Goal: Task Accomplishment & Management: Manage account settings

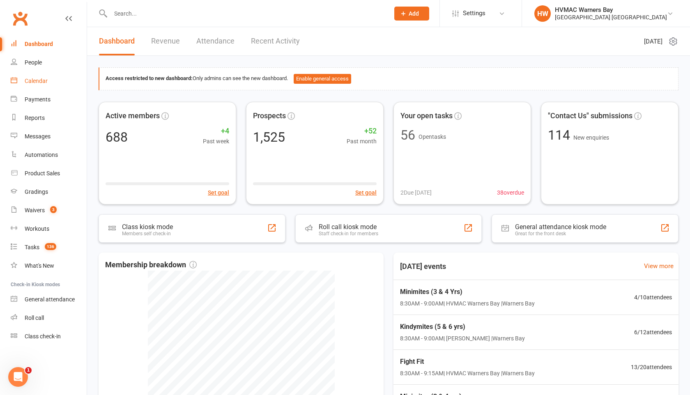
click at [39, 80] on div "Calendar" at bounding box center [36, 81] width 23 height 7
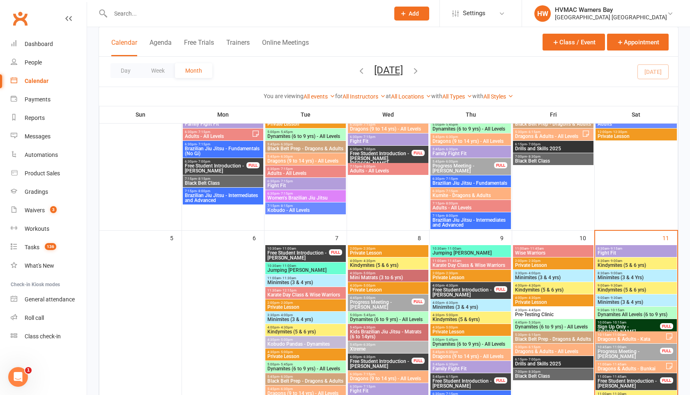
scroll to position [188, 0]
click at [45, 212] on link "Waivers 3" at bounding box center [49, 210] width 76 height 18
select select "100"
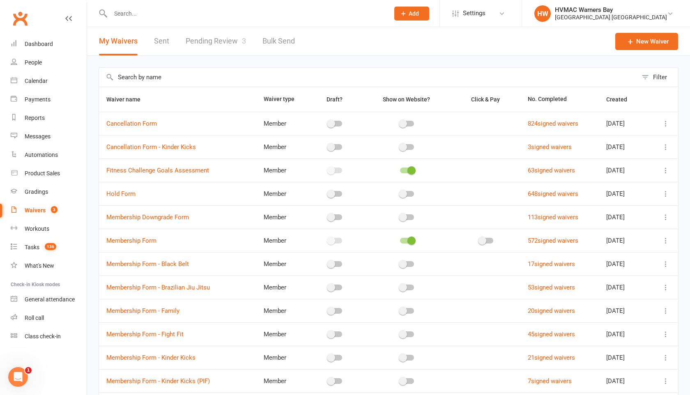
click at [223, 53] on link "Pending Review 3" at bounding box center [216, 41] width 60 height 28
select select "100"
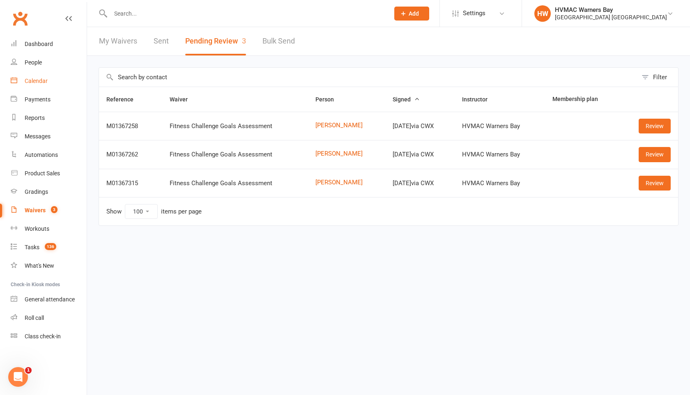
click at [28, 83] on div "Calendar" at bounding box center [36, 81] width 23 height 7
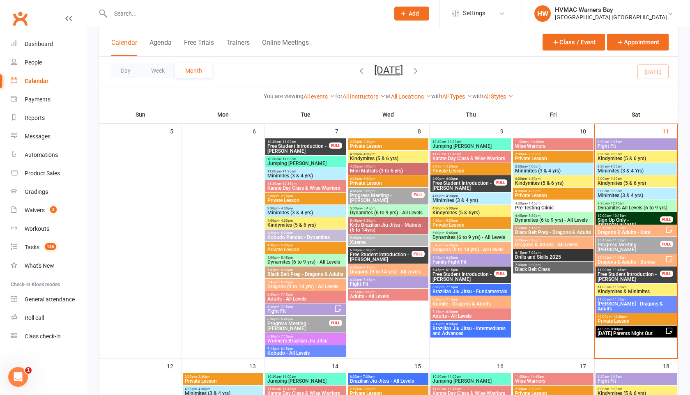
scroll to position [293, 0]
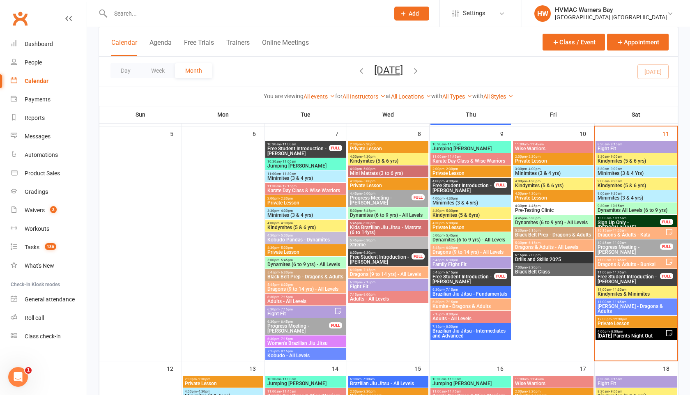
click at [608, 148] on span "Fight Fit" at bounding box center [636, 148] width 78 height 5
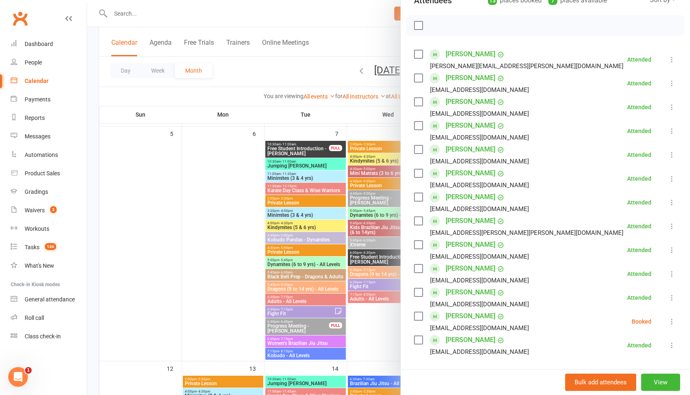
scroll to position [106, 0]
click at [670, 320] on icon at bounding box center [672, 321] width 8 height 8
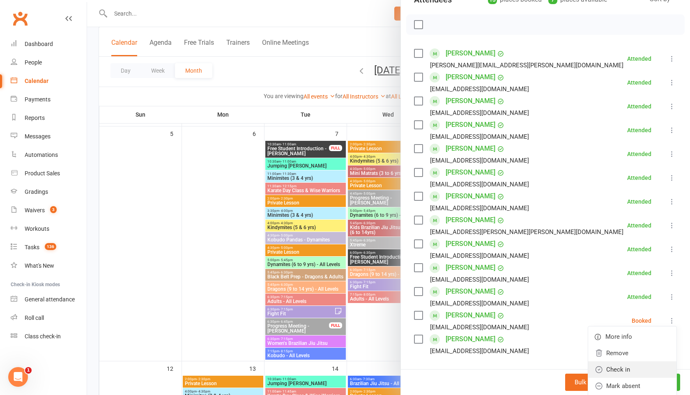
click at [626, 365] on link "Check in" at bounding box center [632, 370] width 88 height 16
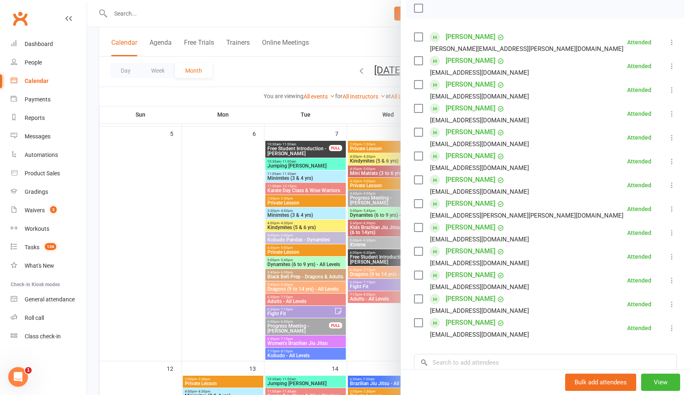
scroll to position [124, 0]
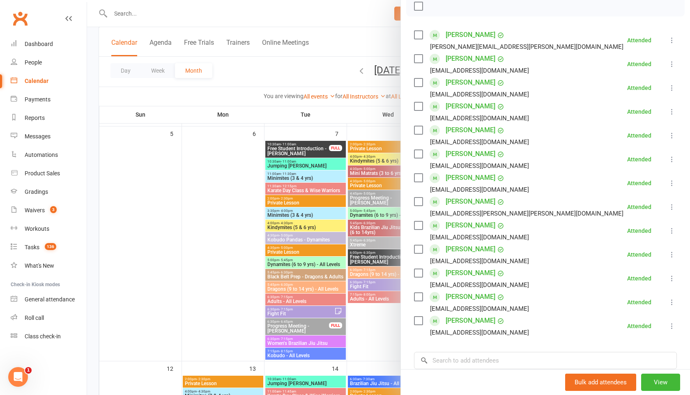
click at [315, 73] on div at bounding box center [388, 197] width 603 height 395
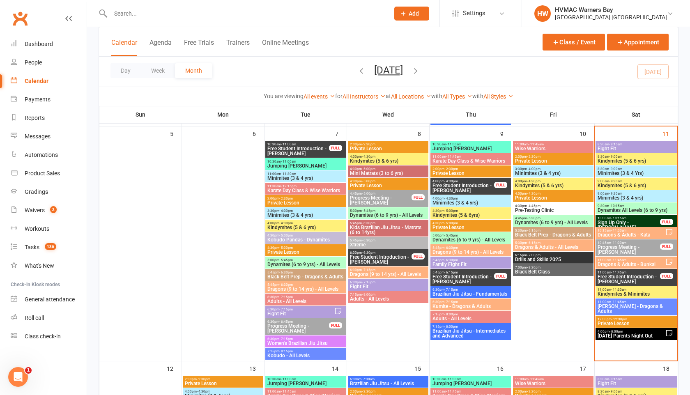
click at [616, 230] on span "- 11:00am" at bounding box center [618, 231] width 15 height 4
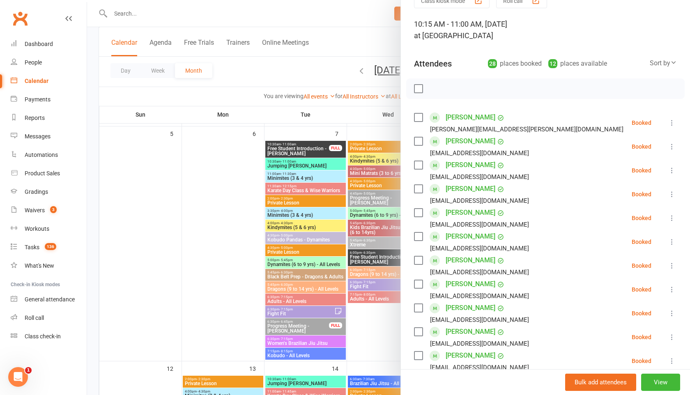
scroll to position [42, 0]
click at [322, 74] on div at bounding box center [388, 197] width 603 height 395
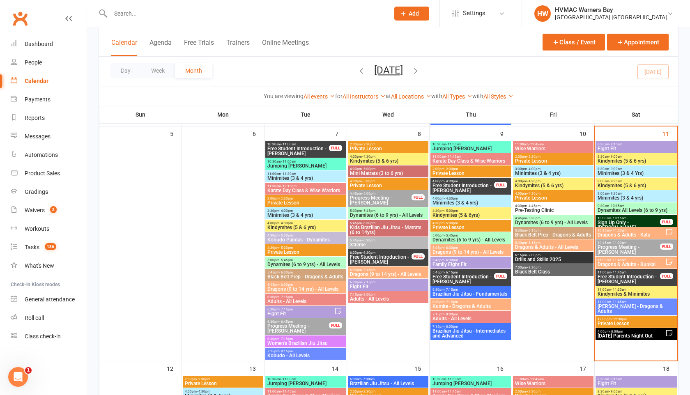
click at [624, 305] on span "[PERSON_NAME] - Dragons & Adults" at bounding box center [636, 309] width 78 height 10
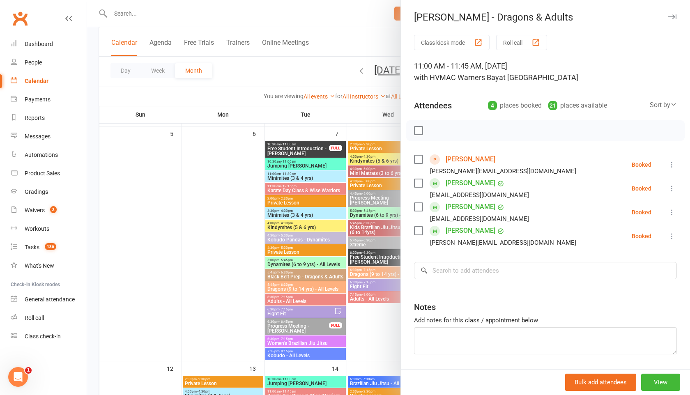
click at [322, 76] on div at bounding box center [388, 197] width 603 height 395
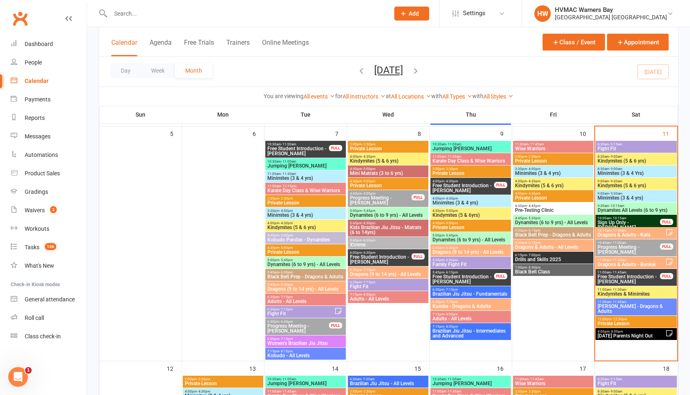
click at [625, 265] on span "Dragons & Adults - Bunkai" at bounding box center [631, 264] width 68 height 5
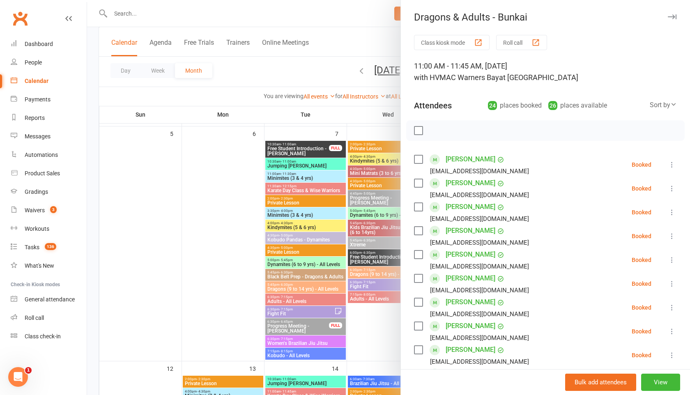
click at [310, 76] on div at bounding box center [388, 197] width 603 height 395
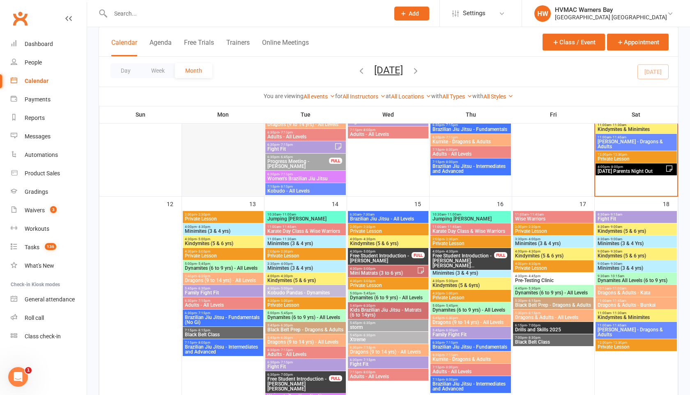
scroll to position [459, 0]
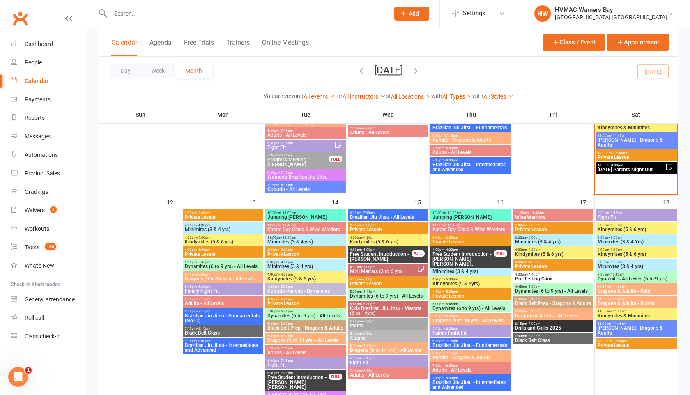
click at [215, 289] on span "Family Fight Fit" at bounding box center [222, 291] width 77 height 5
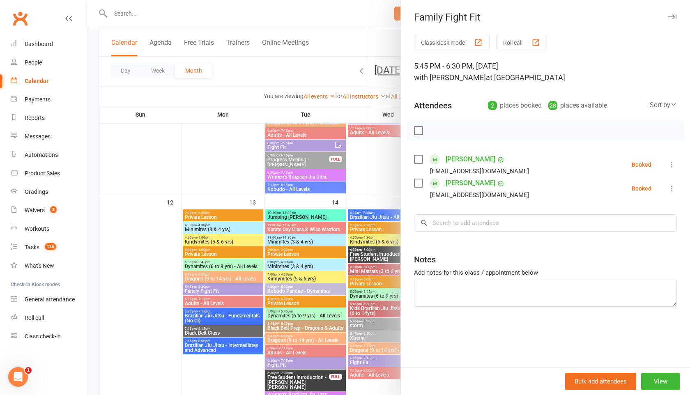
click at [221, 277] on div at bounding box center [388, 197] width 603 height 395
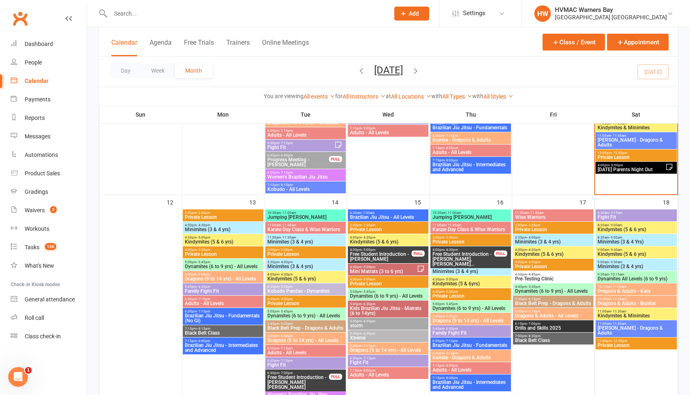
click at [221, 277] on span "Dragons (9 to 14 yrs) - All Levels" at bounding box center [222, 278] width 77 height 5
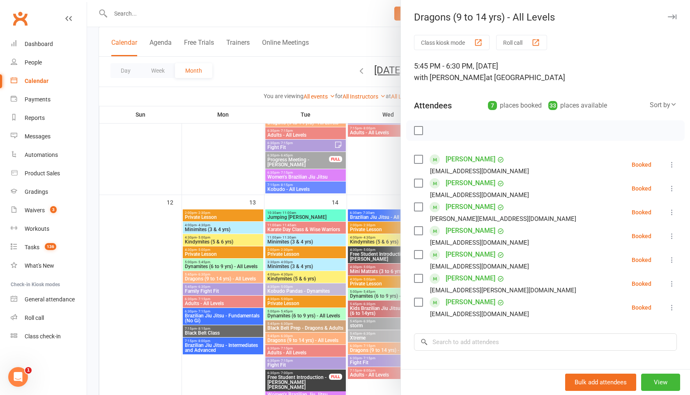
click at [272, 64] on div at bounding box center [388, 197] width 603 height 395
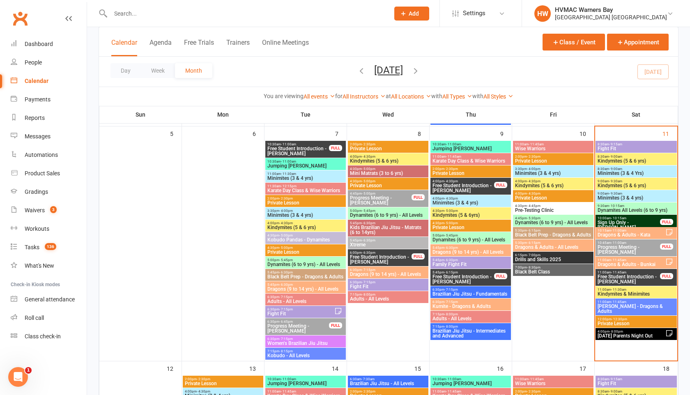
scroll to position [291, 0]
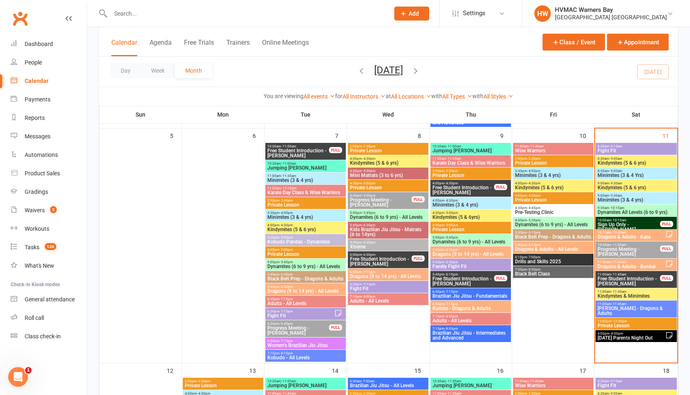
click at [623, 174] on span "Minimites (3 & 4 Yrs)" at bounding box center [636, 175] width 78 height 5
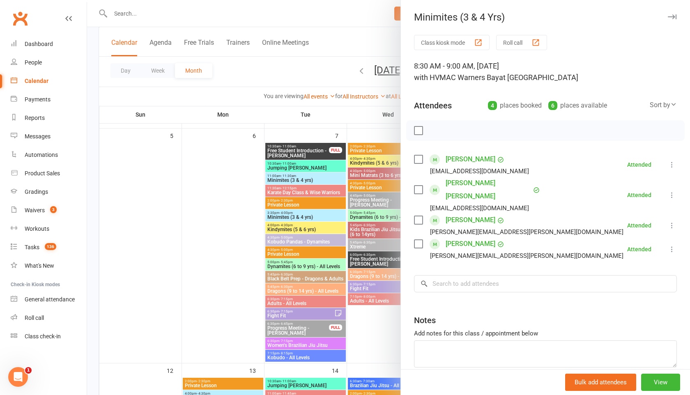
click at [306, 62] on div at bounding box center [388, 197] width 603 height 395
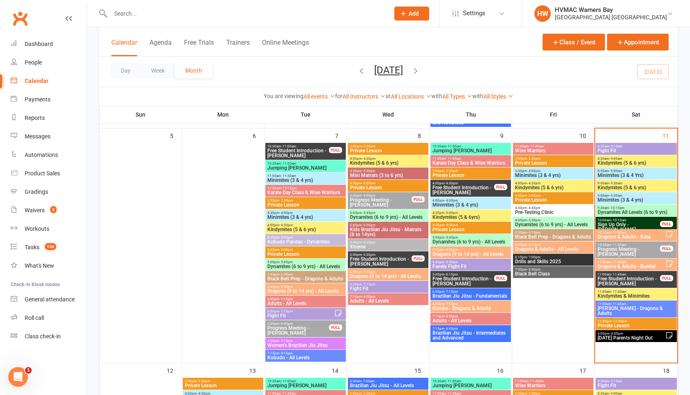
click at [625, 151] on span "Fight Fit" at bounding box center [636, 150] width 78 height 5
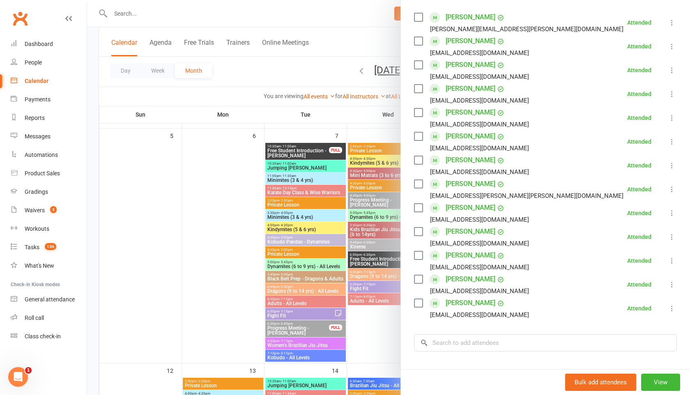
scroll to position [145, 0]
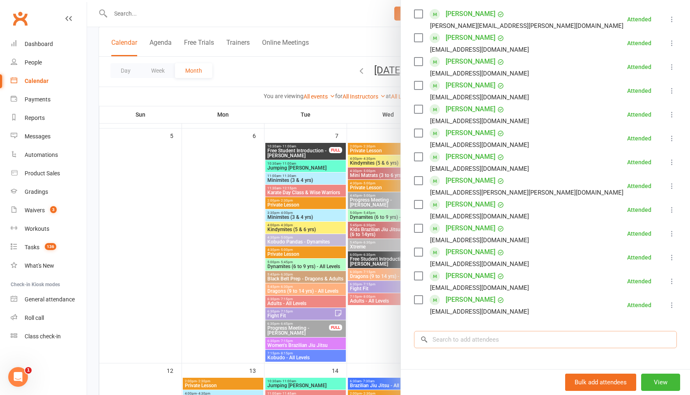
click at [504, 339] on input "search" at bounding box center [545, 339] width 263 height 17
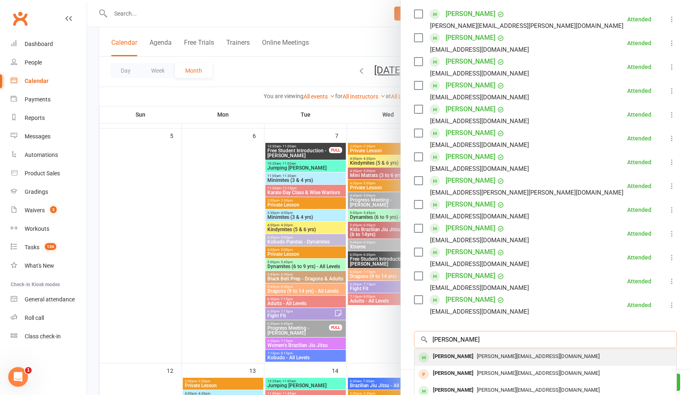
type input "belinda rutherford"
click at [477, 359] on div "Belinda Rutherford" at bounding box center [453, 357] width 47 height 12
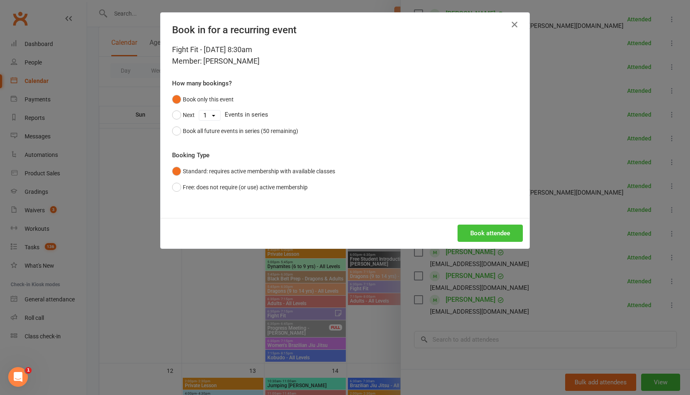
click at [491, 231] on button "Book attendee" at bounding box center [490, 233] width 65 height 17
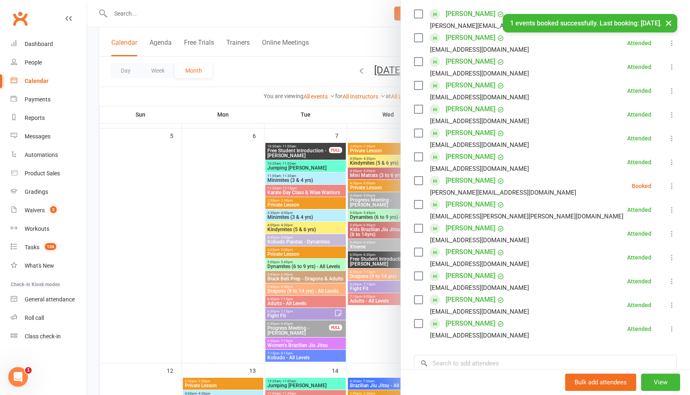
click at [675, 189] on icon at bounding box center [672, 186] width 8 height 8
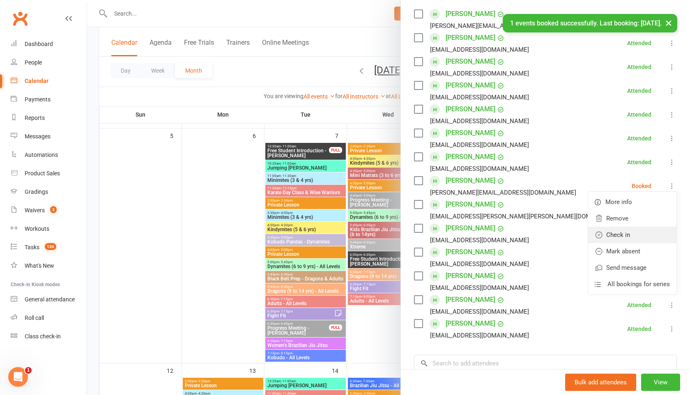
click at [644, 234] on link "Check in" at bounding box center [632, 235] width 88 height 16
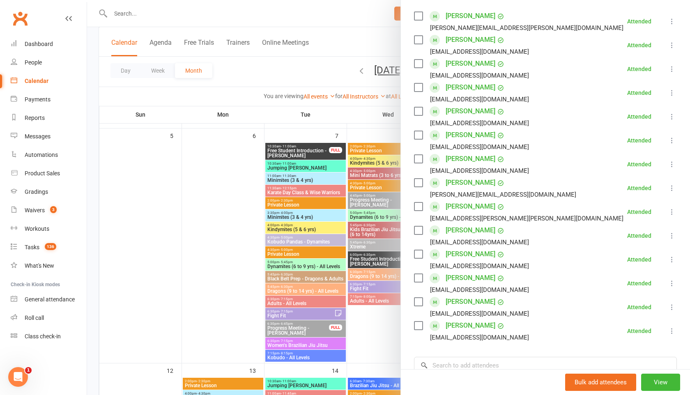
scroll to position [150, 0]
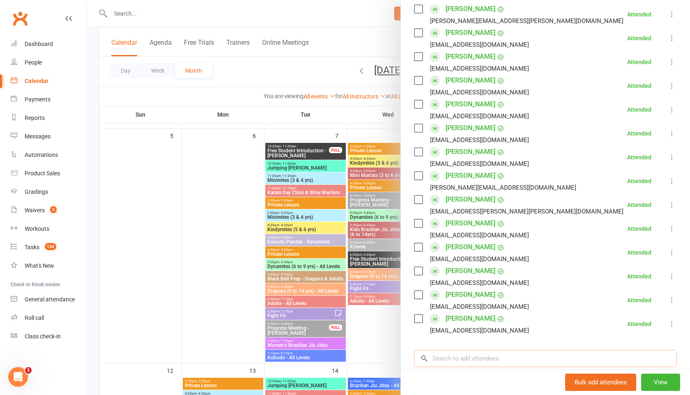
click at [476, 353] on input "search" at bounding box center [545, 358] width 263 height 17
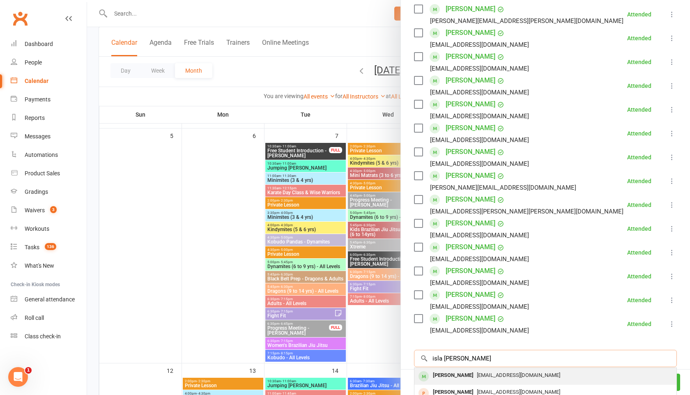
type input "isla sullivan"
click at [458, 372] on div "Isla Sullivan" at bounding box center [453, 376] width 47 height 12
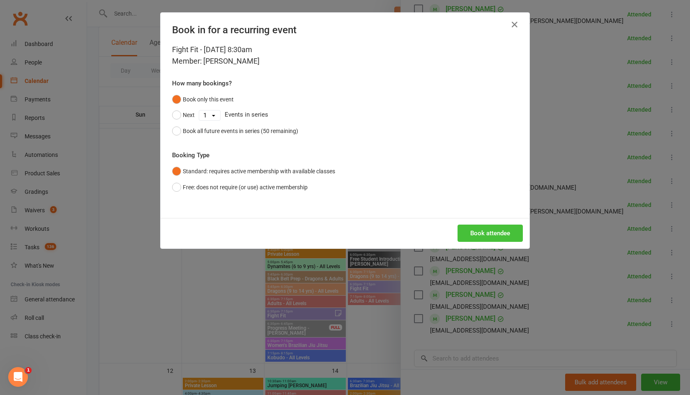
click at [477, 236] on button "Book attendee" at bounding box center [490, 233] width 65 height 17
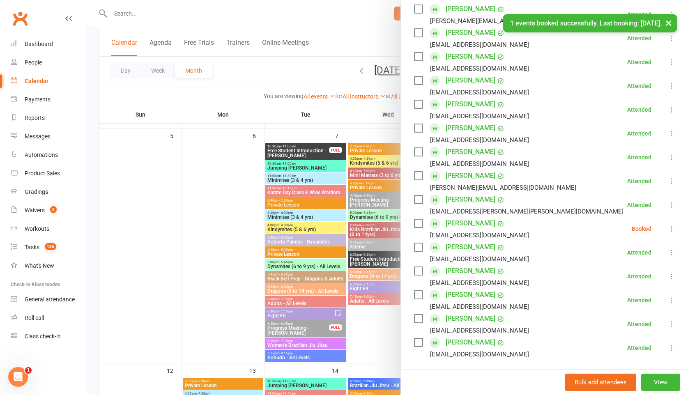
click at [676, 228] on icon at bounding box center [672, 229] width 8 height 8
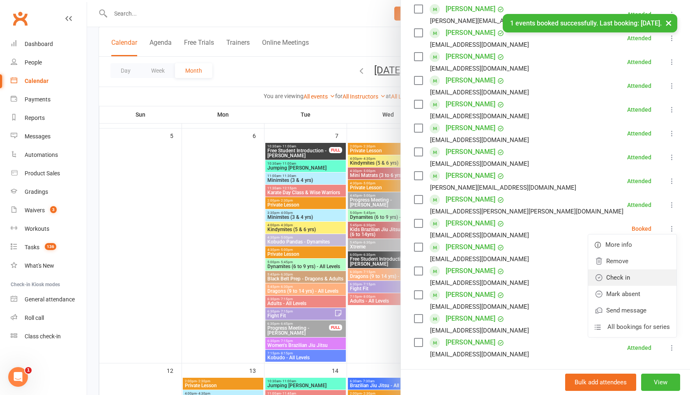
click at [623, 276] on link "Check in" at bounding box center [632, 277] width 88 height 16
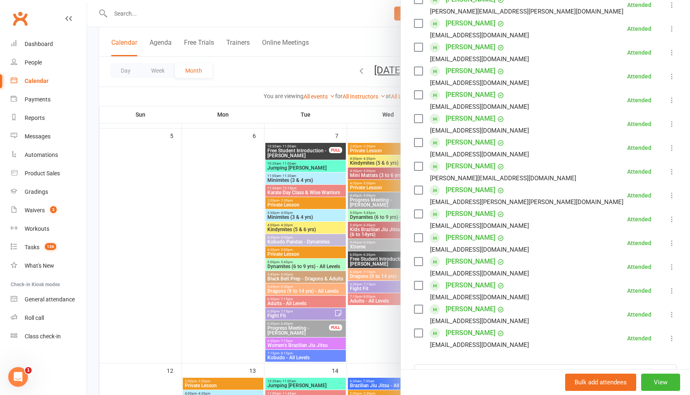
scroll to position [159, 0]
click at [272, 64] on div at bounding box center [388, 197] width 603 height 395
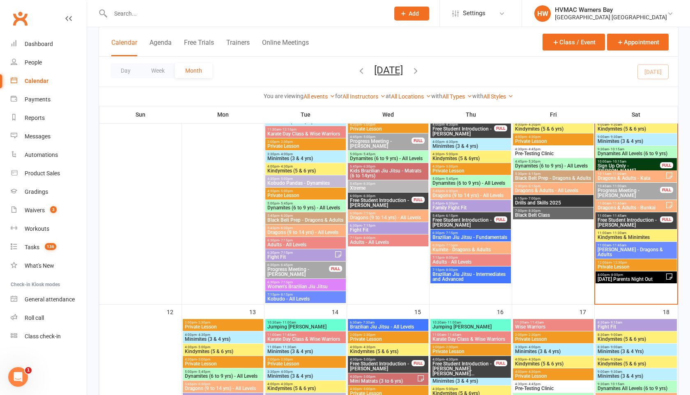
scroll to position [347, 0]
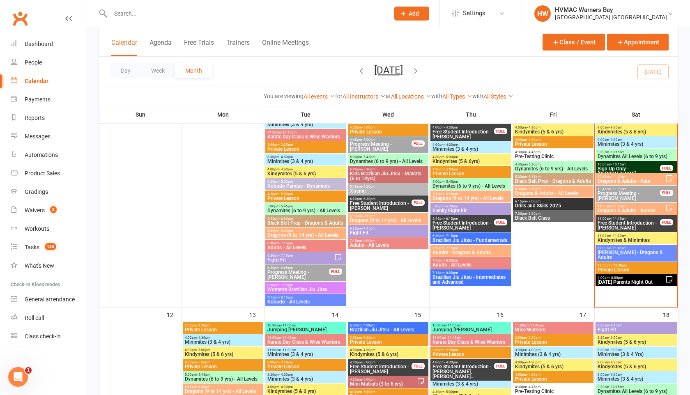
click at [623, 185] on div "10:15am - 11:00am Dragons & Adults - Kata" at bounding box center [636, 179] width 81 height 12
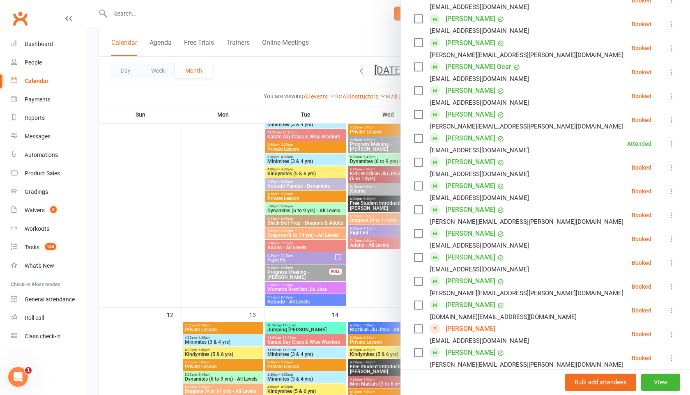
scroll to position [472, 0]
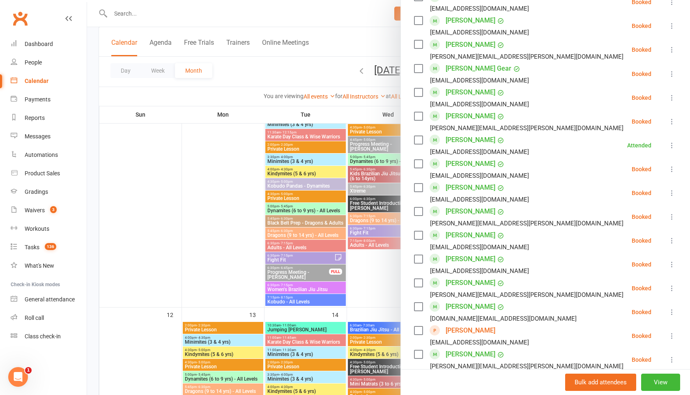
click at [328, 67] on div at bounding box center [388, 197] width 603 height 395
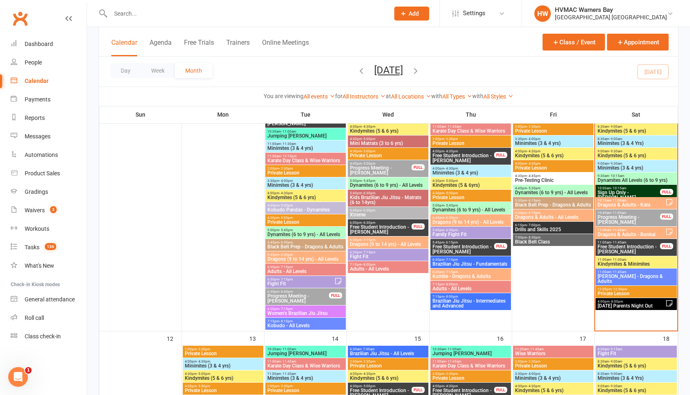
scroll to position [322, 0]
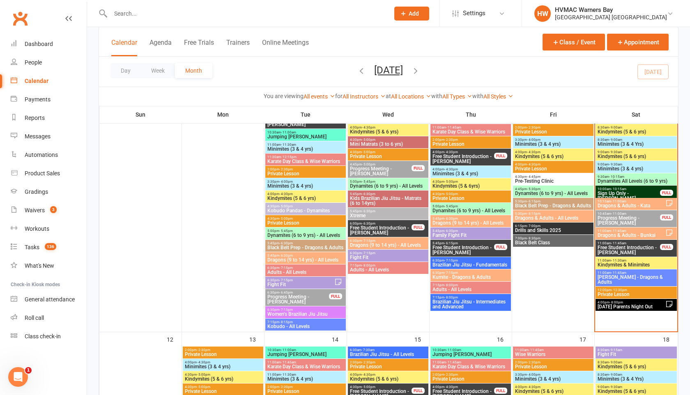
click at [632, 235] on span "Dragons & Adults - Bunkai" at bounding box center [631, 235] width 68 height 5
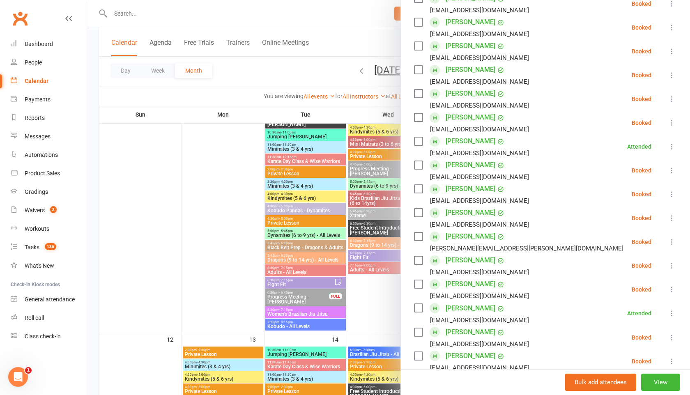
scroll to position [211, 0]
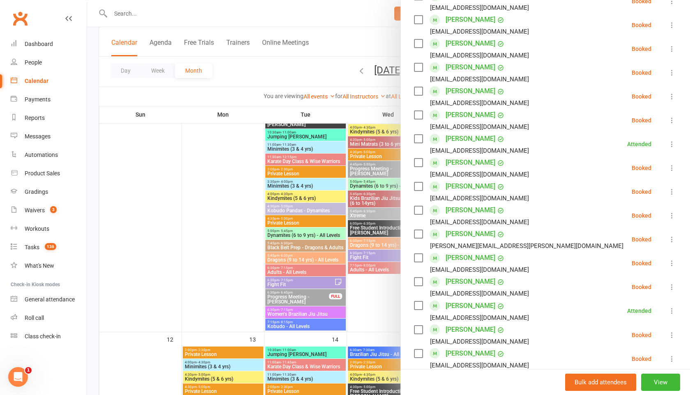
click at [313, 74] on div at bounding box center [388, 197] width 603 height 395
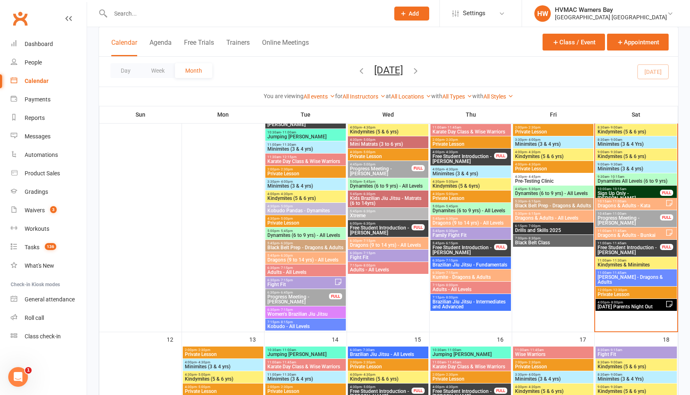
click at [616, 235] on span "Dragons & Adults - Bunkai" at bounding box center [631, 235] width 68 height 5
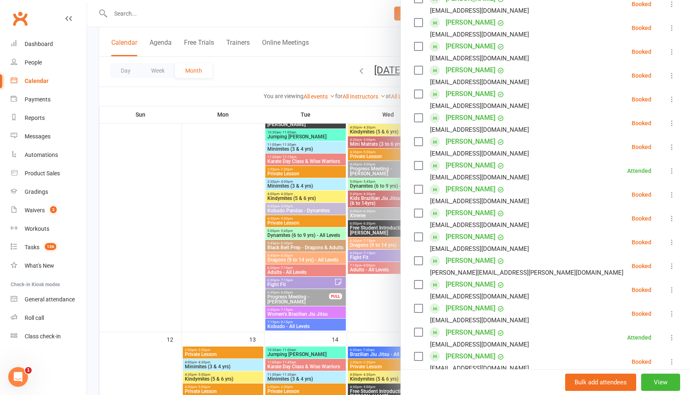
scroll to position [185, 0]
click at [326, 68] on div at bounding box center [388, 197] width 603 height 395
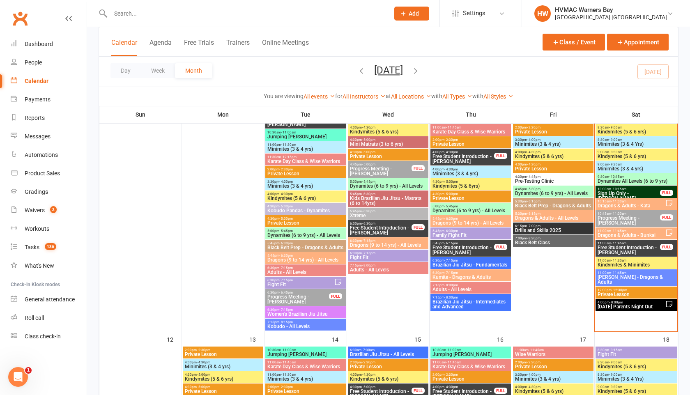
click at [262, 28] on div "Calendar Agenda Free Trials Trainers Online Meetings Class / Event Appointment" at bounding box center [388, 42] width 579 height 30
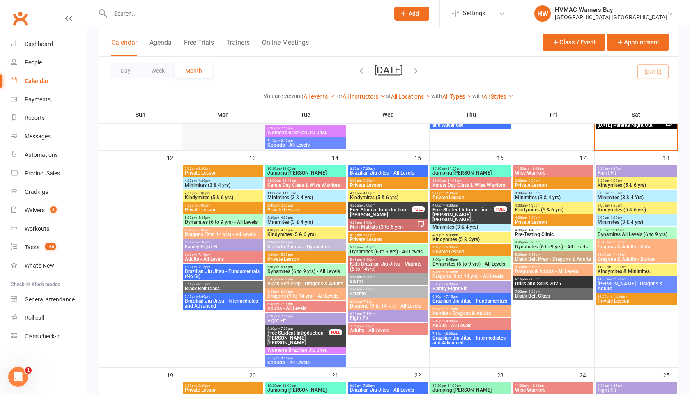
scroll to position [504, 0]
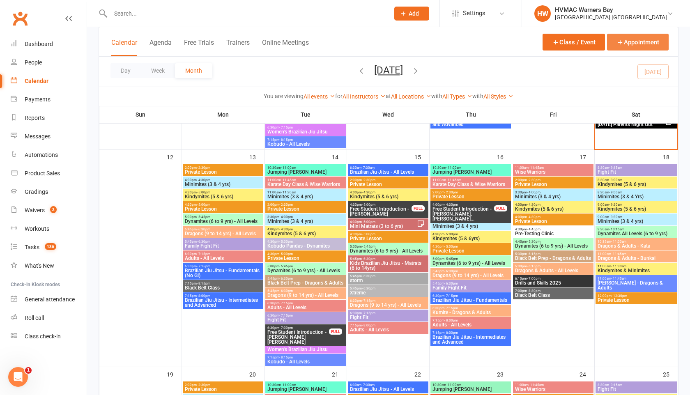
click at [626, 40] on button "Appointment" at bounding box center [638, 42] width 62 height 17
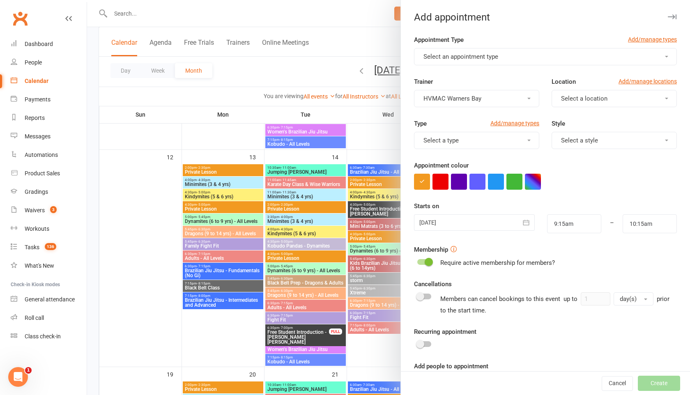
click at [565, 62] on button "Select an appointment type" at bounding box center [545, 56] width 263 height 17
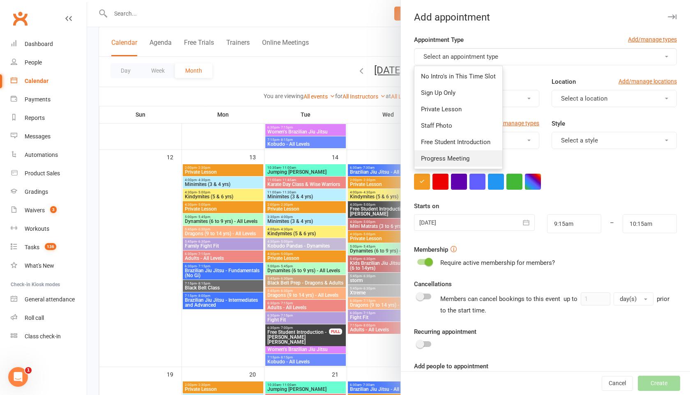
click at [452, 152] on link "Progress Meeting" at bounding box center [459, 158] width 88 height 16
type input "9:30am"
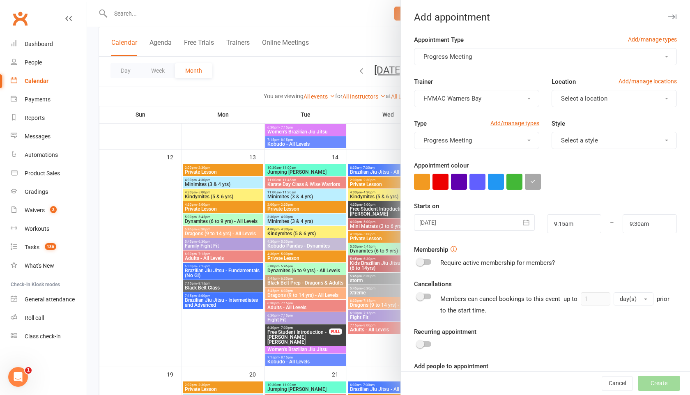
click at [571, 96] on span "Select a location" at bounding box center [584, 98] width 46 height 7
click at [573, 114] on link "Warners Bay" at bounding box center [592, 118] width 81 height 16
click at [581, 140] on span "Select a style" at bounding box center [579, 140] width 37 height 7
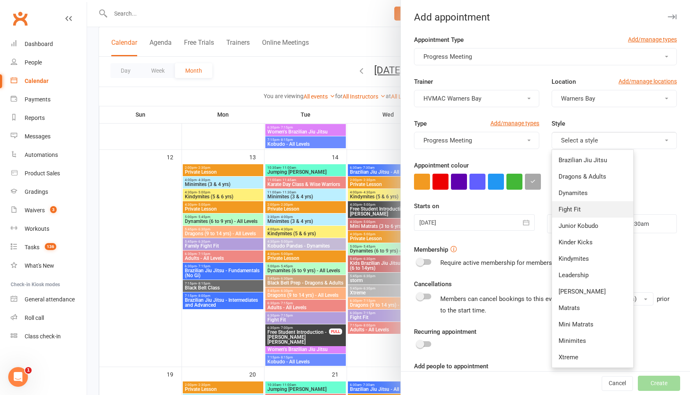
click at [581, 207] on span "Fight Fit" at bounding box center [570, 209] width 22 height 7
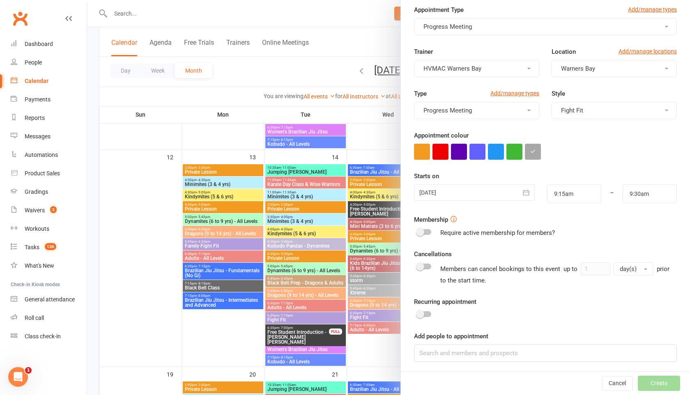
scroll to position [32, 0]
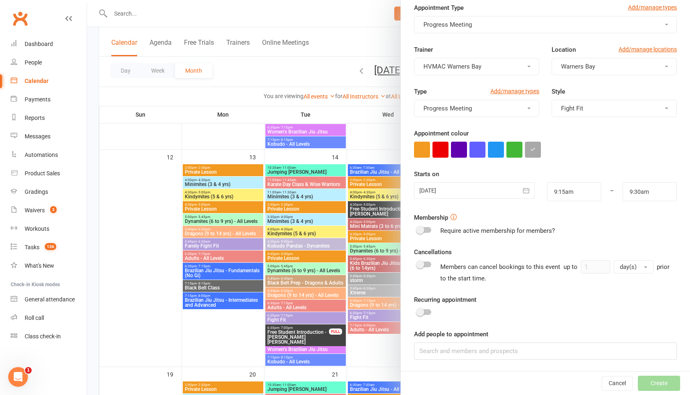
click at [516, 187] on div at bounding box center [474, 190] width 120 height 16
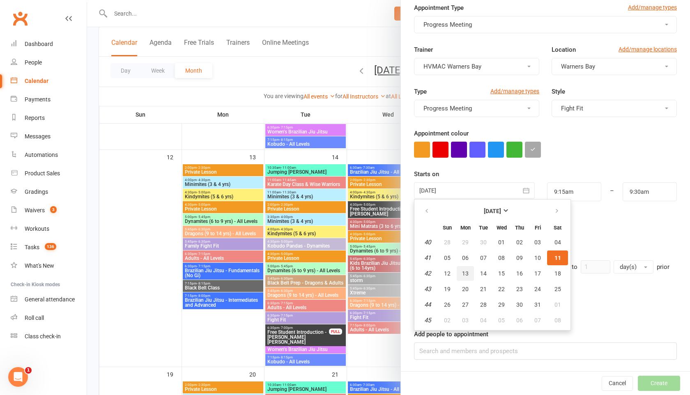
click at [468, 274] on span "13" at bounding box center [465, 273] width 7 height 7
type input "13 Oct 2025"
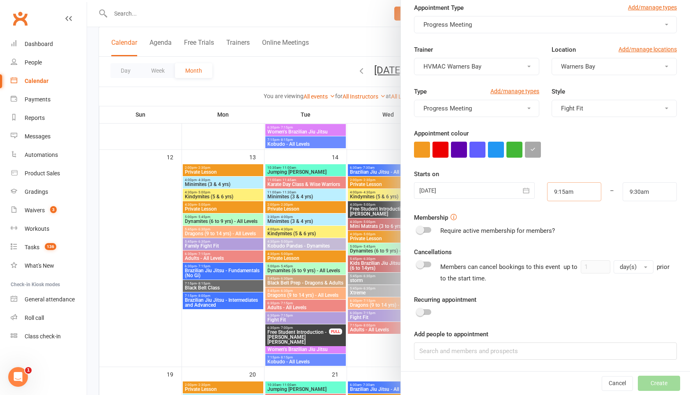
click at [573, 191] on input "9:15am" at bounding box center [574, 191] width 54 height 19
type input "6:30pm"
click at [567, 231] on li "6:30pm" at bounding box center [567, 232] width 39 height 12
click at [652, 193] on input "9:30am" at bounding box center [650, 191] width 54 height 19
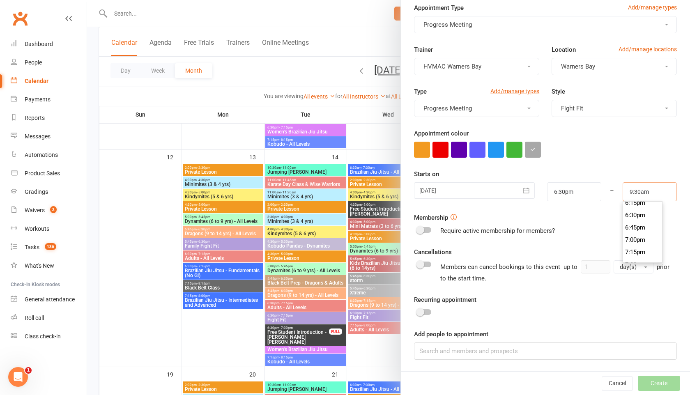
scroll to position [910, 0]
type input "7:00pm"
click at [646, 238] on li "7:00pm" at bounding box center [642, 235] width 39 height 12
click at [516, 346] on input at bounding box center [545, 351] width 263 height 17
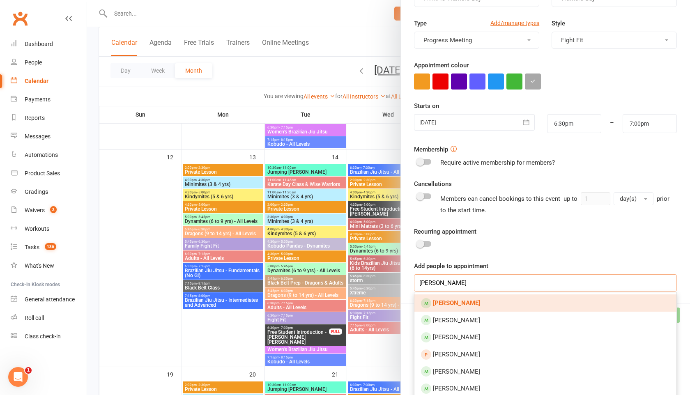
scroll to position [101, 0]
type input "renae wilson"
click at [491, 300] on link "Renae Wilson" at bounding box center [546, 302] width 262 height 17
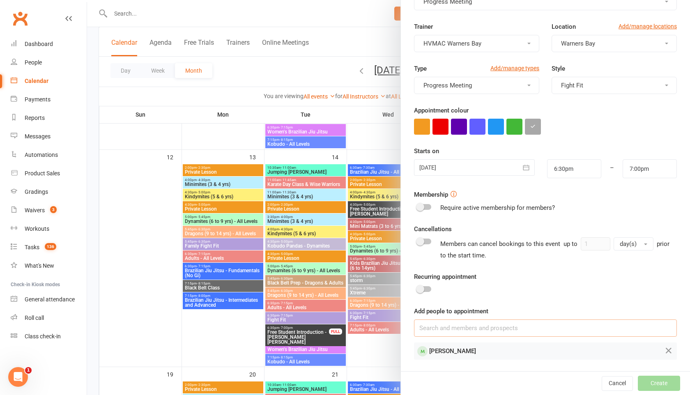
scroll to position [55, 0]
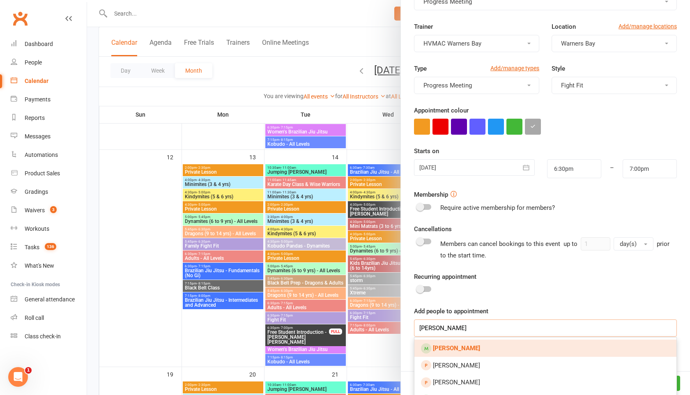
type input "olivia wilson"
click at [482, 351] on link "Olivia Wilson" at bounding box center [546, 348] width 262 height 17
type input "lachlan wilson"
click at [496, 343] on link "Lachlan Wilson" at bounding box center [546, 348] width 262 height 17
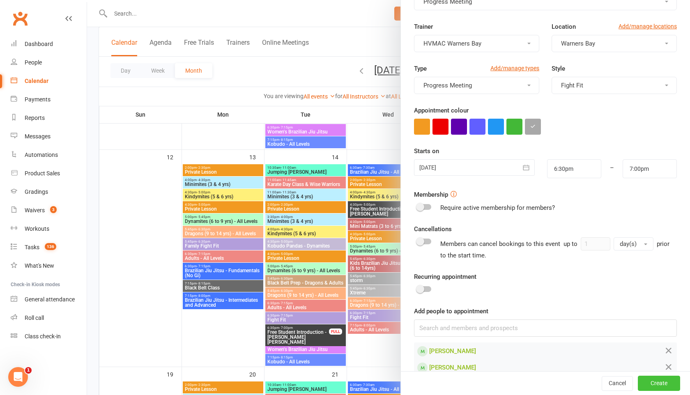
click at [660, 382] on button "Create" at bounding box center [659, 383] width 42 height 15
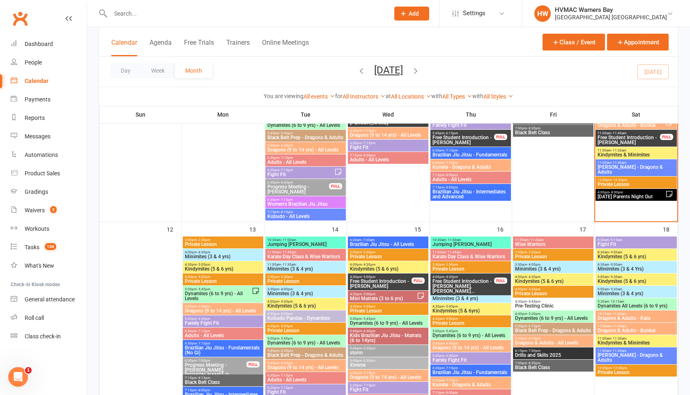
scroll to position [520, 0]
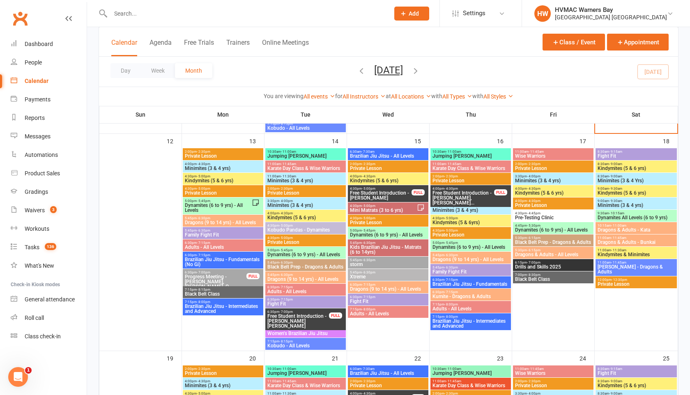
click at [198, 220] on span "Dragons (9 to 14 yrs) - All Levels" at bounding box center [222, 222] width 77 height 5
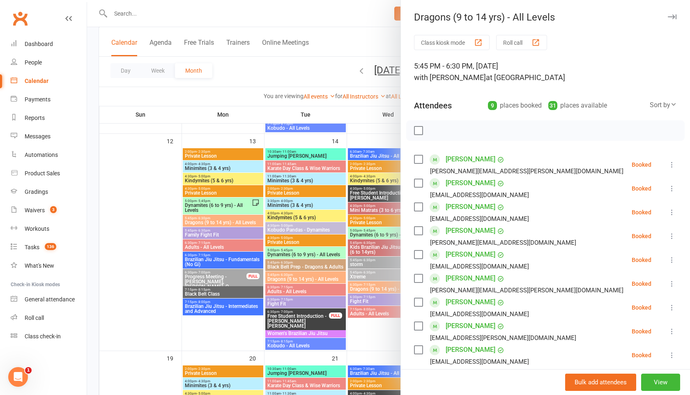
click at [202, 235] on div at bounding box center [388, 197] width 603 height 395
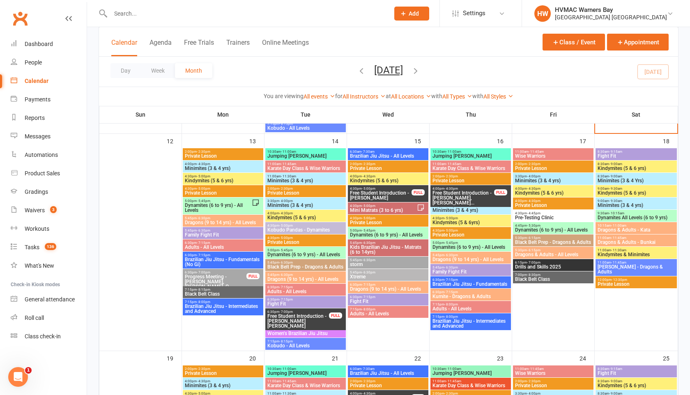
click at [202, 235] on span "Family Fight Fit" at bounding box center [222, 235] width 77 height 5
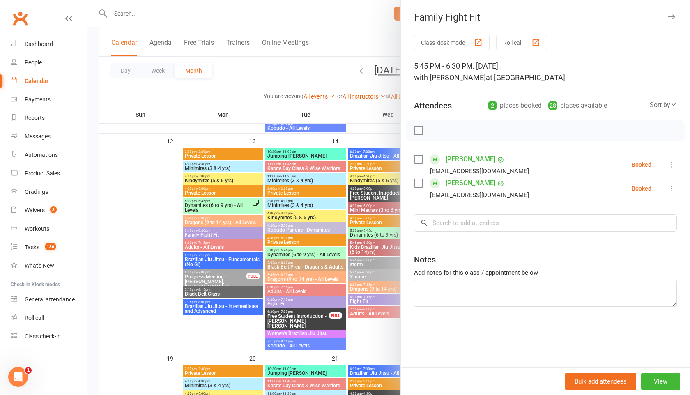
click at [205, 242] on div at bounding box center [388, 197] width 603 height 395
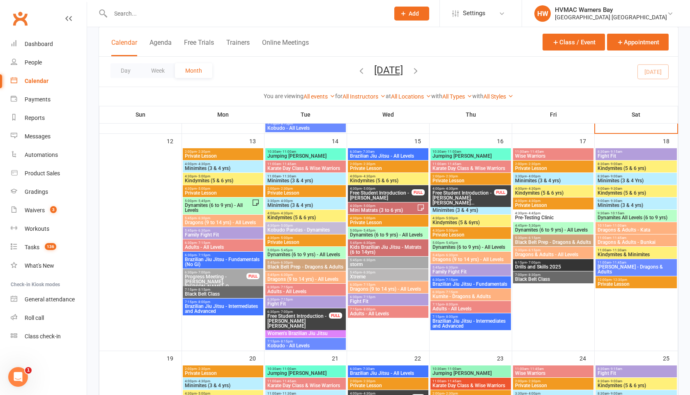
click at [205, 242] on span "- 7:15pm" at bounding box center [204, 243] width 14 height 4
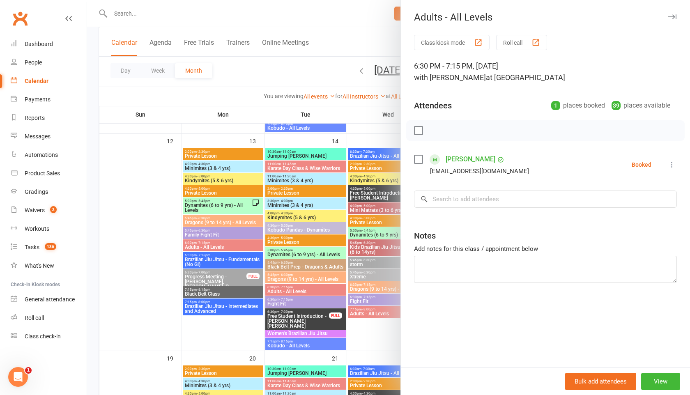
click at [205, 255] on div at bounding box center [388, 197] width 603 height 395
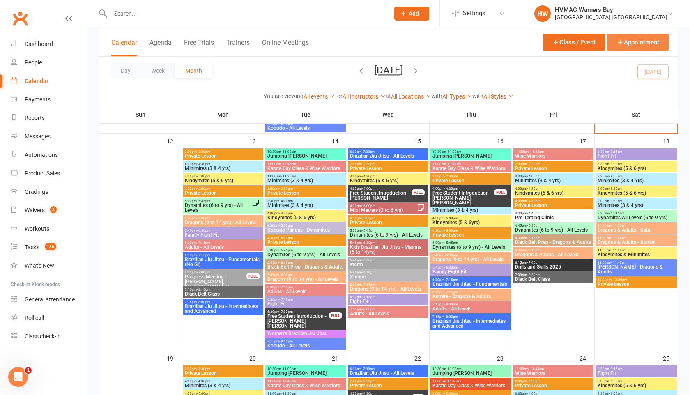
click at [643, 48] on button "Appointment" at bounding box center [638, 42] width 62 height 17
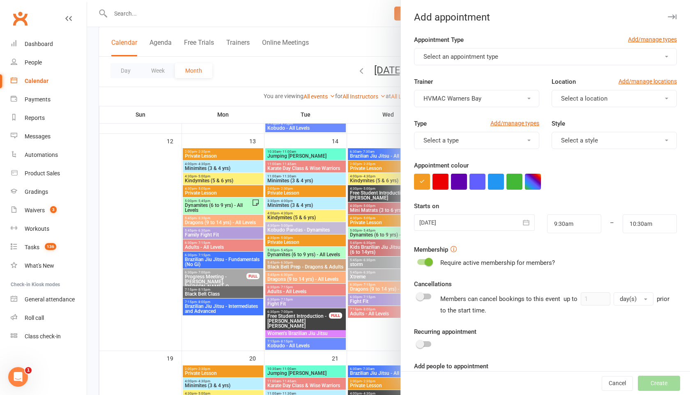
click at [583, 56] on button "Select an appointment type" at bounding box center [545, 56] width 263 height 17
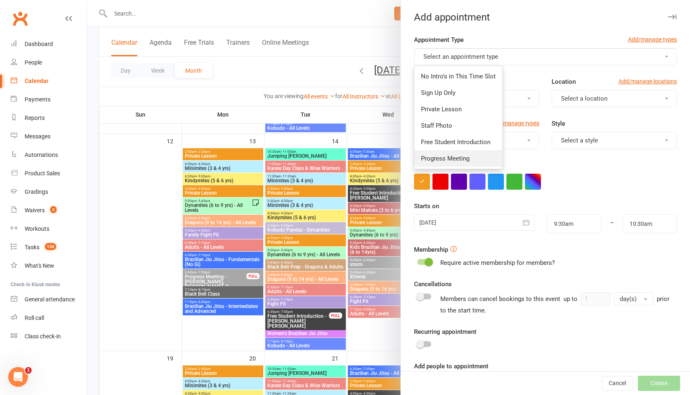
click at [446, 157] on span "Progress Meeting" at bounding box center [445, 158] width 48 height 7
type input "9:45am"
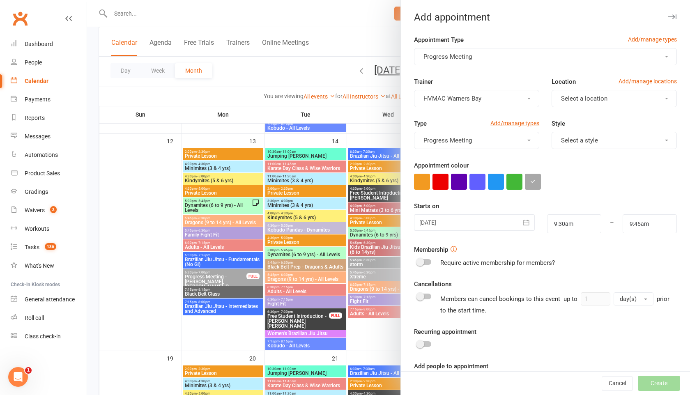
click at [576, 102] on span "Select a location" at bounding box center [584, 98] width 46 height 7
click at [574, 115] on span "Warners Bay" at bounding box center [576, 118] width 34 height 7
click at [577, 136] on button "Select a style" at bounding box center [614, 140] width 125 height 17
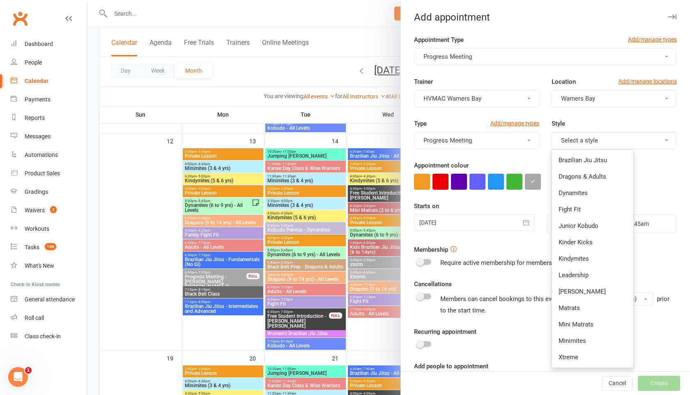
click at [654, 134] on button "Select a style" at bounding box center [614, 140] width 125 height 17
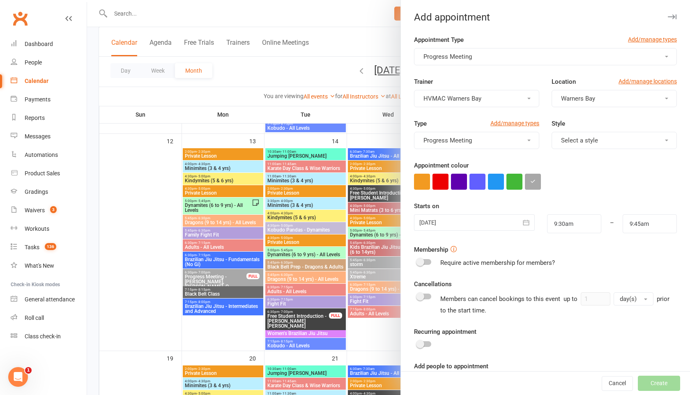
click at [552, 132] on button "Select a style" at bounding box center [614, 140] width 125 height 17
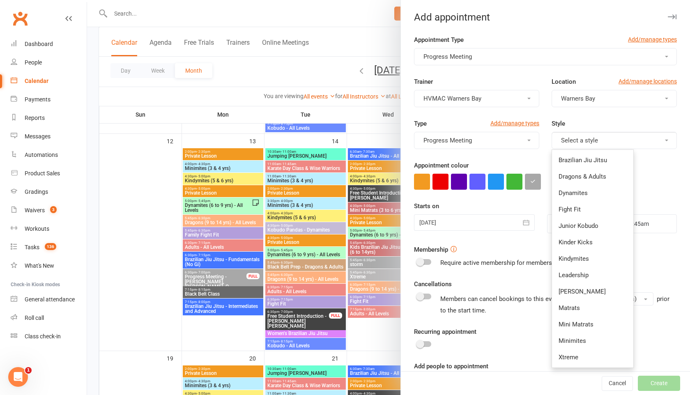
click at [586, 126] on div "Style Select a style Brazilian Jiu Jitsu Dragons & Adults Dynamites Fight Fit J…" at bounding box center [615, 134] width 138 height 30
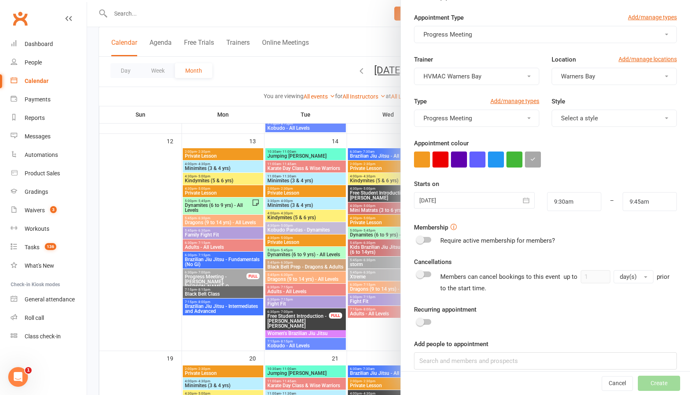
scroll to position [32, 0]
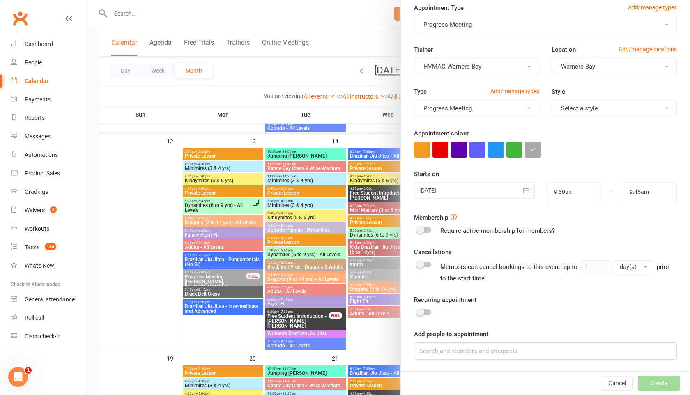
click at [494, 184] on div at bounding box center [474, 190] width 120 height 16
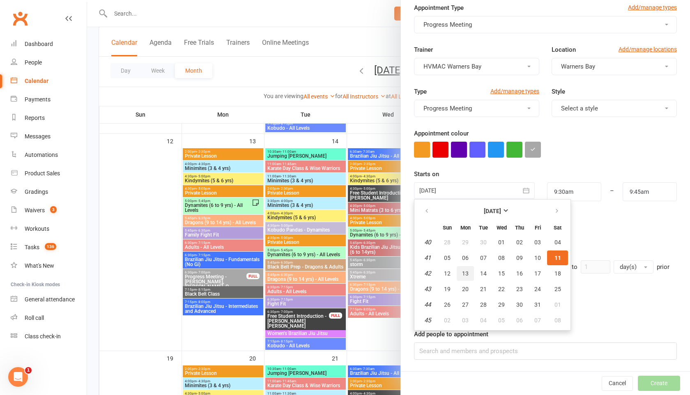
click at [469, 270] on button "13" at bounding box center [465, 273] width 17 height 15
type input "13 Oct 2025"
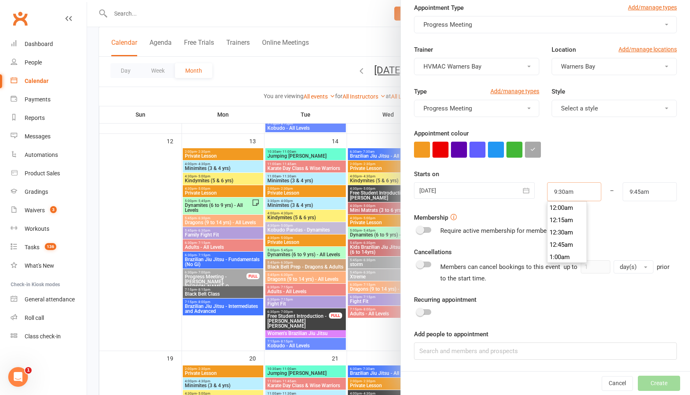
click at [572, 193] on input "9:30am" at bounding box center [574, 191] width 54 height 19
type input "5:30pm"
click at [564, 235] on li "5:30pm" at bounding box center [567, 236] width 39 height 12
click at [640, 190] on input "9:45am" at bounding box center [650, 191] width 54 height 19
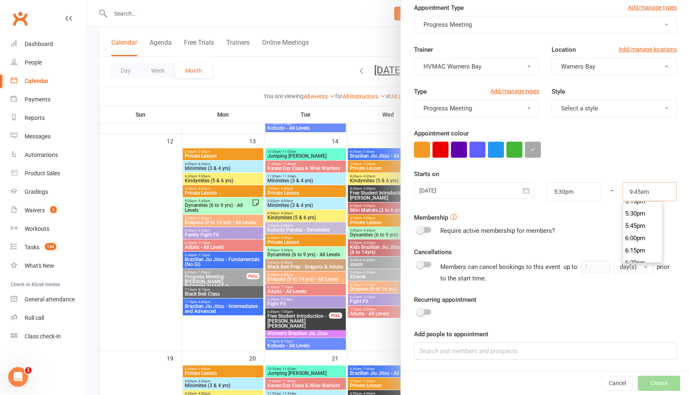
scroll to position [857, 0]
type input "5:45pm"
click at [643, 225] on li "5:45pm" at bounding box center [642, 226] width 39 height 12
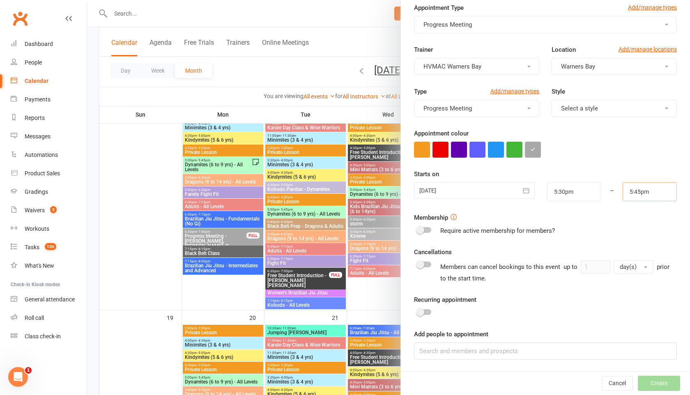
scroll to position [568, 0]
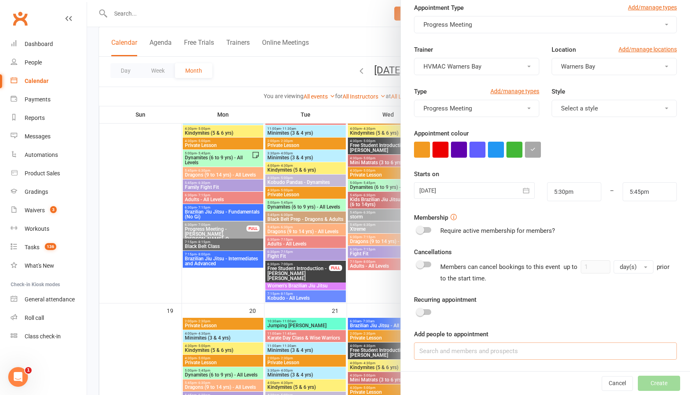
click at [533, 351] on input at bounding box center [545, 351] width 263 height 17
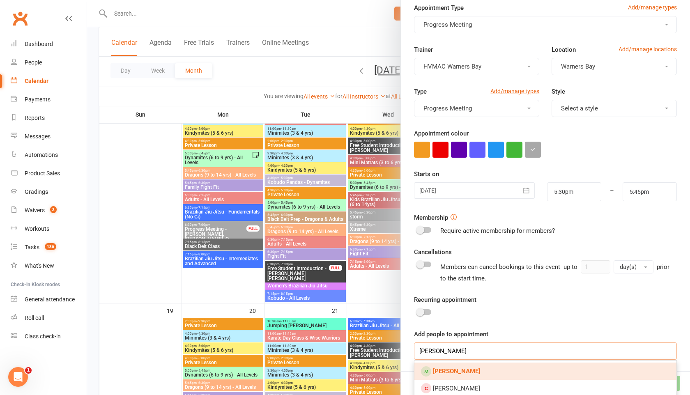
type input "austin bignell"
click at [478, 365] on link "Austin Bignell" at bounding box center [546, 371] width 262 height 17
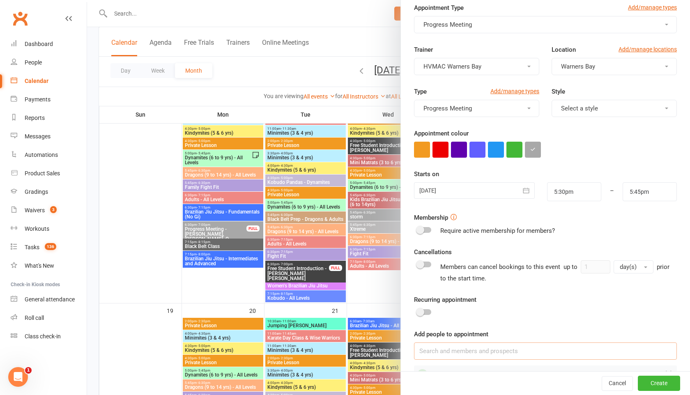
scroll to position [55, 0]
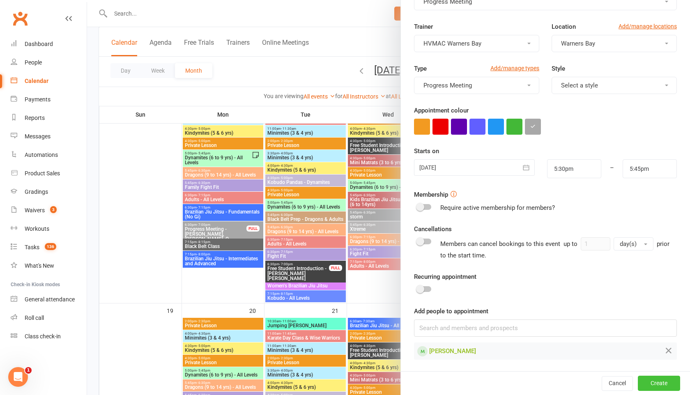
click at [669, 382] on button "Create" at bounding box center [659, 383] width 42 height 15
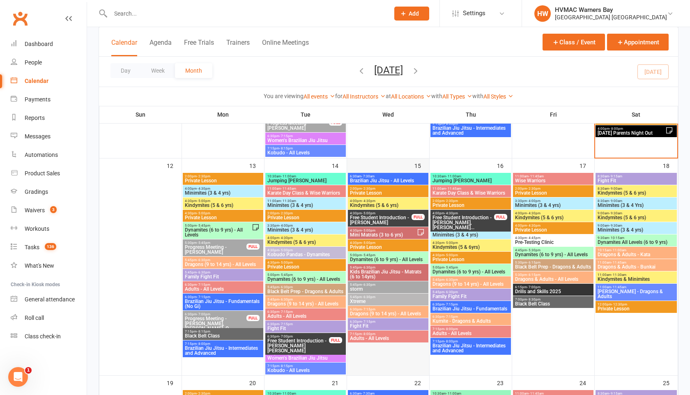
scroll to position [498, 0]
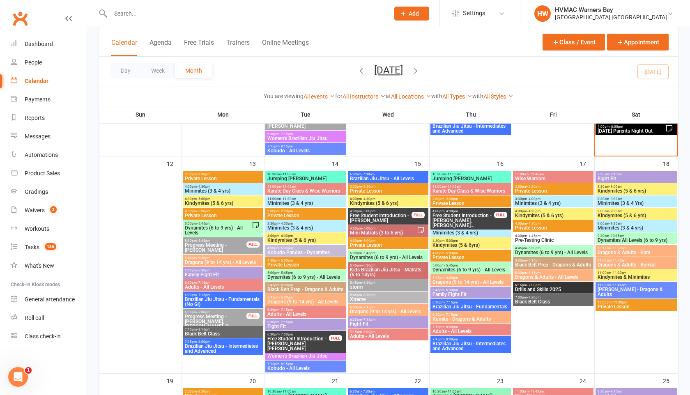
click at [228, 226] on span "Dynamites (6 to 9 yrs) - All Levels" at bounding box center [217, 231] width 67 height 10
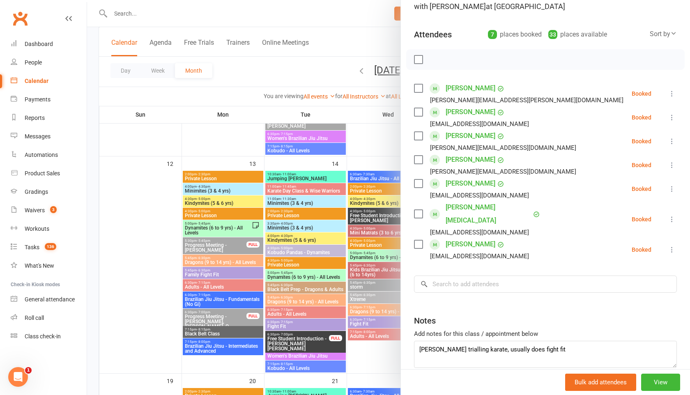
scroll to position [98, 0]
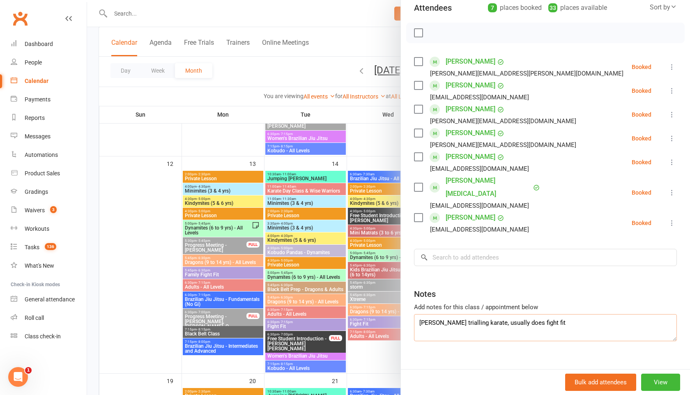
click at [444, 314] on textarea "Alistair young trialling karate, usually does fight fit" at bounding box center [545, 327] width 263 height 27
type textarea "Alistair Young trialling karate, usually does fight fit"
click at [287, 74] on div at bounding box center [388, 197] width 603 height 395
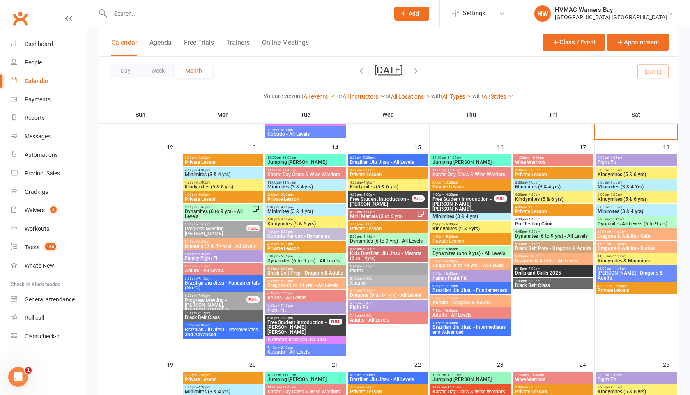
scroll to position [515, 0]
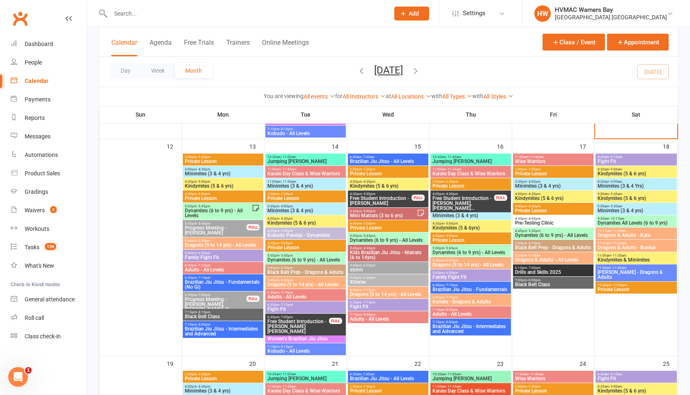
drag, startPoint x: 221, startPoint y: 298, endPoint x: 215, endPoint y: 171, distance: 127.1
click at [173, 205] on div "9:00am - 12:00pm Rock and Water Camp FULL 2:00pm - 2:30pm Private Lesson FULL 2…" at bounding box center [388, 298] width 579 height 1315
drag, startPoint x: 216, startPoint y: 172, endPoint x: 217, endPoint y: 50, distance: 122.4
click at [217, 50] on div "Class kiosk mode Member self check-in Roll call kiosk mode Staff check-in for m…" at bounding box center [389, 240] width 580 height 1434
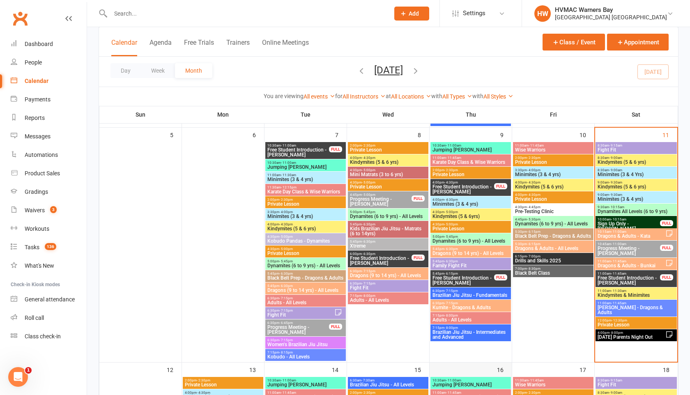
scroll to position [293, 0]
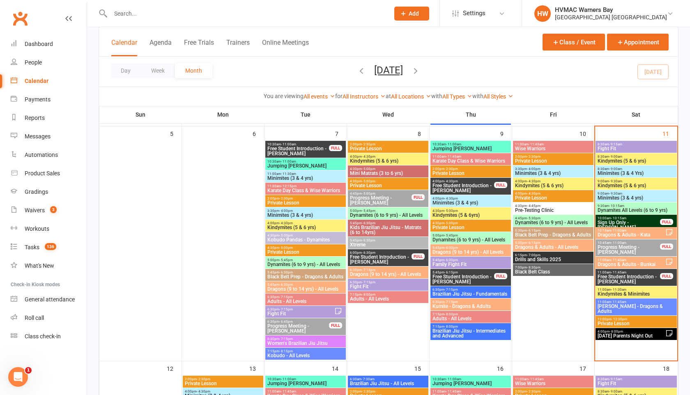
click at [644, 223] on span "Sign Up Only - [PERSON_NAME]" at bounding box center [628, 225] width 63 height 10
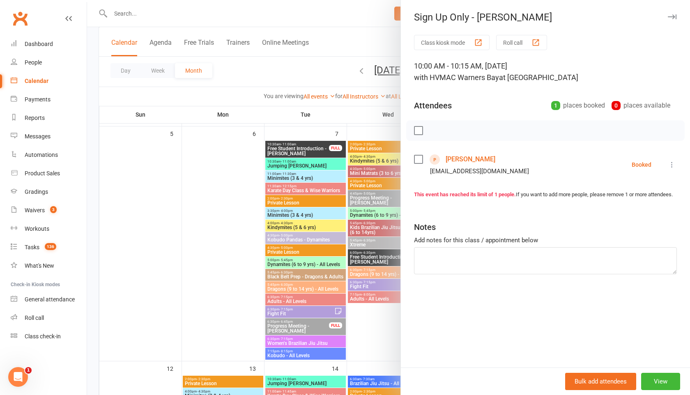
click at [671, 165] on icon at bounding box center [672, 165] width 8 height 8
click at [628, 215] on link "Check in" at bounding box center [635, 213] width 81 height 16
click at [299, 66] on div at bounding box center [388, 197] width 603 height 395
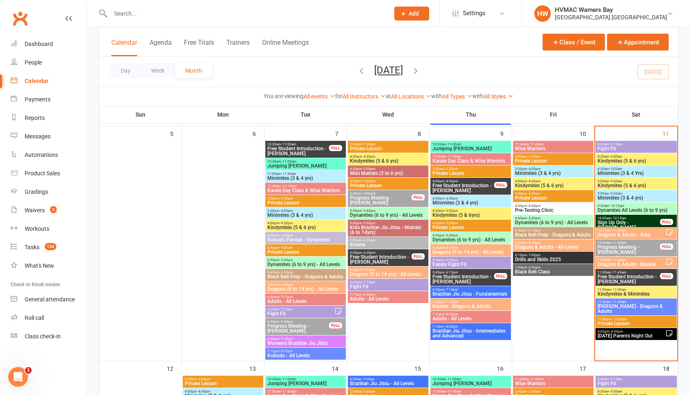
click at [618, 265] on span "Dragons & Adults - Bunkai" at bounding box center [631, 264] width 68 height 5
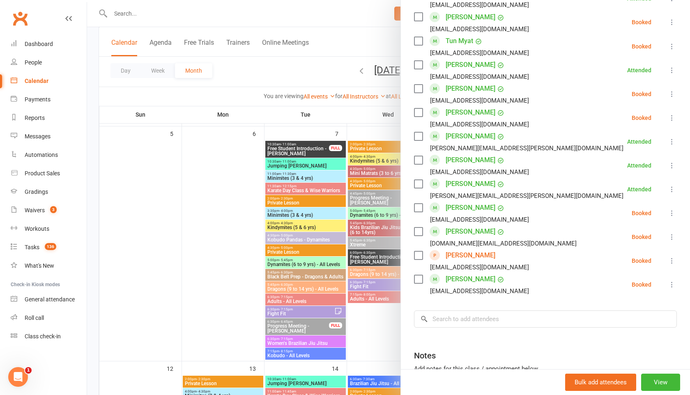
scroll to position [501, 0]
click at [672, 257] on icon at bounding box center [672, 260] width 8 height 8
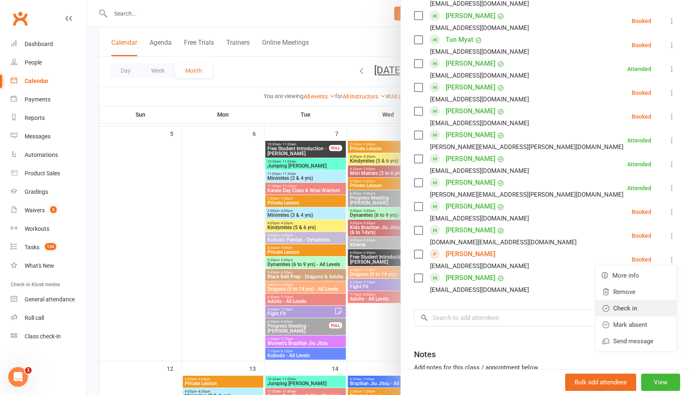
click at [633, 305] on link "Check in" at bounding box center [635, 308] width 81 height 16
click at [352, 39] on div at bounding box center [388, 197] width 603 height 395
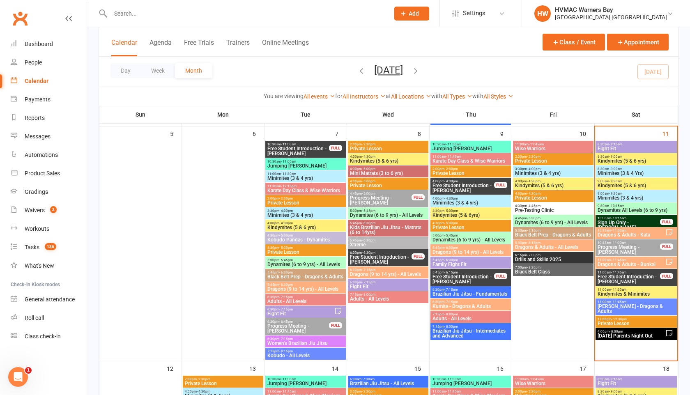
click at [643, 248] on span "Progress Meeting - [PERSON_NAME]" at bounding box center [628, 250] width 63 height 10
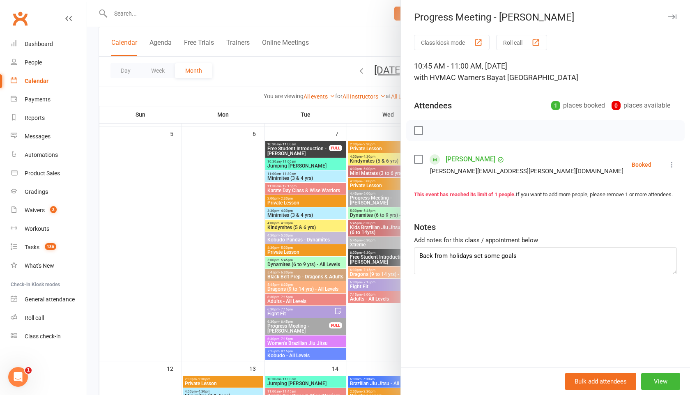
click at [254, 74] on div at bounding box center [388, 197] width 603 height 395
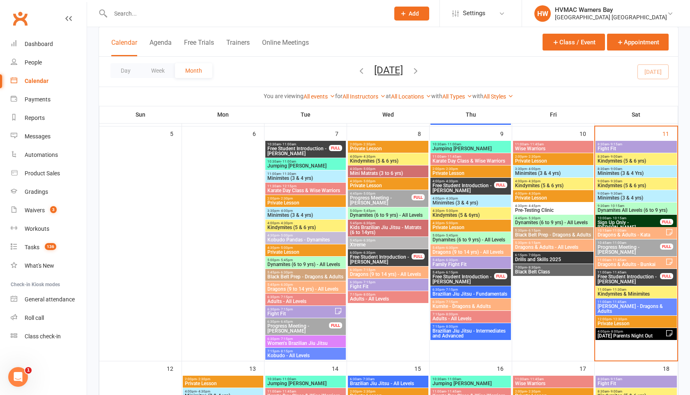
click at [624, 277] on span "Free Student Introduction - [PERSON_NAME]" at bounding box center [628, 279] width 63 height 10
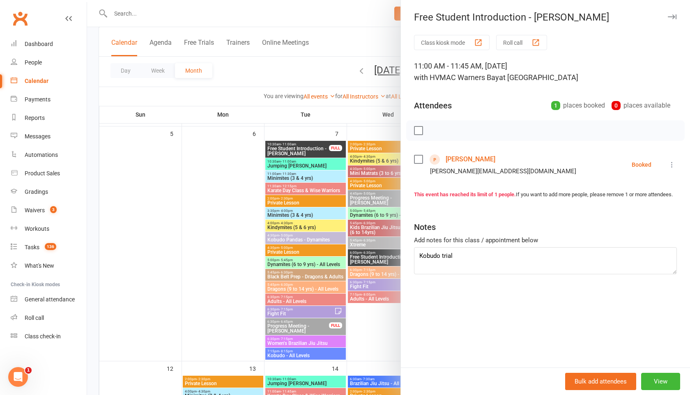
click at [470, 159] on link "[PERSON_NAME]" at bounding box center [471, 159] width 50 height 13
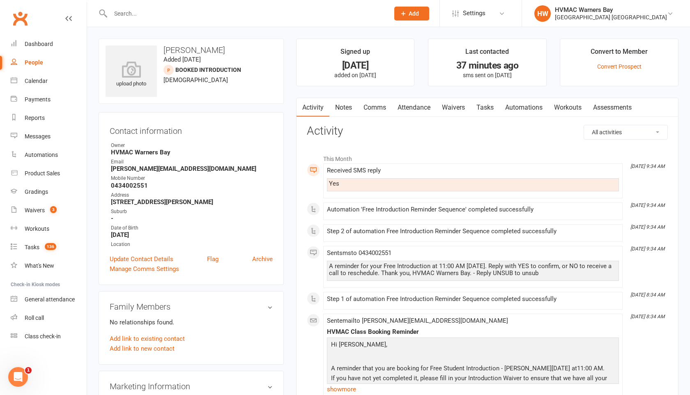
click at [448, 111] on link "Waivers" at bounding box center [453, 107] width 35 height 19
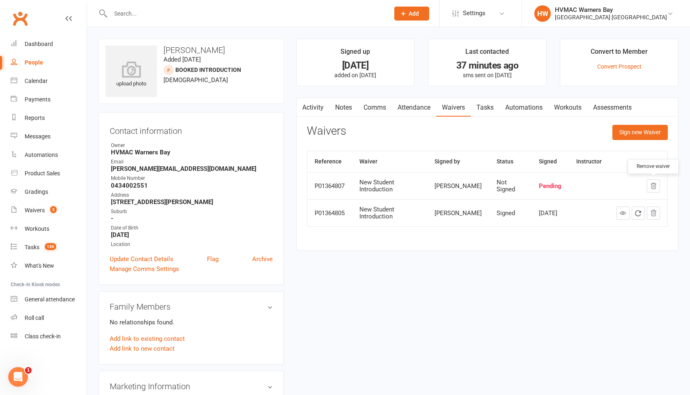
click at [656, 184] on icon "button" at bounding box center [653, 185] width 7 height 7
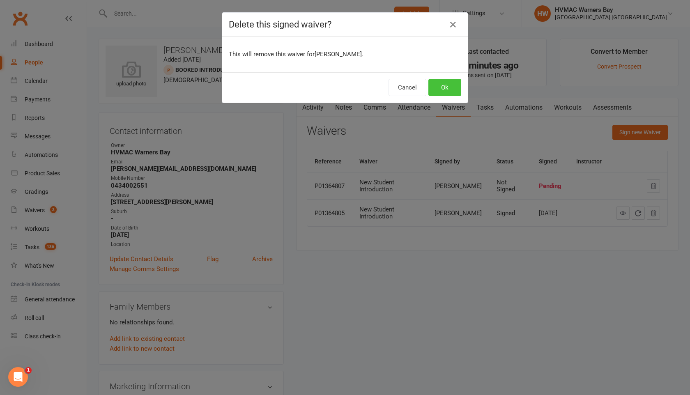
click at [451, 85] on button "Ok" at bounding box center [444, 87] width 33 height 17
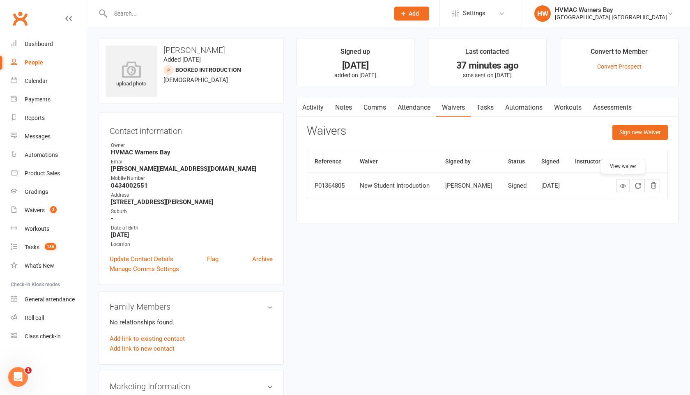
click at [622, 190] on link at bounding box center [623, 185] width 13 height 13
click at [41, 84] on link "Calendar" at bounding box center [49, 81] width 76 height 18
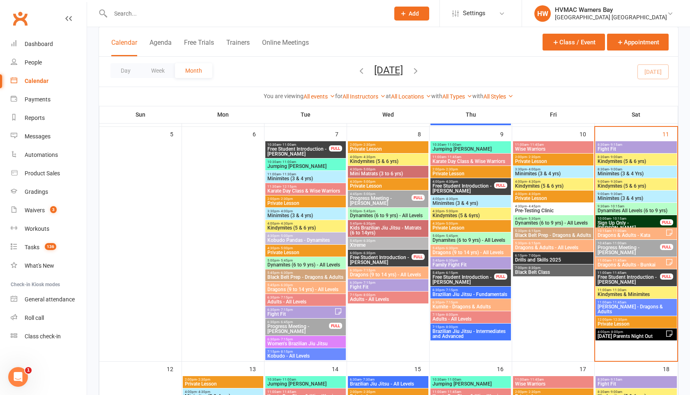
scroll to position [293, 0]
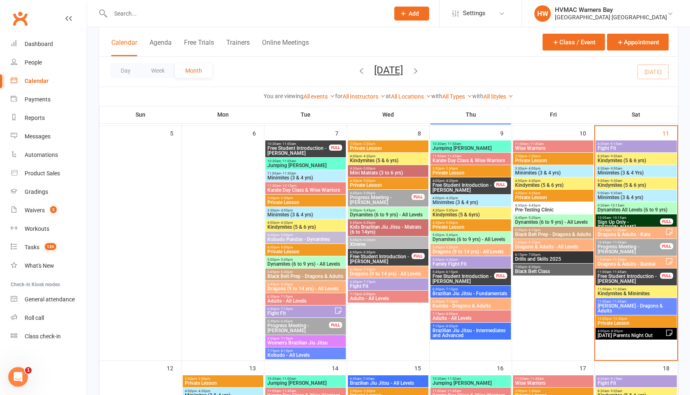
click at [235, 20] on div at bounding box center [241, 13] width 285 height 27
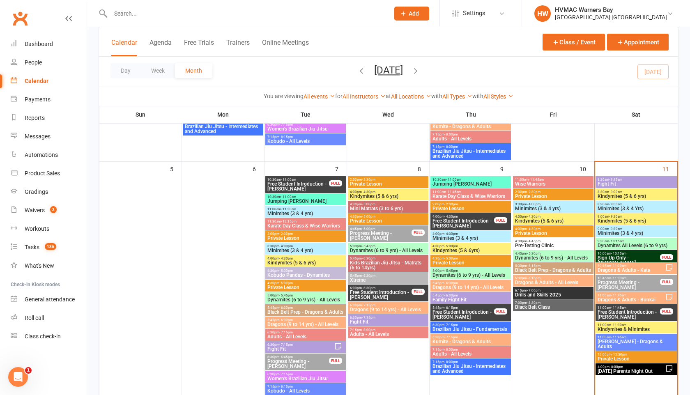
scroll to position [257, 0]
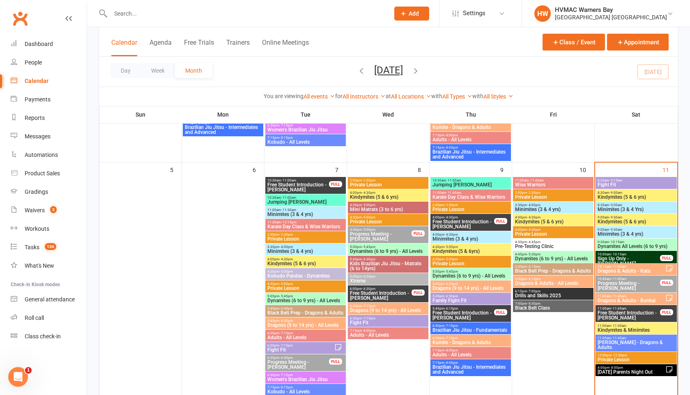
click at [198, 19] on div at bounding box center [241, 13] width 285 height 27
click at [145, 12] on input "text" at bounding box center [246, 14] width 276 height 12
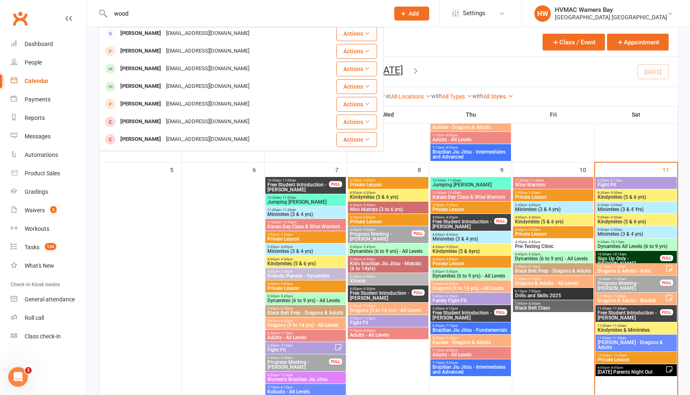
scroll to position [180, 0]
type input "w"
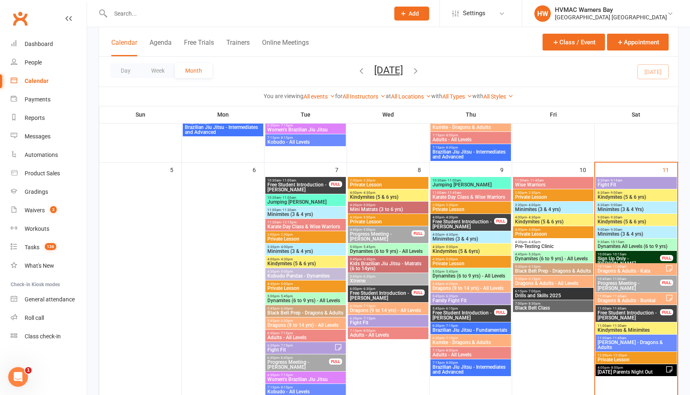
click at [571, 243] on span "4:30pm - 4:45pm" at bounding box center [553, 242] width 77 height 4
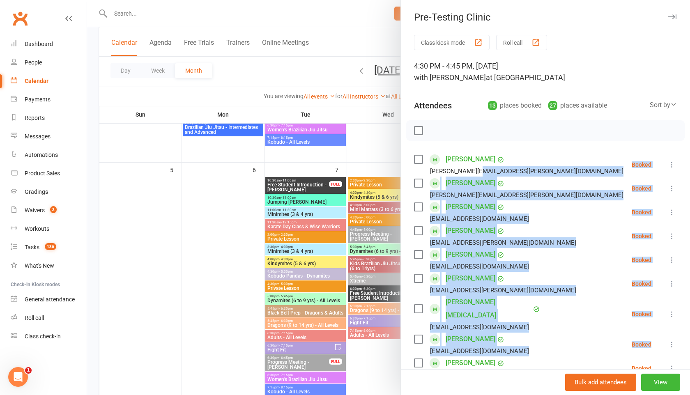
drag, startPoint x: 666, startPoint y: 323, endPoint x: 473, endPoint y: 154, distance: 255.9
click at [477, 161] on div "Class kiosk mode Roll call 4:30 PM - 4:45 PM, Friday, October, 10, 2025 with Ke…" at bounding box center [545, 329] width 289 height 588
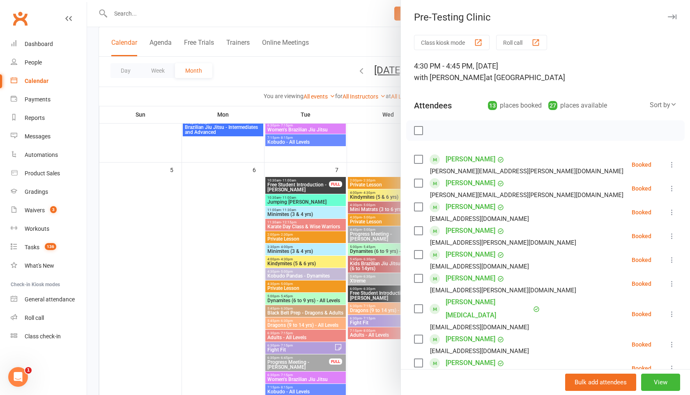
click at [310, 75] on div at bounding box center [388, 197] width 603 height 395
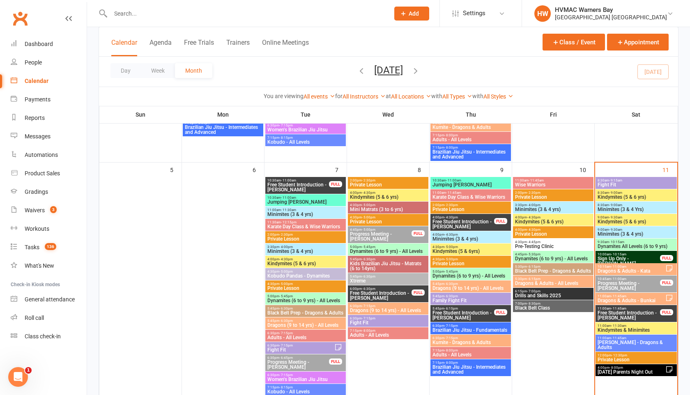
click at [622, 373] on span "[DATE] Parents Night Out" at bounding box center [631, 372] width 68 height 5
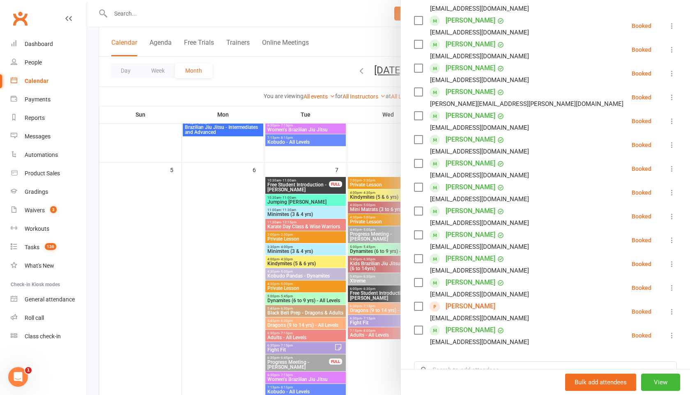
scroll to position [197, 0]
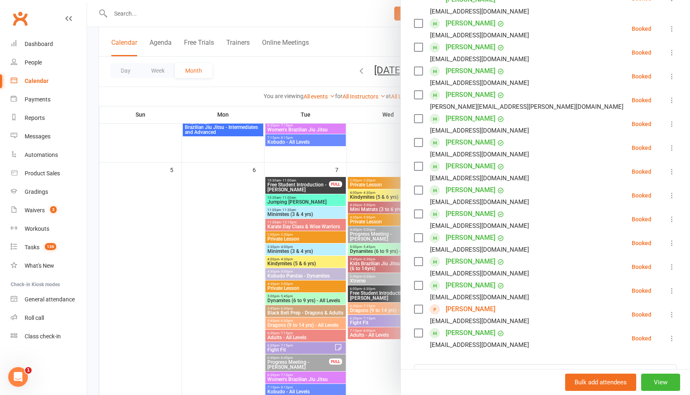
drag, startPoint x: 565, startPoint y: 267, endPoint x: 338, endPoint y: 70, distance: 301.1
click at [338, 0] on div "Halloween Parents Night Out Class kiosk mode Roll call 4:00 PM - 8:00 PM, Satur…" at bounding box center [388, 0] width 603 height 0
drag, startPoint x: 338, startPoint y: 70, endPoint x: 329, endPoint y: 70, distance: 8.6
click at [337, 70] on div at bounding box center [388, 197] width 603 height 395
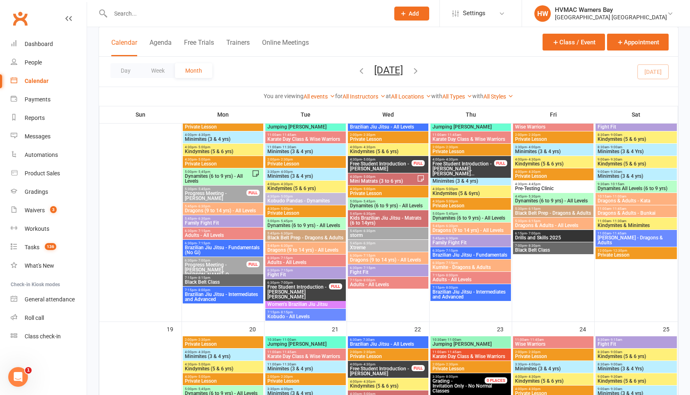
scroll to position [551, 0]
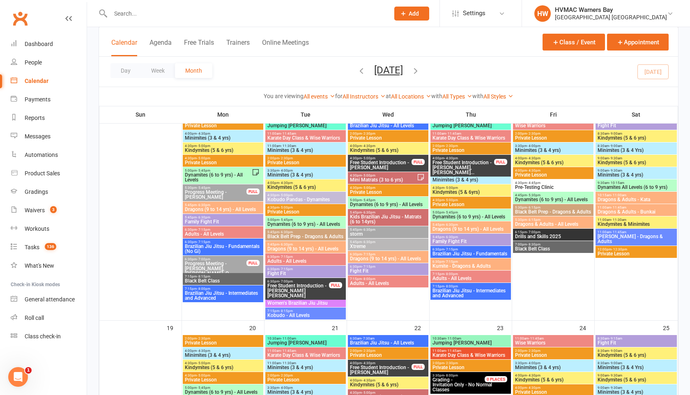
click at [273, 210] on span "Private Lesson" at bounding box center [305, 212] width 77 height 5
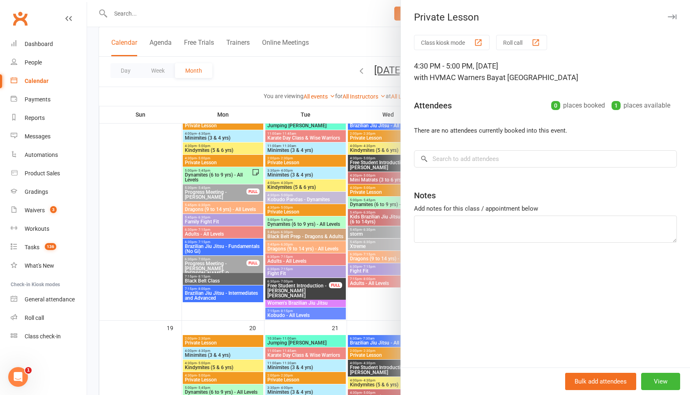
click at [356, 43] on div at bounding box center [388, 197] width 603 height 395
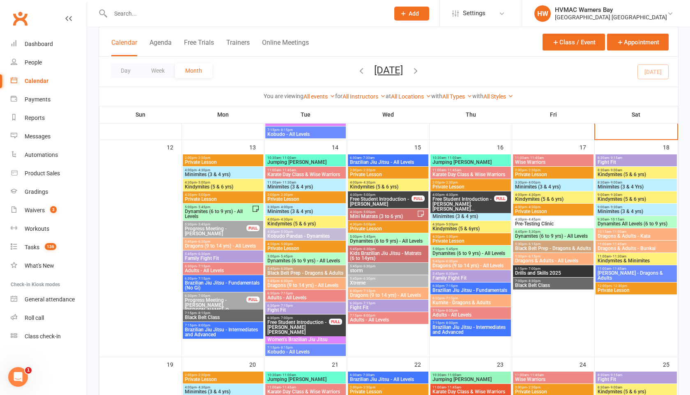
scroll to position [516, 0]
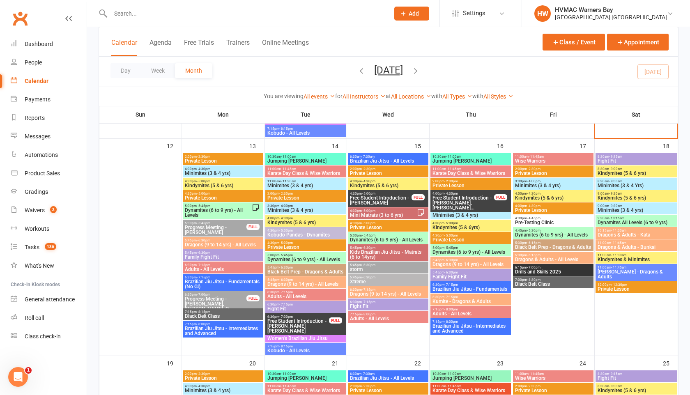
click at [382, 223] on span "4:30pm - 5:00pm" at bounding box center [388, 223] width 77 height 4
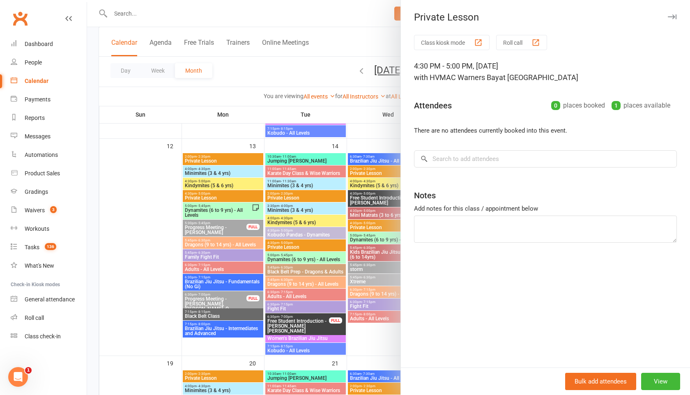
click at [319, 74] on div at bounding box center [388, 197] width 603 height 395
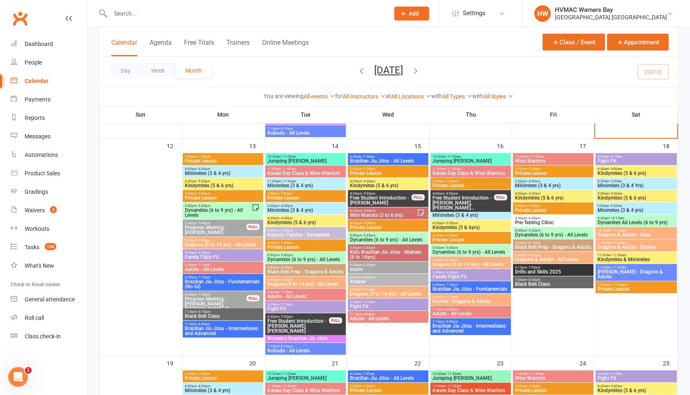
click at [455, 237] on span "Private Lesson" at bounding box center [470, 239] width 77 height 5
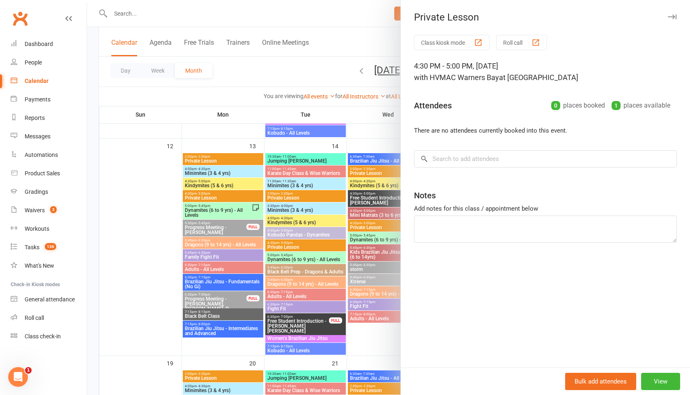
click at [297, 66] on div at bounding box center [388, 197] width 603 height 395
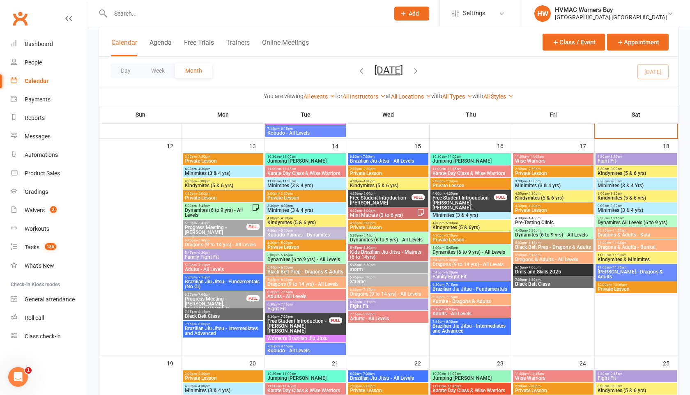
click at [387, 237] on span "Dynamites (6 to 9 yrs) - All Levels" at bounding box center [388, 239] width 77 height 5
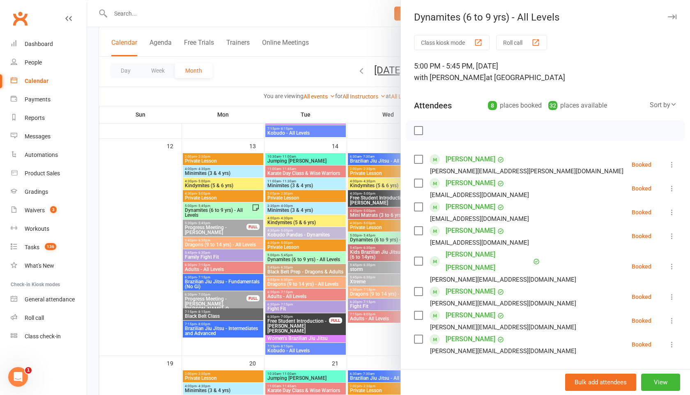
click at [311, 70] on div at bounding box center [388, 197] width 603 height 395
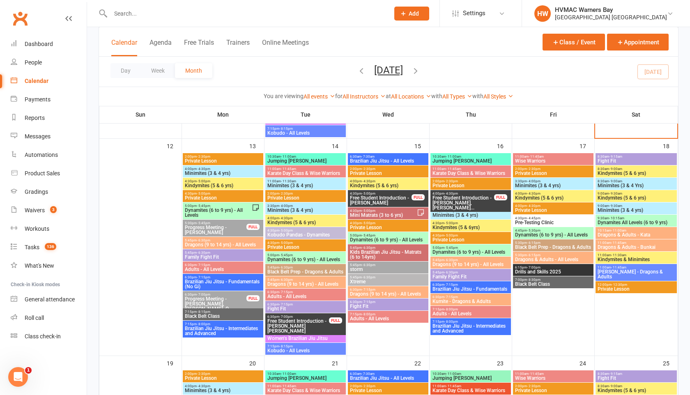
click at [367, 227] on span "Private Lesson" at bounding box center [388, 227] width 77 height 5
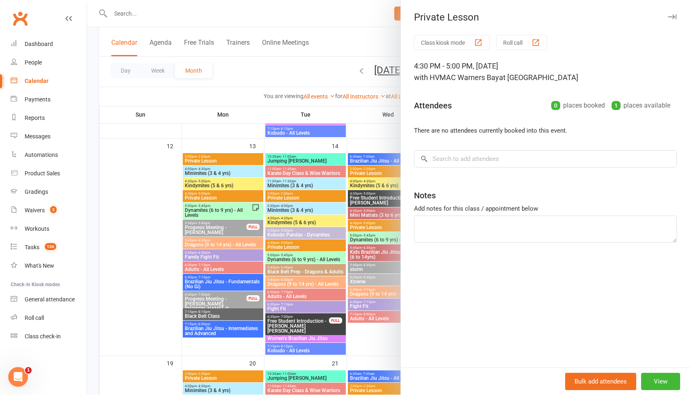
click at [300, 72] on div at bounding box center [388, 197] width 603 height 395
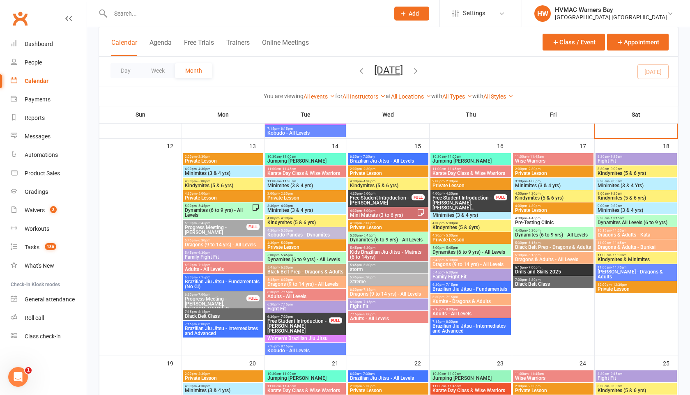
click at [288, 15] on input "text" at bounding box center [246, 14] width 276 height 12
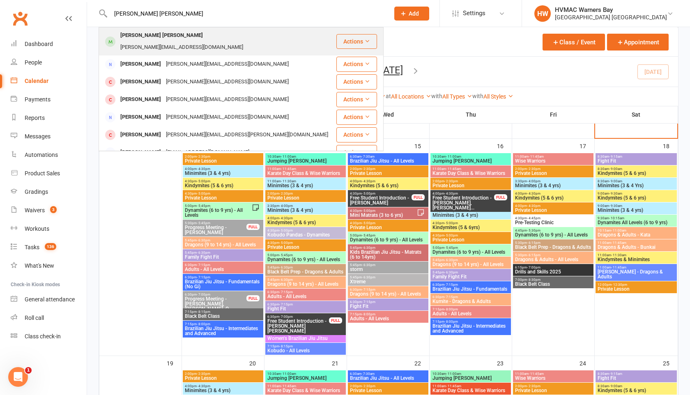
type input "flinn vasey"
click at [197, 41] on div "[PERSON_NAME][EMAIL_ADDRESS][DOMAIN_NAME]" at bounding box center [182, 47] width 128 height 12
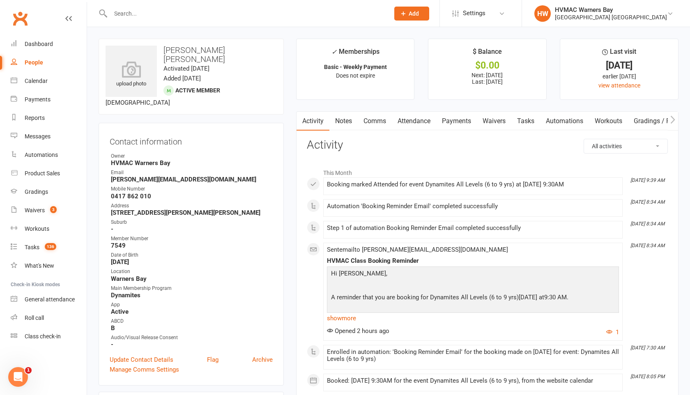
click at [353, 120] on link "Notes" at bounding box center [343, 121] width 28 height 19
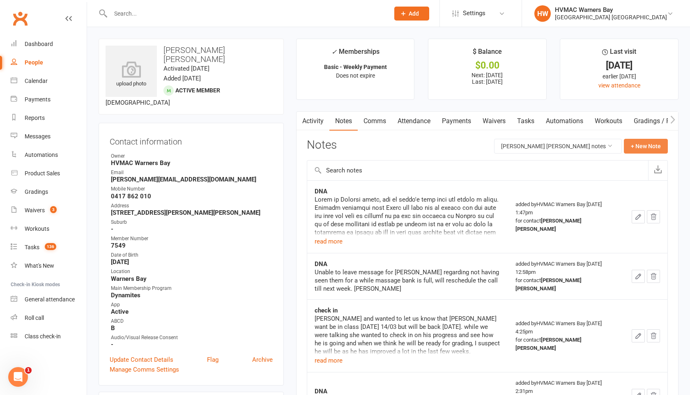
click at [640, 145] on button "+ New Note" at bounding box center [646, 146] width 44 height 15
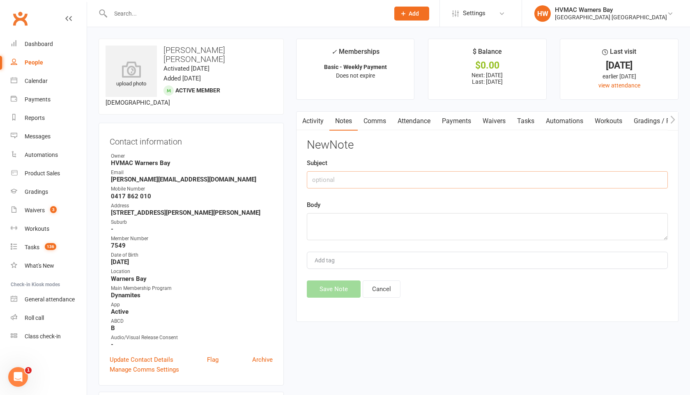
click at [497, 180] on input "text" at bounding box center [487, 179] width 361 height 17
type input "Paid for 5 private lessons"
click at [440, 219] on textarea at bounding box center [487, 226] width 361 height 27
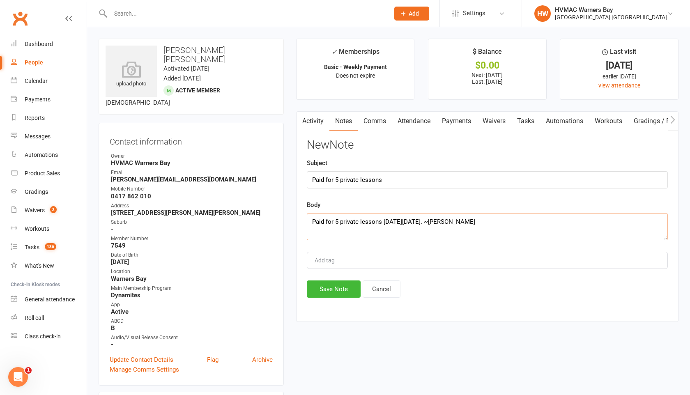
click at [435, 223] on textarea "Paid for 5 private lessons on Saturday 11/10. ~Christina" at bounding box center [487, 226] width 361 height 27
type textarea "Paid for 5 private lessons on Saturday 11/10. Have booked in all 5 as well ~Chr…"
click at [327, 295] on button "Save Note" at bounding box center [334, 289] width 54 height 17
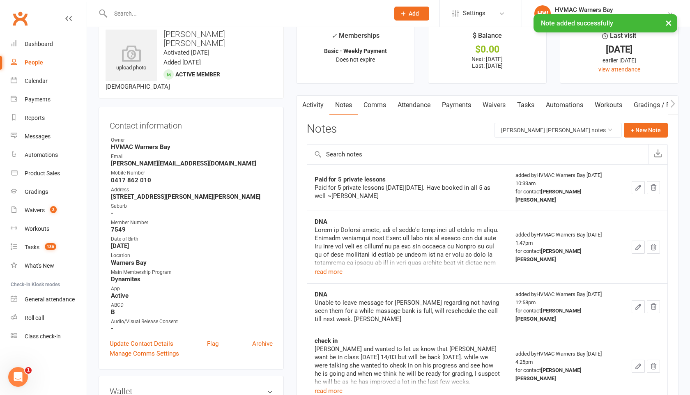
scroll to position [15, 0]
click at [464, 103] on link "Payments" at bounding box center [456, 106] width 41 height 19
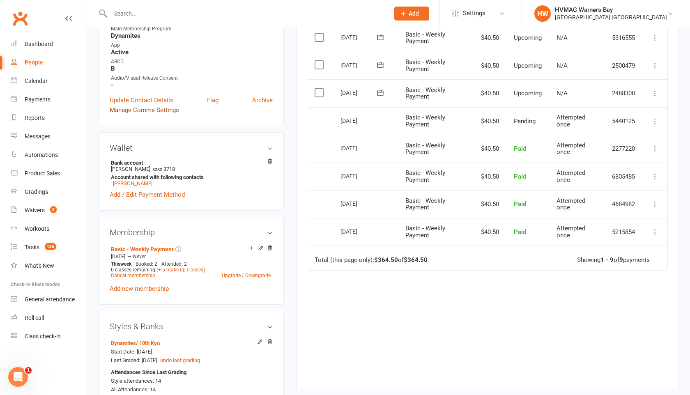
scroll to position [261, 0]
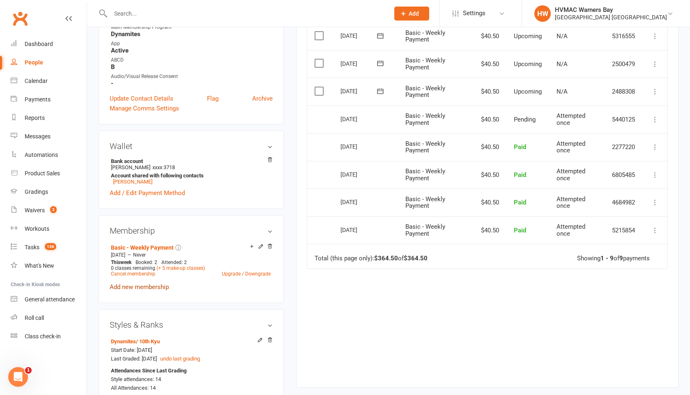
click at [162, 283] on link "Add new membership" at bounding box center [139, 286] width 59 height 7
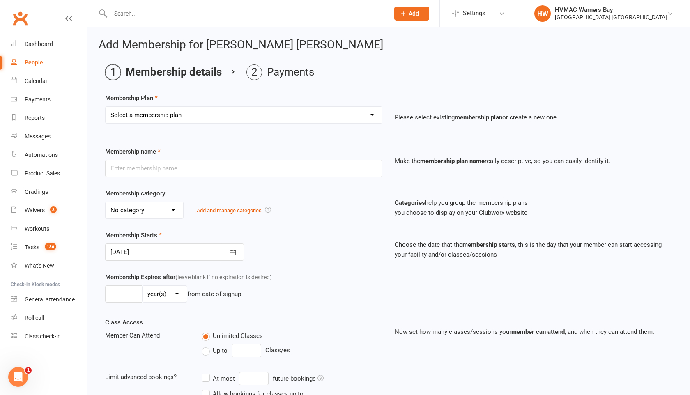
click at [260, 118] on select "Select a membership plan Create new Membership Plan OAW KM/MM - Weekly Payment …" at bounding box center [244, 115] width 276 height 16
select select "77"
click at [106, 107] on select "Select a membership plan Create new Membership Plan OAW KM/MM - Weekly Payment …" at bounding box center [244, 115] width 276 height 16
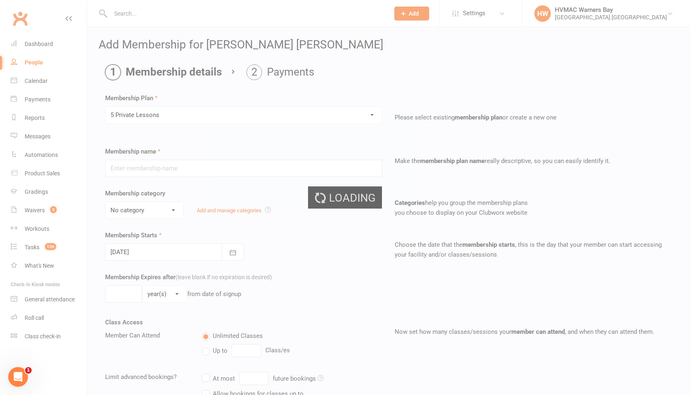
type input "5 Private Lessons"
select select "4"
type input "0"
type input "5"
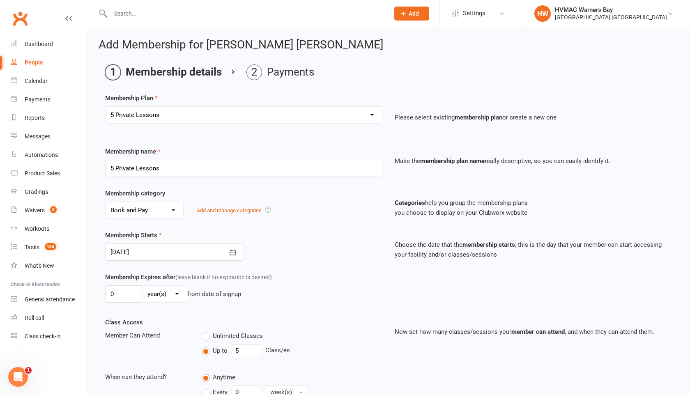
click at [167, 207] on select "No category Basic BBC+ BJJ Black Belt Book and Pay Family Fight Fit Guest Kinde…" at bounding box center [145, 210] width 78 height 16
select select "12"
click at [106, 202] on select "No category Basic BBC+ BJJ Black Belt Book and Pay Family Fight Fit Guest Kinde…" at bounding box center [145, 210] width 78 height 16
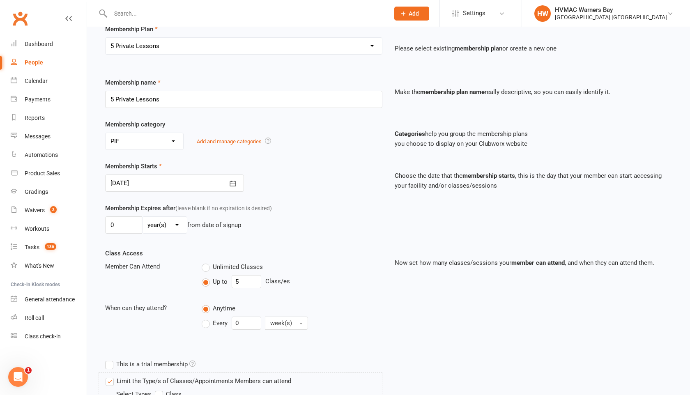
scroll to position [78, 0]
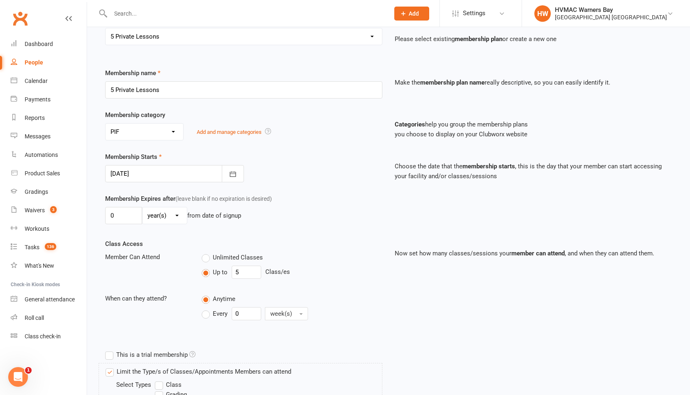
click at [164, 131] on select "No category Basic BBC+ BJJ Black Belt Book and Pay Family Fight Fit Guest Kinde…" at bounding box center [145, 132] width 78 height 16
click at [106, 124] on select "No category Basic BBC+ BJJ Black Belt Book and Pay Family Fight Fit Guest Kinde…" at bounding box center [145, 132] width 78 height 16
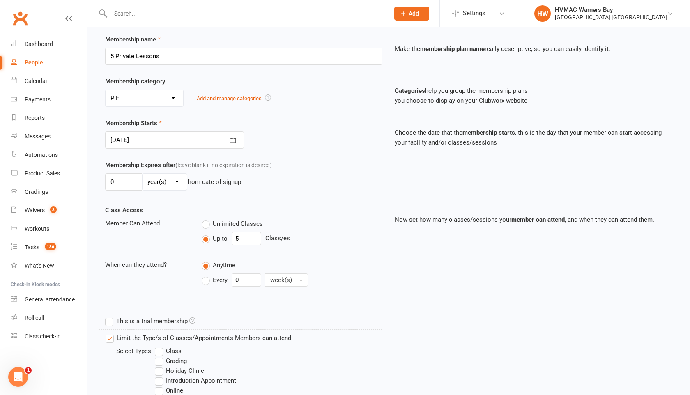
scroll to position [282, 0]
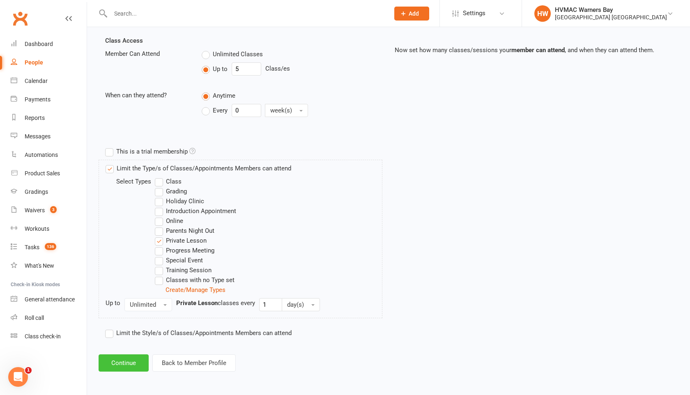
click at [113, 365] on button "Continue" at bounding box center [124, 363] width 50 height 17
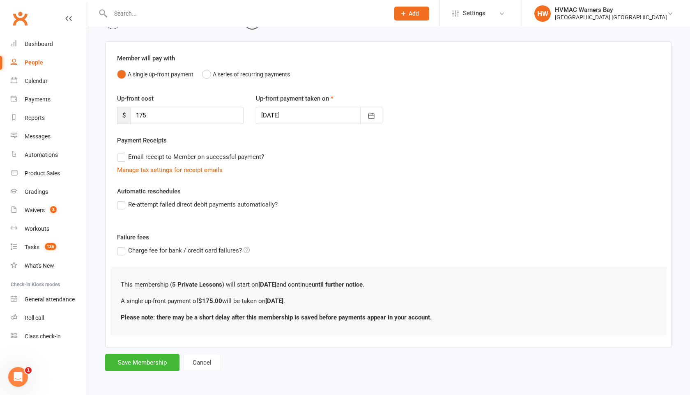
scroll to position [52, 0]
click at [225, 114] on input "175" at bounding box center [187, 114] width 113 height 17
drag, startPoint x: 159, startPoint y: 113, endPoint x: 138, endPoint y: 114, distance: 21.4
click at [138, 114] on input "175" at bounding box center [187, 114] width 113 height 17
click at [152, 115] on input "175" at bounding box center [187, 114] width 113 height 17
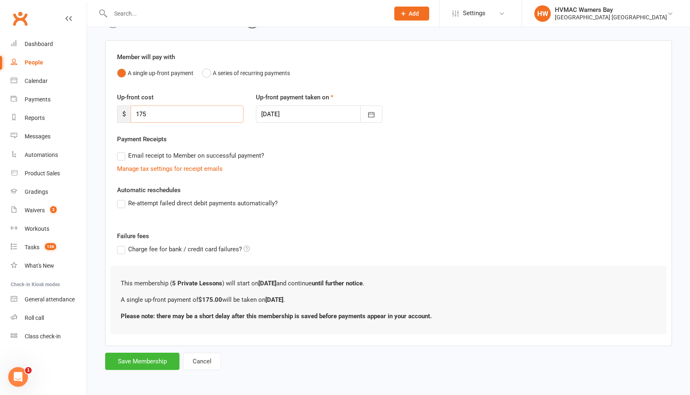
click at [152, 115] on input "175" at bounding box center [187, 114] width 113 height 17
click at [145, 362] on button "Save Membership" at bounding box center [142, 361] width 74 height 17
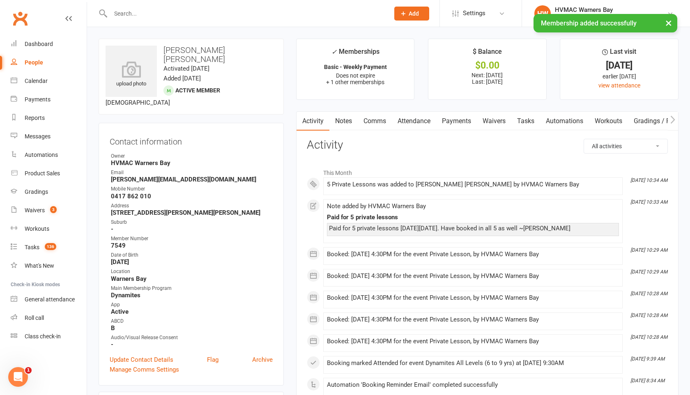
click at [464, 126] on link "Payments" at bounding box center [456, 121] width 41 height 19
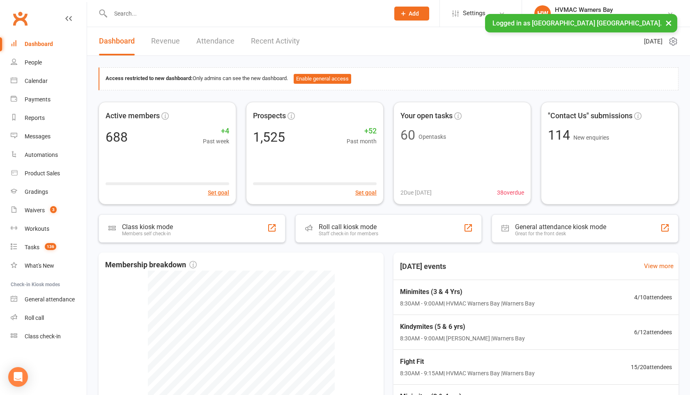
click at [231, 14] on input "text" at bounding box center [246, 14] width 276 height 12
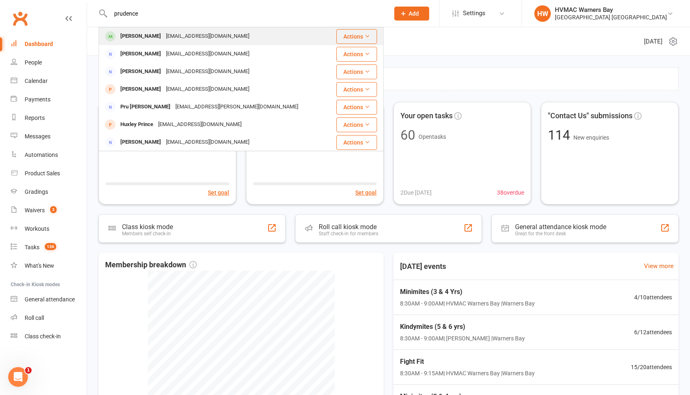
type input "prudence"
click at [175, 34] on div "newlandsfarmjat@gmail.com" at bounding box center [208, 36] width 88 height 12
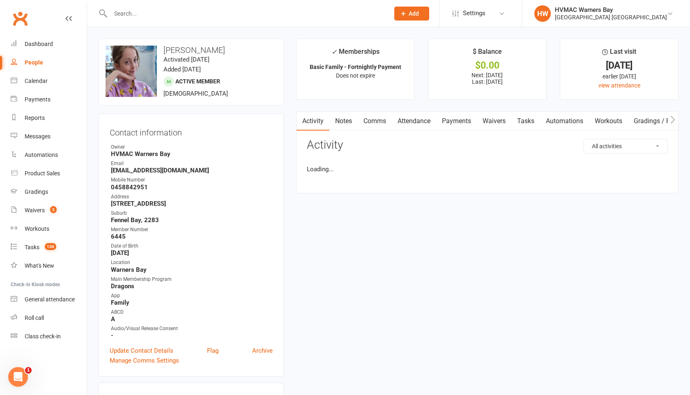
click at [412, 122] on link "Attendance" at bounding box center [414, 121] width 44 height 19
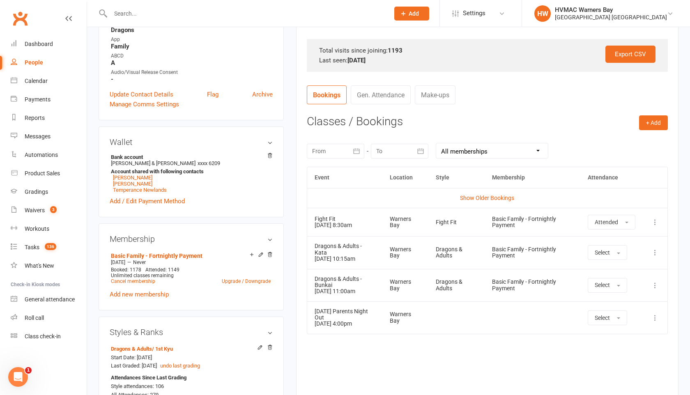
scroll to position [259, 0]
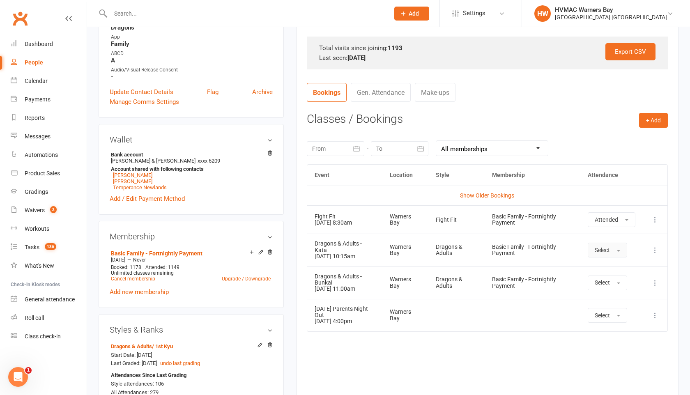
click at [604, 255] on button "Select" at bounding box center [607, 250] width 39 height 15
click at [604, 265] on span "Attended" at bounding box center [607, 268] width 25 height 7
click at [606, 279] on span "Select" at bounding box center [602, 282] width 15 height 7
click at [605, 293] on link "Attended" at bounding box center [628, 301] width 81 height 16
click at [340, 17] on input "text" at bounding box center [246, 14] width 276 height 12
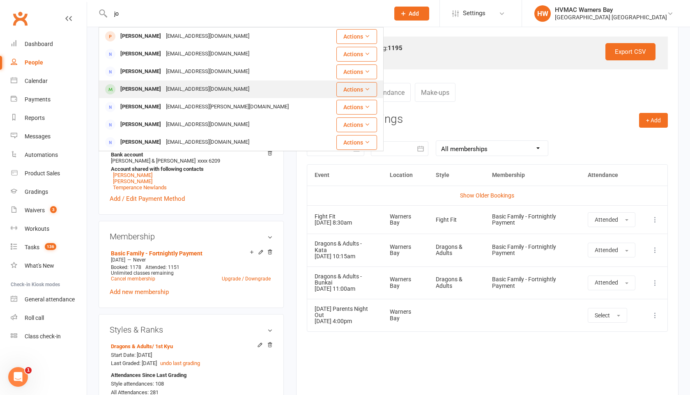
type input "jo"
click at [239, 92] on div "Jo Dunkerley dunkerleyjo@gmail.com" at bounding box center [217, 89] width 236 height 17
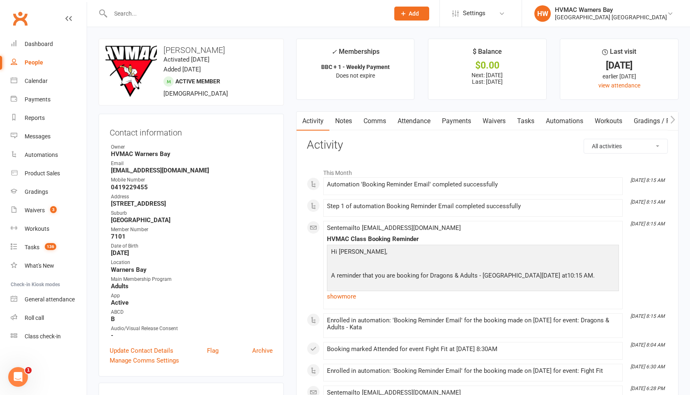
click at [415, 123] on link "Attendance" at bounding box center [414, 121] width 44 height 19
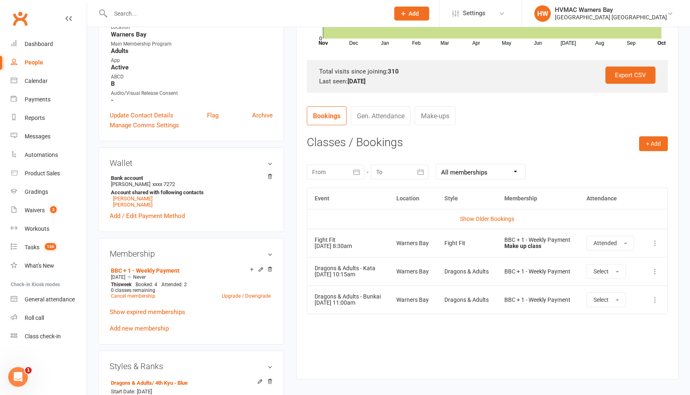
scroll to position [236, 0]
click at [598, 272] on span "Select" at bounding box center [601, 270] width 15 height 7
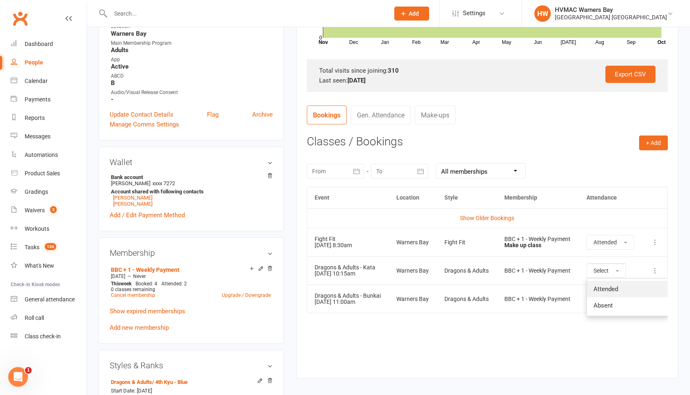
click at [605, 286] on span "Attended" at bounding box center [606, 289] width 25 height 7
click at [607, 297] on span "Select" at bounding box center [601, 299] width 15 height 7
click at [608, 318] on span "Attended" at bounding box center [606, 317] width 25 height 7
click at [213, 12] on input "text" at bounding box center [246, 14] width 276 height 12
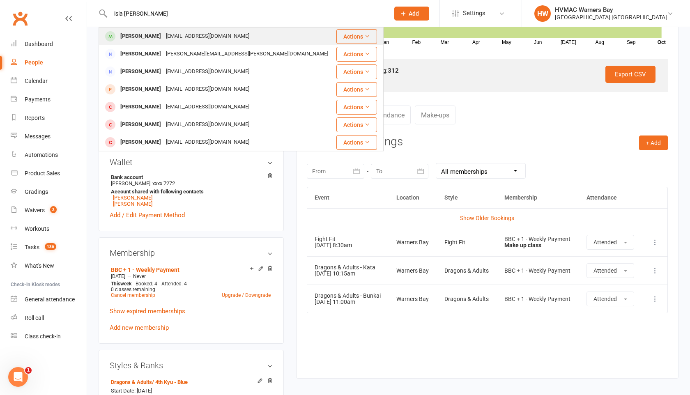
type input "isla sullivan"
click at [128, 37] on div "Isla Sullivan" at bounding box center [141, 36] width 46 height 12
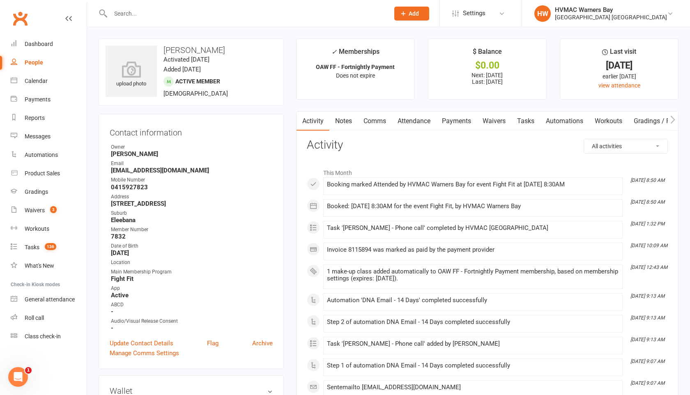
click at [372, 121] on link "Comms" at bounding box center [375, 121] width 34 height 19
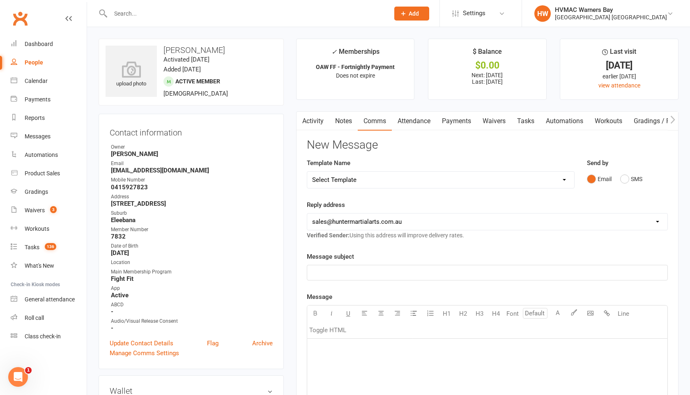
click at [393, 182] on select "Select Template [SMS] 1st Kyu Black Belt Prep Reminder [Email] Change to Class …" at bounding box center [440, 180] width 267 height 16
select select "7"
click at [307, 172] on select "Select Template [SMS] 1st Kyu Black Belt Prep Reminder [Email] Change to Class …" at bounding box center [440, 180] width 267 height 16
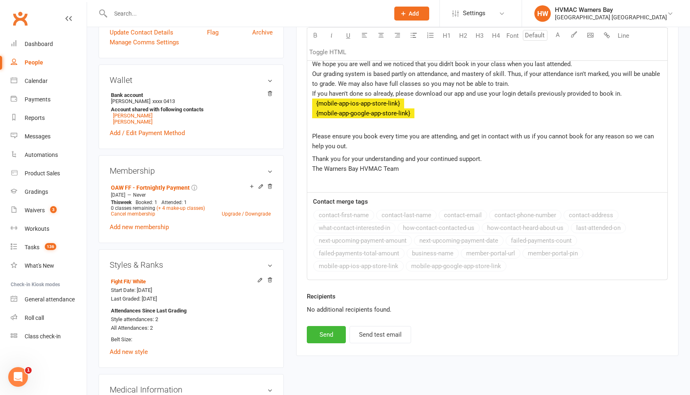
scroll to position [311, 0]
click at [316, 340] on button "Send" at bounding box center [326, 335] width 39 height 17
select select
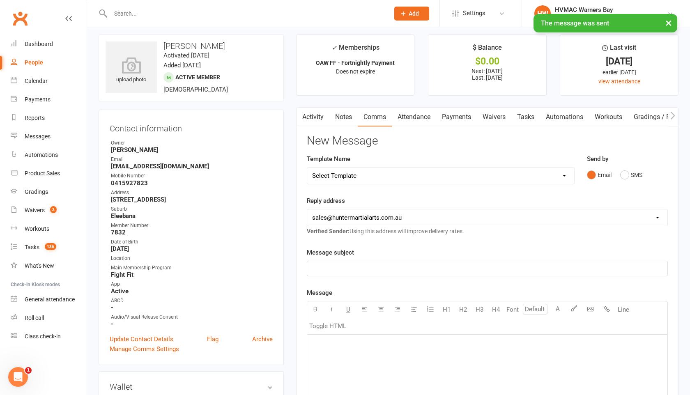
scroll to position [0, 0]
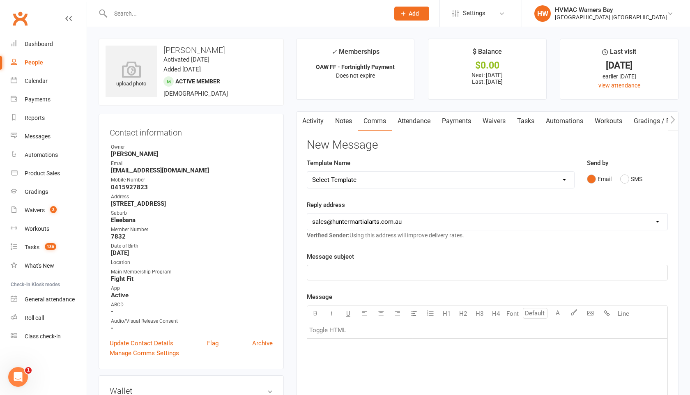
click at [242, 16] on input "text" at bounding box center [246, 14] width 276 height 12
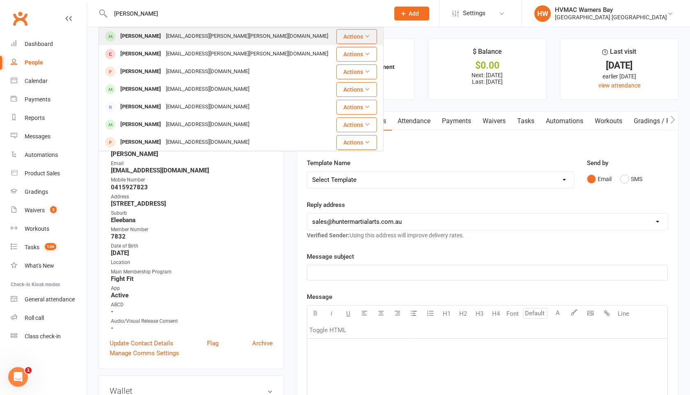
type input "gemma ryan"
click at [214, 34] on div "gemma.anne.ryan@gmail.com" at bounding box center [247, 36] width 167 height 12
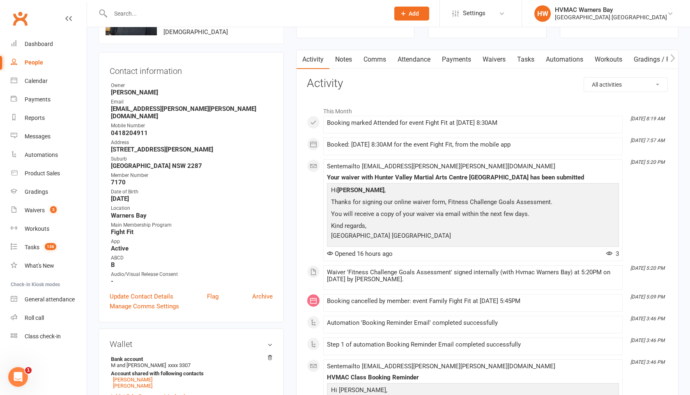
scroll to position [60, 0]
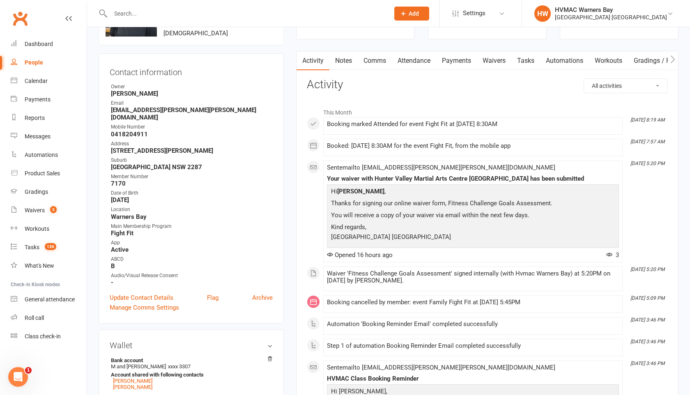
click at [458, 59] on link "Payments" at bounding box center [456, 60] width 41 height 19
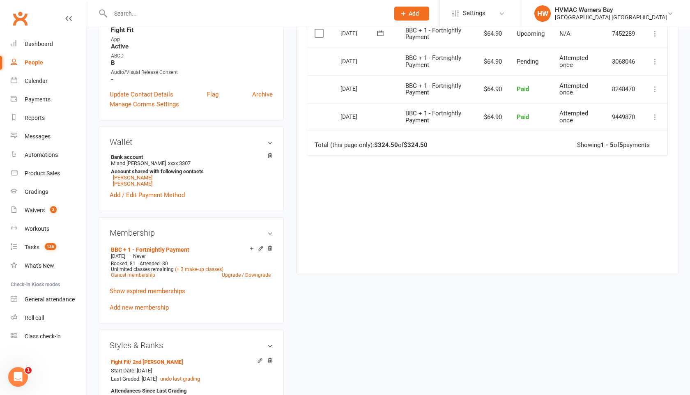
scroll to position [265, 0]
click at [166, 245] on link "BBC + 1 - Fortnightly Payment" at bounding box center [150, 248] width 78 height 7
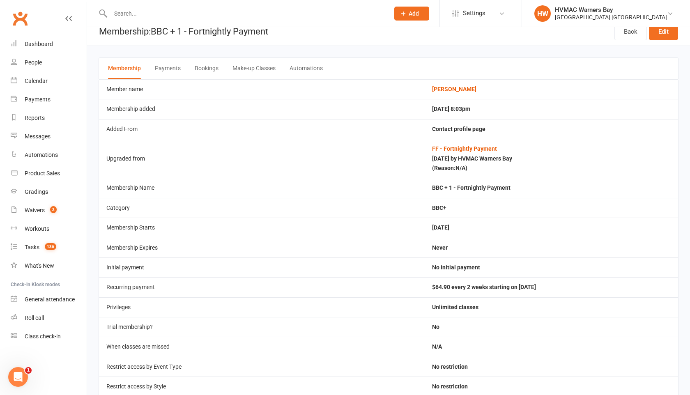
scroll to position [7, 0]
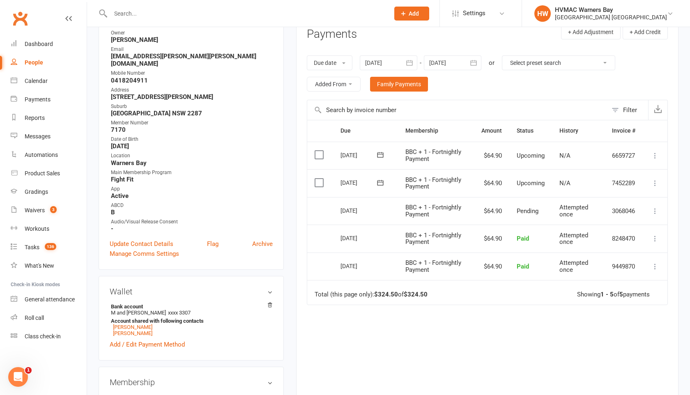
scroll to position [115, 0]
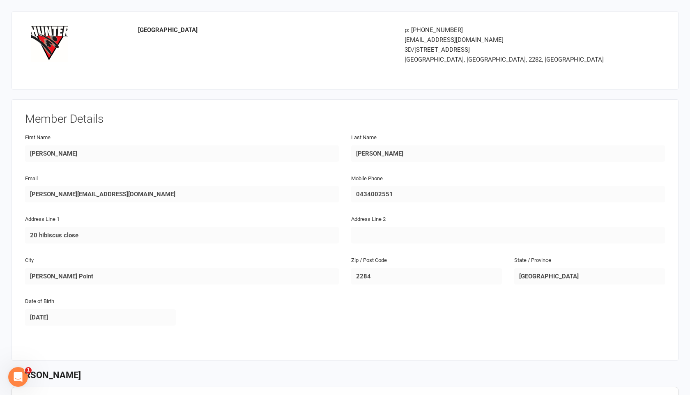
click at [623, 173] on div "Mobile Phone [PHONE_NUMBER]" at bounding box center [508, 188] width 314 height 30
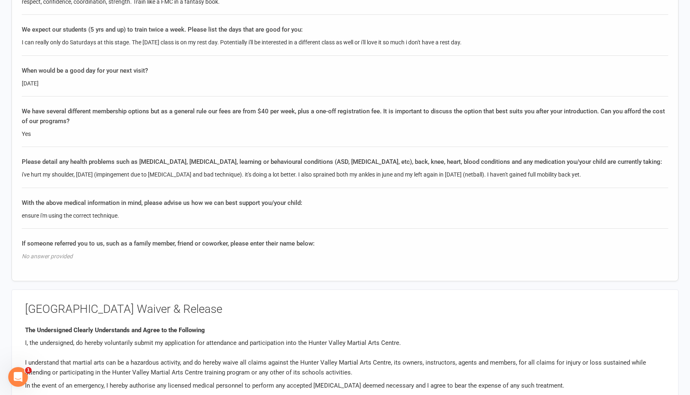
scroll to position [778, 0]
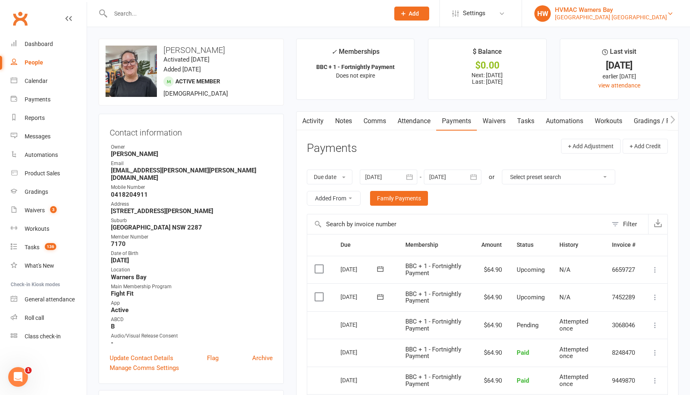
click at [658, 15] on div "[GEOGRAPHIC_DATA] [GEOGRAPHIC_DATA]" at bounding box center [611, 17] width 112 height 7
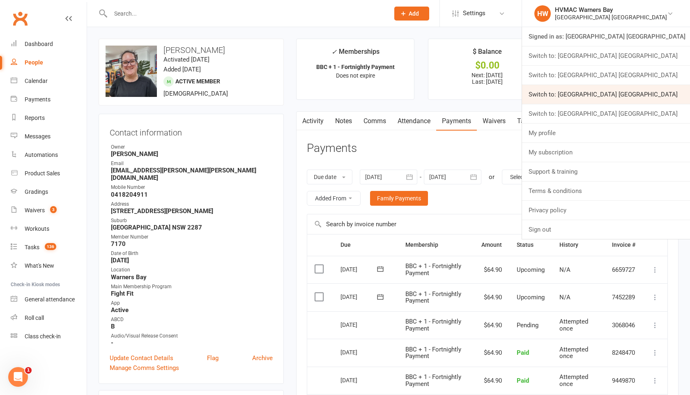
click at [631, 95] on link "Switch to: [GEOGRAPHIC_DATA] [GEOGRAPHIC_DATA]" at bounding box center [606, 94] width 168 height 19
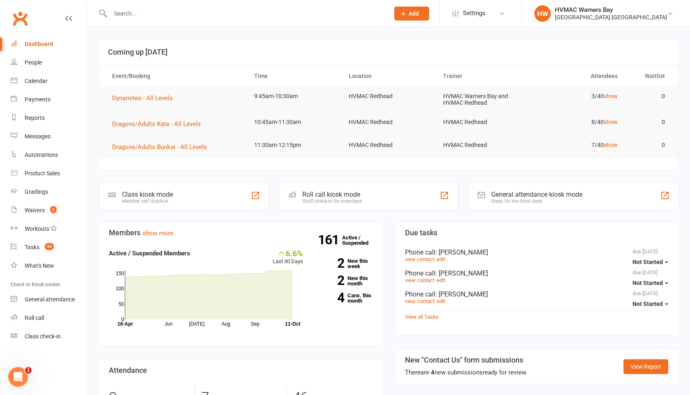
click at [219, 11] on input "text" at bounding box center [246, 14] width 276 height 12
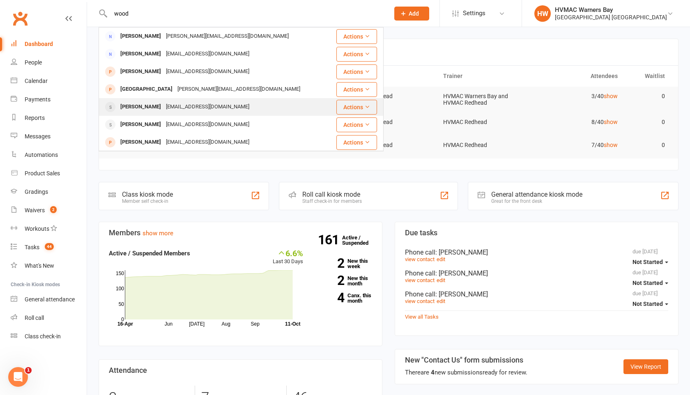
type input "wood"
click at [203, 106] on div "katietourmaline@gmail.com" at bounding box center [208, 107] width 88 height 12
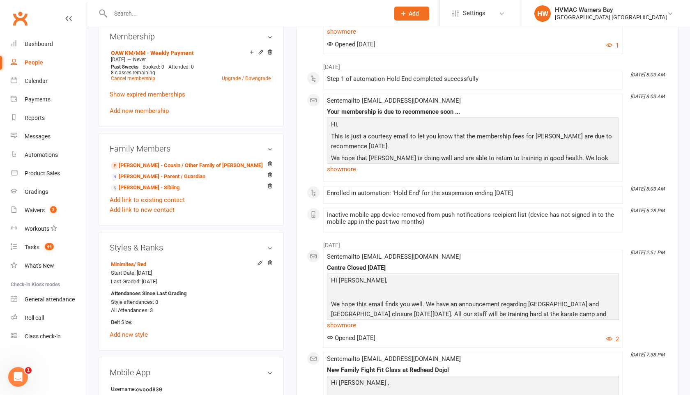
scroll to position [409, 0]
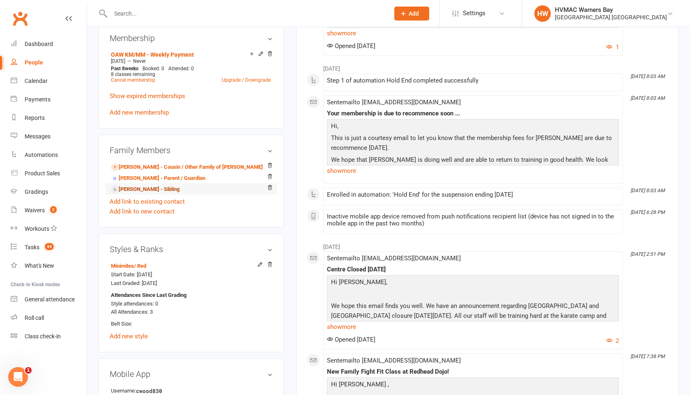
click at [139, 189] on link "Maddy Wood - Sibling" at bounding box center [145, 189] width 69 height 9
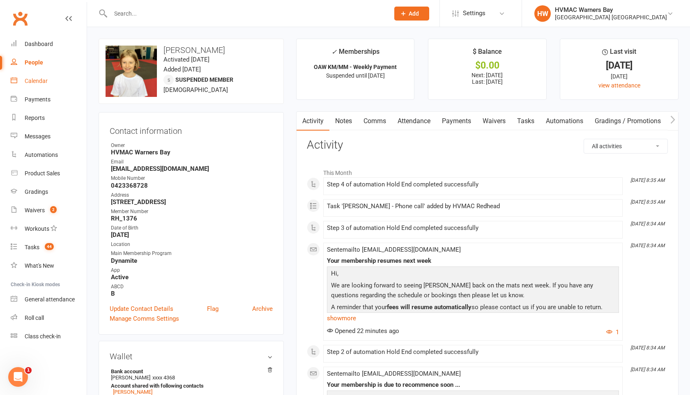
click at [32, 85] on link "Calendar" at bounding box center [49, 81] width 76 height 18
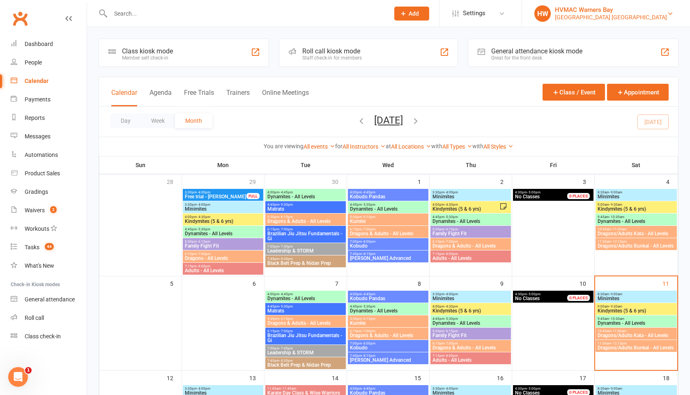
click at [643, 16] on div "Hunter Valley Martial Arts Centre Redhead" at bounding box center [611, 17] width 112 height 7
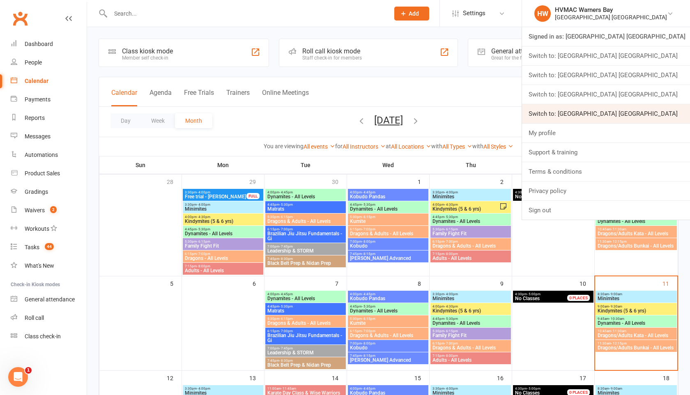
click at [646, 111] on link "Switch to: Hunter Valley Martial Arts Centre Warners Bay" at bounding box center [606, 113] width 168 height 19
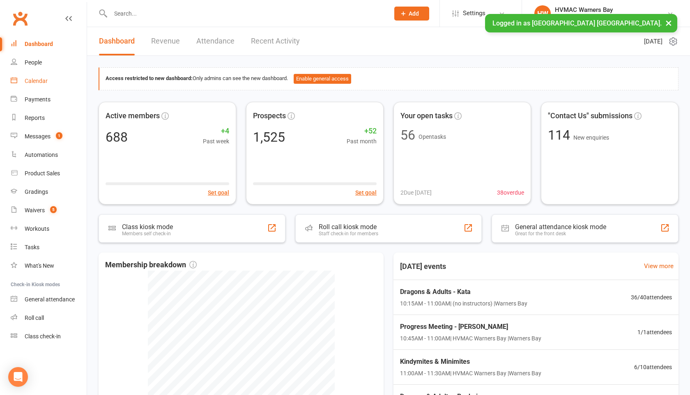
click at [28, 79] on div "Calendar" at bounding box center [36, 81] width 23 height 7
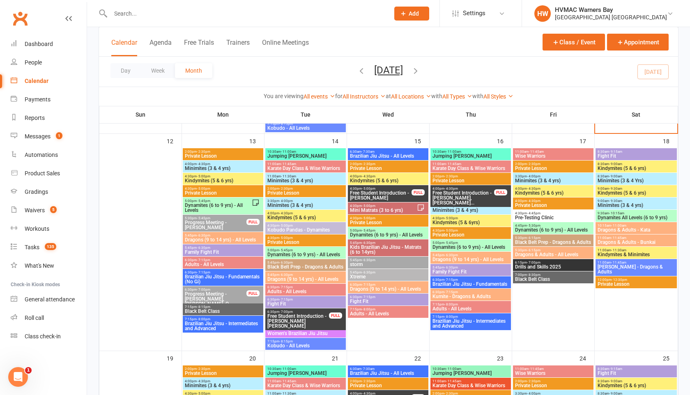
scroll to position [520, 0]
click at [396, 222] on span "Private Lesson" at bounding box center [388, 223] width 77 height 5
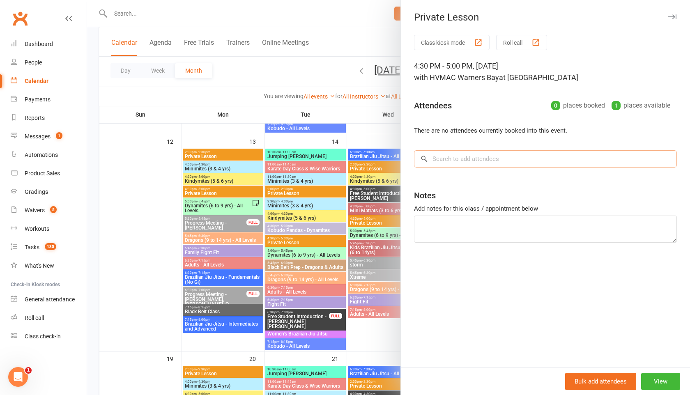
click at [491, 157] on input "search" at bounding box center [545, 158] width 263 height 17
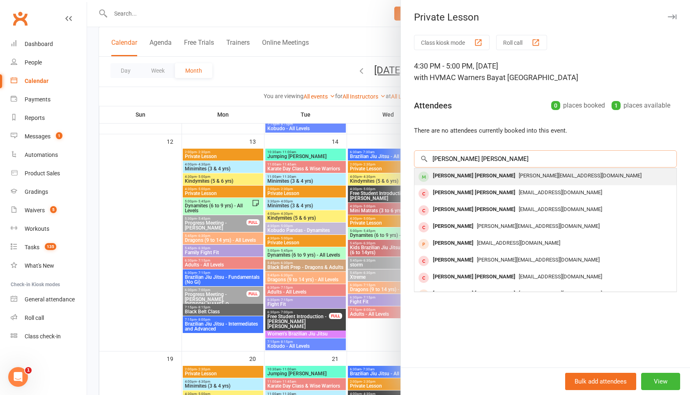
type input "[PERSON_NAME] [PERSON_NAME]"
click at [519, 175] on span "[PERSON_NAME][EMAIL_ADDRESS][DOMAIN_NAME]" at bounding box center [580, 176] width 123 height 6
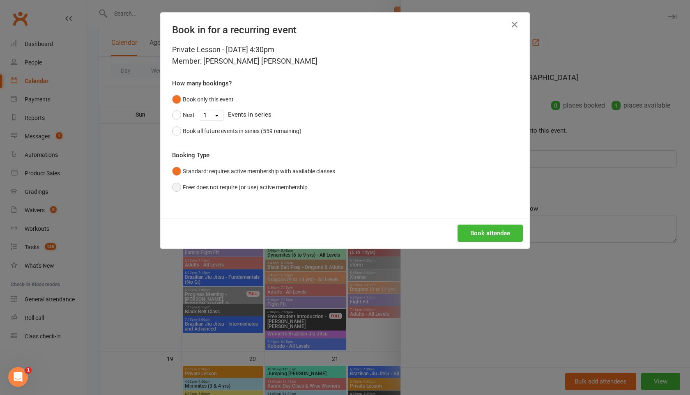
click at [178, 186] on button "Free: does not require (or use) active membership" at bounding box center [240, 188] width 136 height 16
click at [486, 226] on button "Book attendee" at bounding box center [490, 233] width 65 height 17
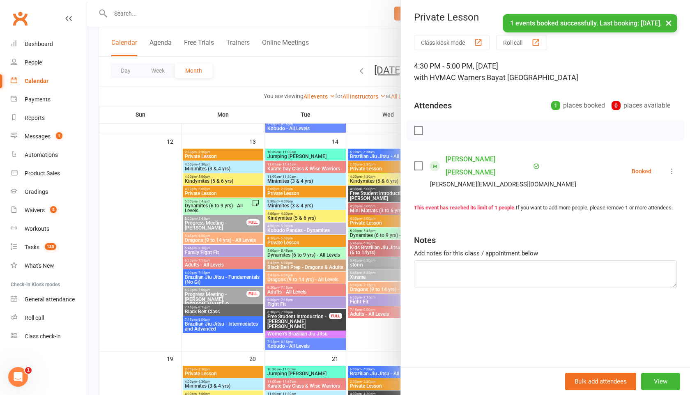
click at [314, 70] on div at bounding box center [388, 197] width 603 height 395
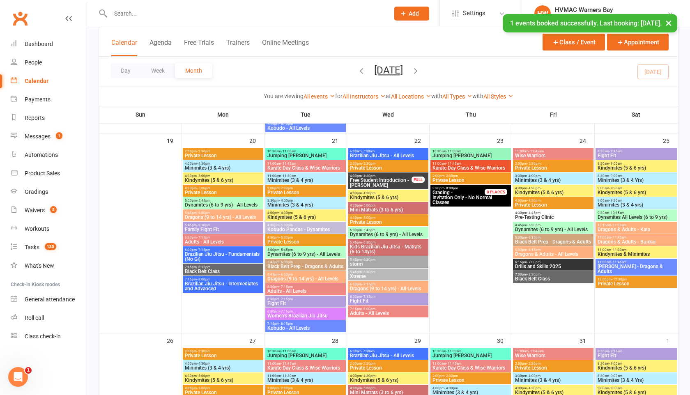
scroll to position [739, 0]
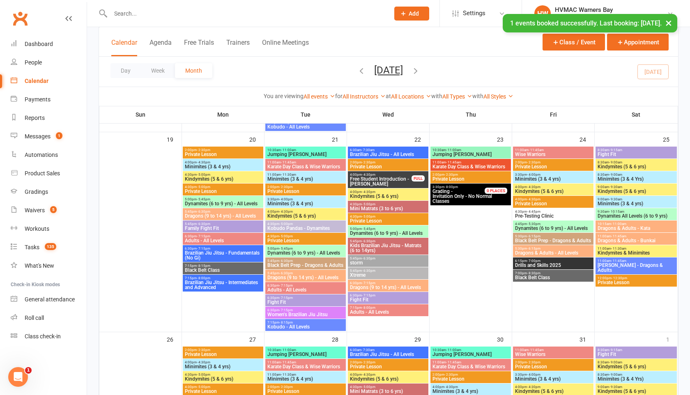
click at [378, 221] on span "Private Lesson" at bounding box center [388, 221] width 77 height 5
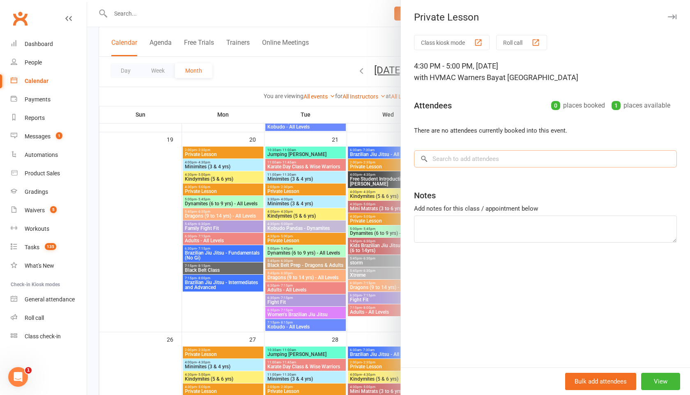
click at [520, 151] on input "search" at bounding box center [545, 158] width 263 height 17
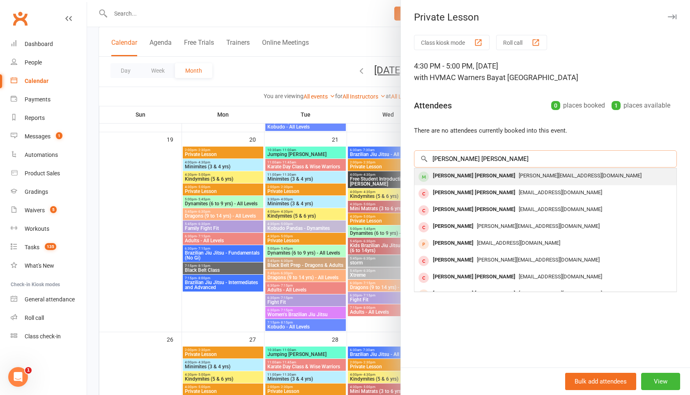
type input "[PERSON_NAME] [PERSON_NAME]"
click at [485, 172] on div "[PERSON_NAME][EMAIL_ADDRESS][DOMAIN_NAME]" at bounding box center [546, 176] width 256 height 12
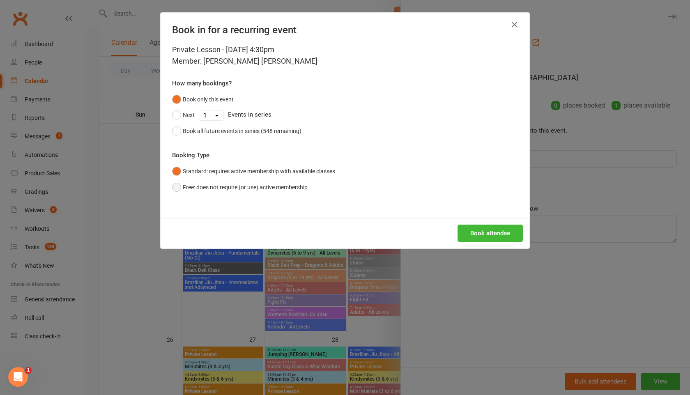
click at [175, 190] on button "Free: does not require (or use) active membership" at bounding box center [240, 188] width 136 height 16
click at [494, 230] on button "Book attendee" at bounding box center [490, 233] width 65 height 17
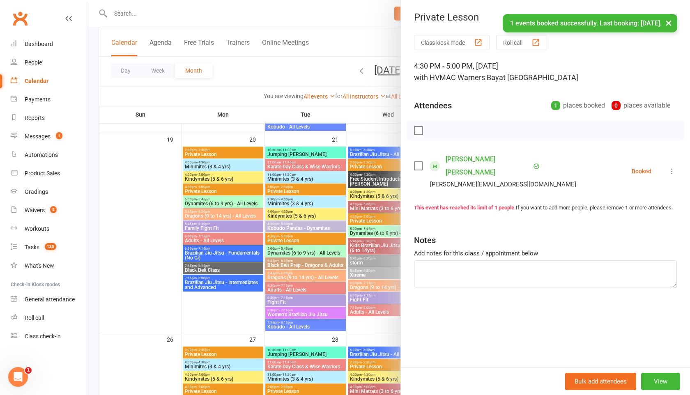
click at [305, 70] on div at bounding box center [388, 197] width 603 height 395
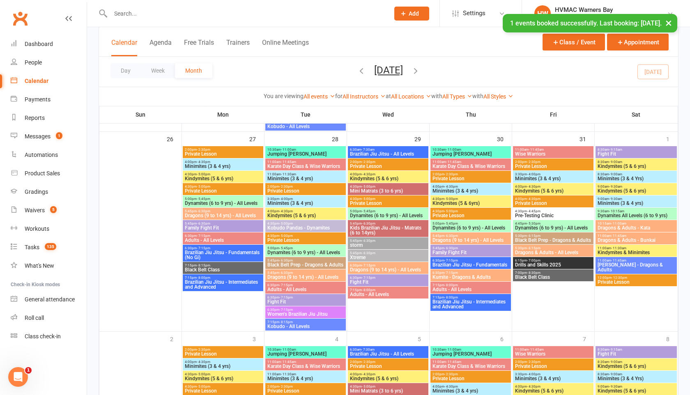
scroll to position [940, 0]
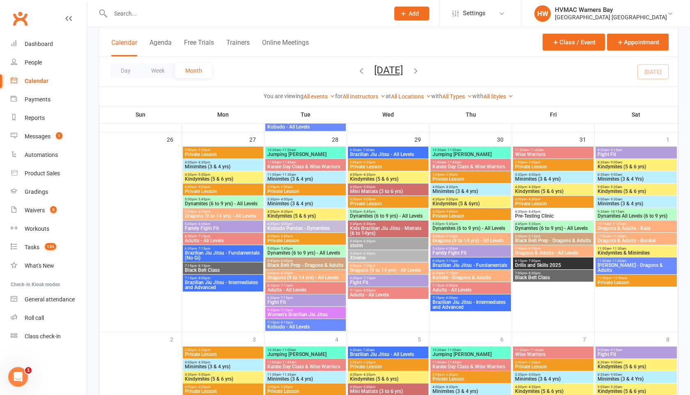
click at [366, 205] on span "Private Lesson" at bounding box center [388, 203] width 77 height 5
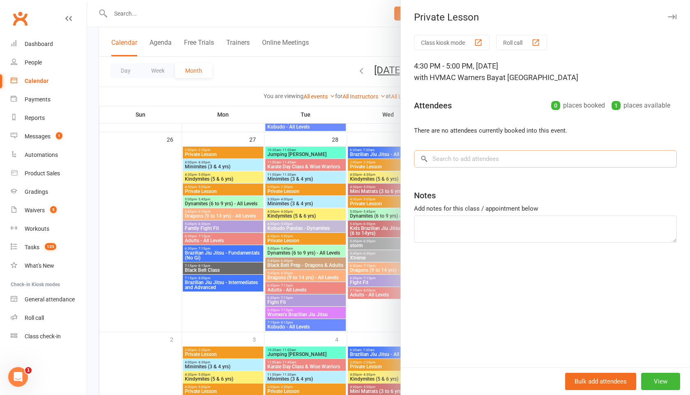
click at [459, 165] on input "search" at bounding box center [545, 158] width 263 height 17
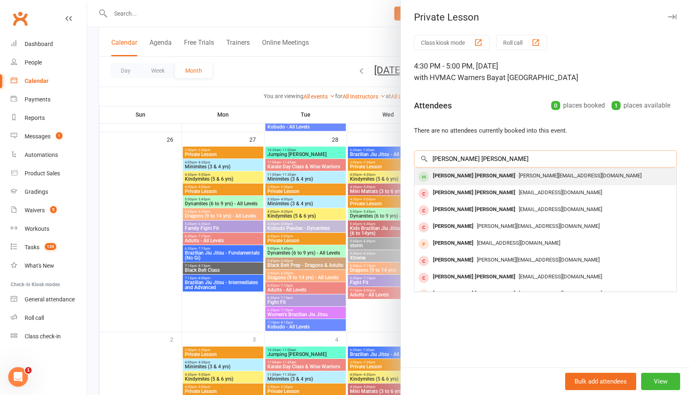
type input "flynn vasey"
click at [481, 172] on div "[PERSON_NAME][EMAIL_ADDRESS][DOMAIN_NAME]" at bounding box center [546, 176] width 256 height 12
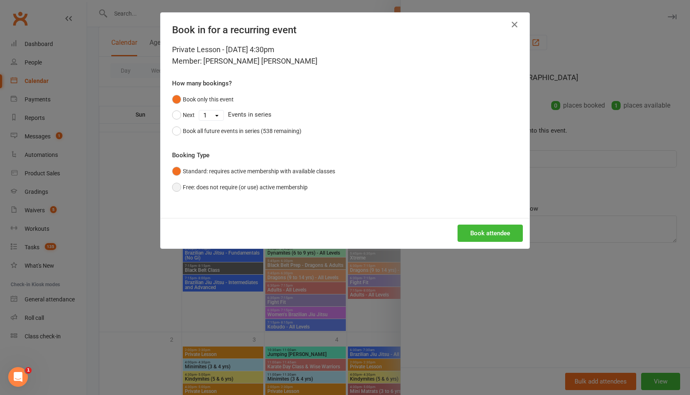
click at [179, 188] on button "Free: does not require (or use) active membership" at bounding box center [240, 188] width 136 height 16
click at [494, 235] on button "Book attendee" at bounding box center [490, 233] width 65 height 17
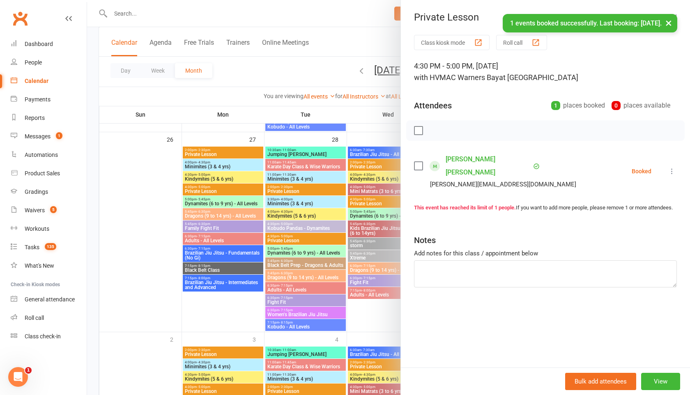
click at [314, 73] on div at bounding box center [388, 197] width 603 height 395
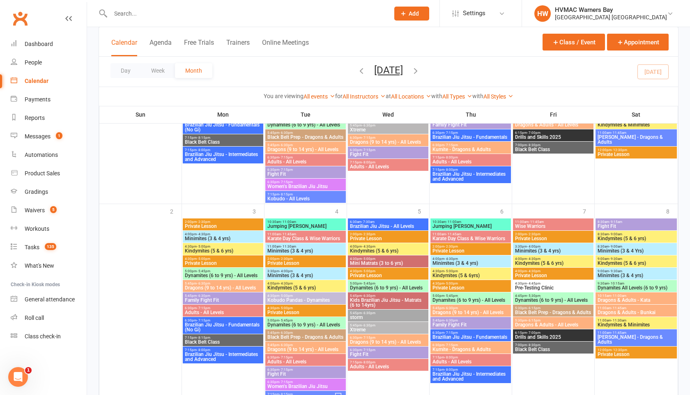
scroll to position [1101, 0]
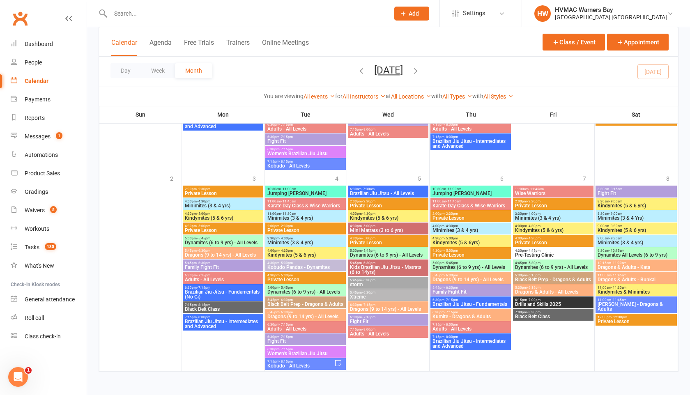
click at [367, 244] on span "Private Lesson" at bounding box center [388, 242] width 77 height 5
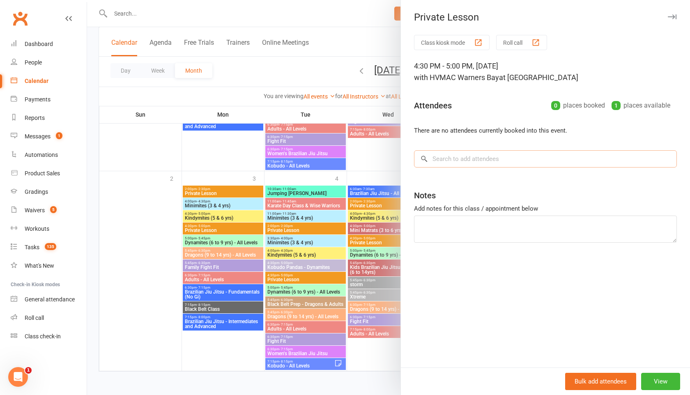
click at [481, 160] on input "search" at bounding box center [545, 158] width 263 height 17
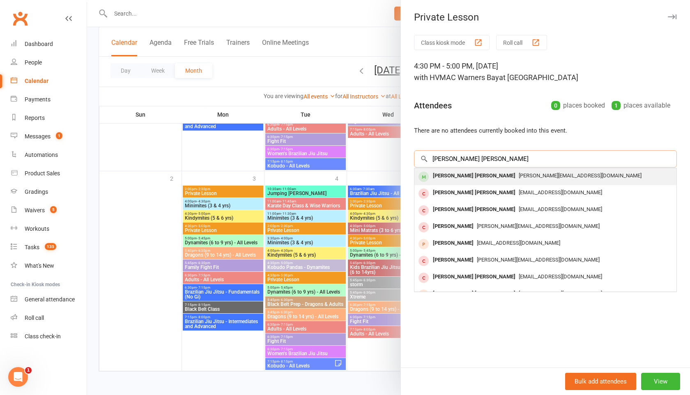
type input "flynn vasey"
click at [519, 173] on span "[PERSON_NAME][EMAIL_ADDRESS][DOMAIN_NAME]" at bounding box center [580, 176] width 123 height 6
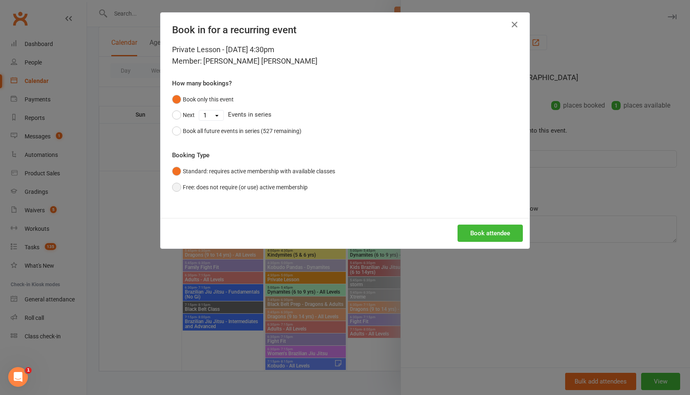
click at [175, 191] on button "Free: does not require (or use) active membership" at bounding box center [240, 188] width 136 height 16
click at [488, 231] on button "Book attendee" at bounding box center [490, 233] width 65 height 17
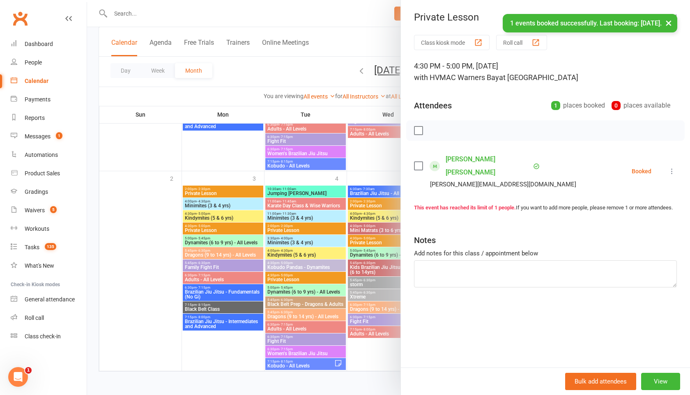
click at [296, 64] on div at bounding box center [388, 197] width 603 height 395
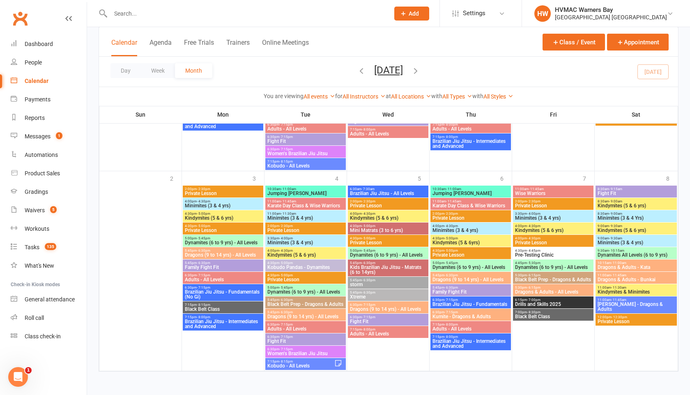
click at [420, 74] on icon "button" at bounding box center [415, 70] width 9 height 9
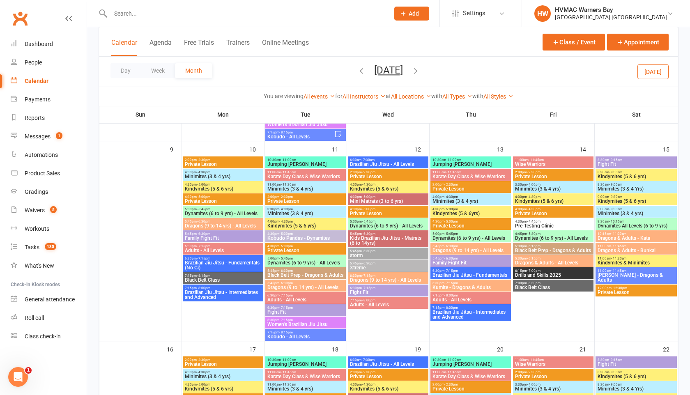
scroll to position [438, 0]
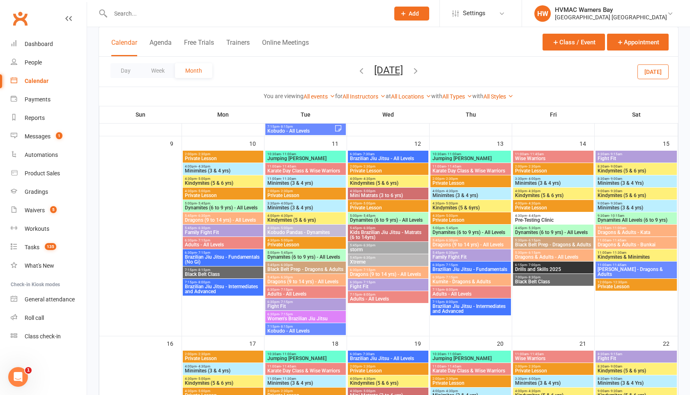
click at [377, 206] on span "Private Lesson" at bounding box center [388, 207] width 77 height 5
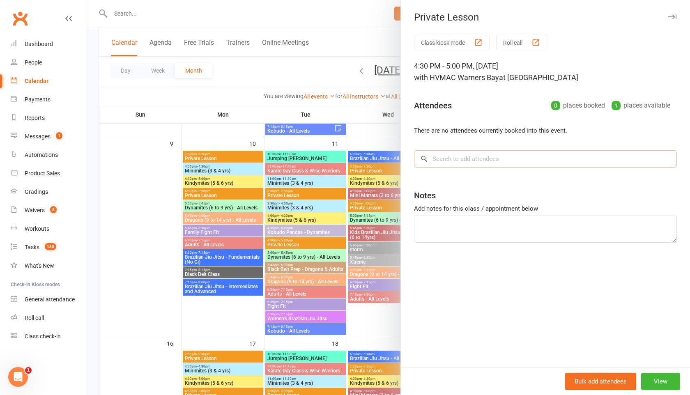
click at [513, 156] on input "search" at bounding box center [545, 158] width 263 height 17
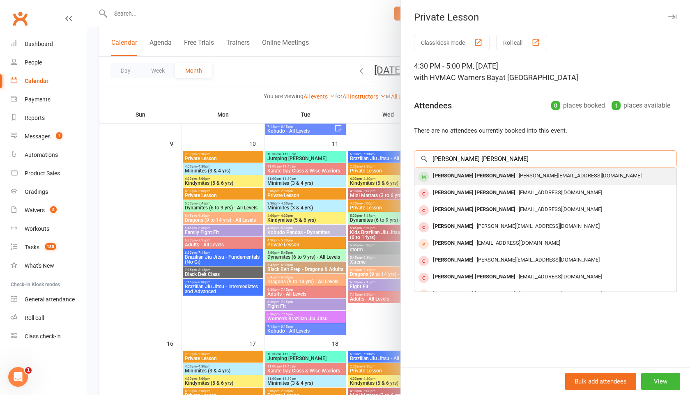
type input "flynn vasey"
click at [519, 179] on span "[PERSON_NAME][EMAIL_ADDRESS][DOMAIN_NAME]" at bounding box center [580, 176] width 123 height 6
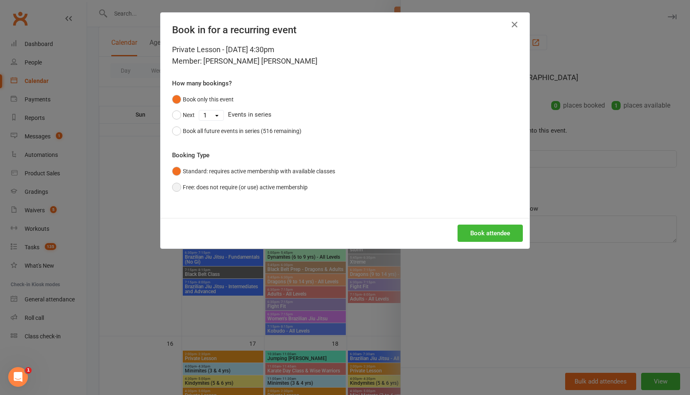
click at [176, 189] on button "Free: does not require (or use) active membership" at bounding box center [240, 188] width 136 height 16
click at [480, 231] on button "Book attendee" at bounding box center [490, 233] width 65 height 17
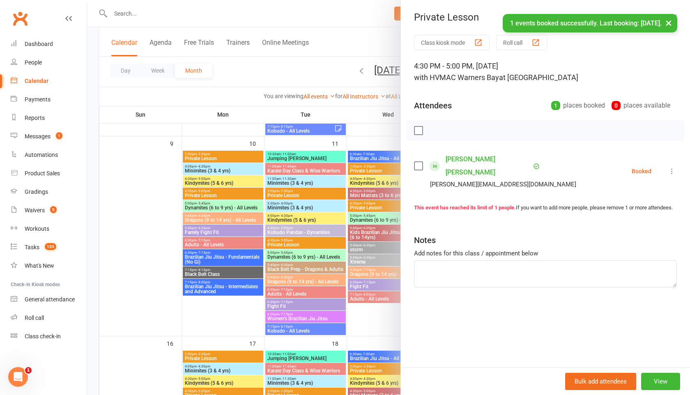
click at [291, 61] on div at bounding box center [388, 197] width 603 height 395
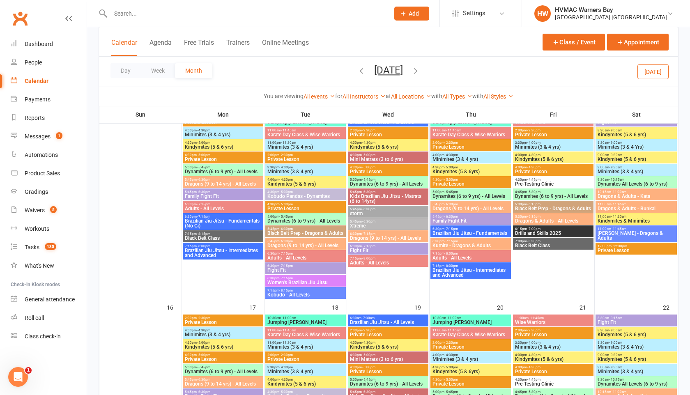
scroll to position [475, 0]
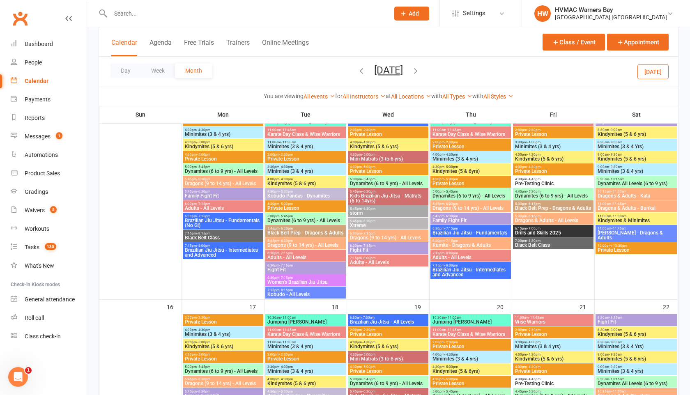
click at [357, 71] on icon "button" at bounding box center [361, 70] width 9 height 9
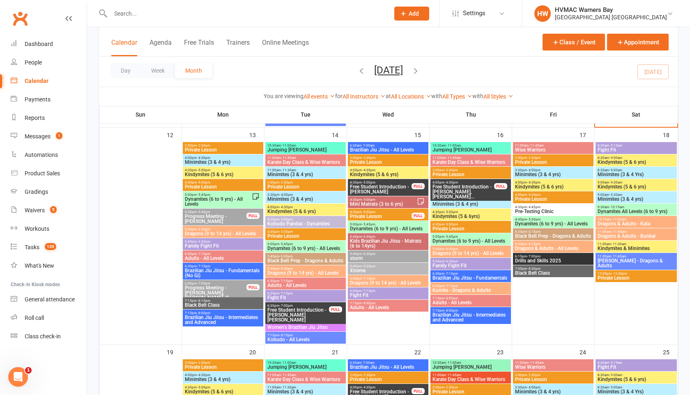
scroll to position [526, 0]
click at [373, 213] on span "- 5:00pm" at bounding box center [369, 213] width 14 height 4
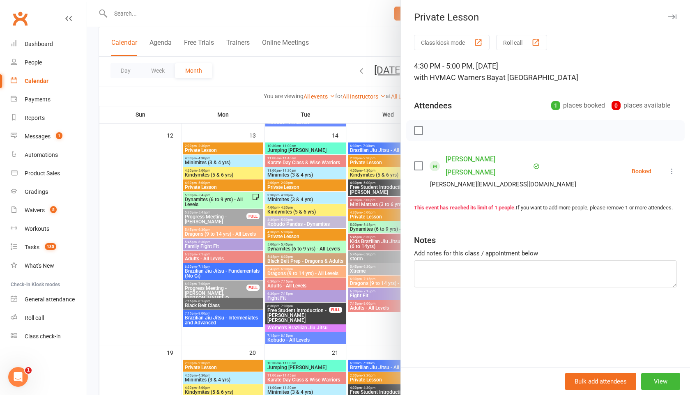
click at [673, 167] on icon at bounding box center [672, 171] width 8 height 8
click at [621, 200] on link "Remove" at bounding box center [632, 204] width 88 height 16
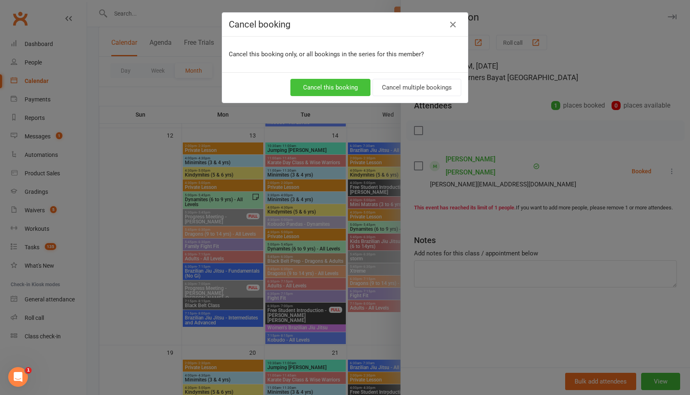
click at [355, 85] on button "Cancel this booking" at bounding box center [330, 87] width 80 height 17
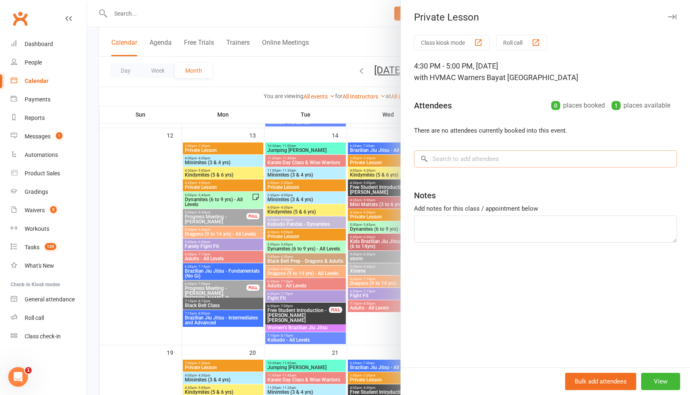
click at [493, 156] on input "search" at bounding box center [545, 158] width 263 height 17
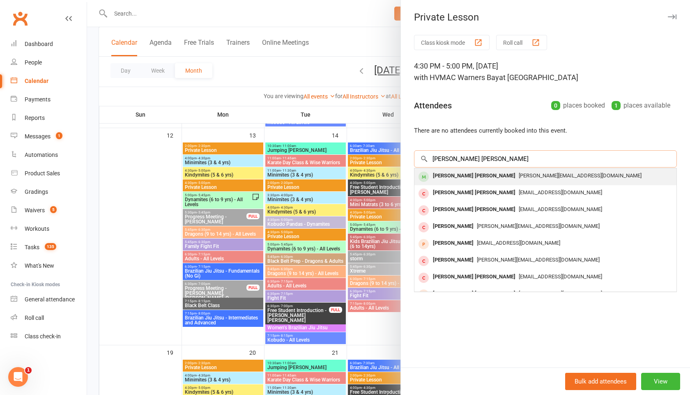
type input "flynn vasey"
click at [519, 178] on span "[PERSON_NAME][EMAIL_ADDRESS][DOMAIN_NAME]" at bounding box center [580, 176] width 123 height 6
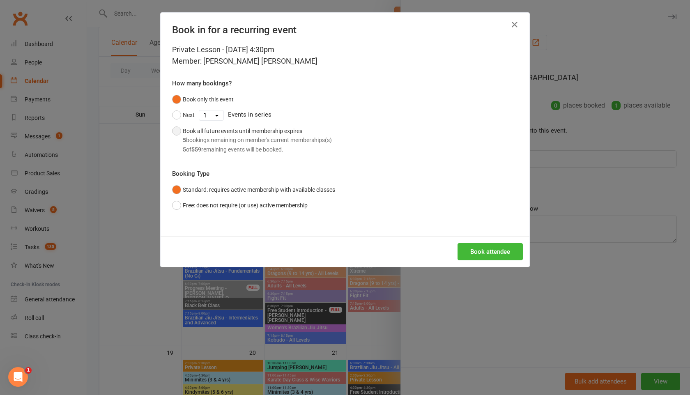
click at [177, 130] on button "Book all future events until membership expires 5 bookings remaining on member'…" at bounding box center [252, 140] width 160 height 34
click at [476, 249] on button "Book attendee" at bounding box center [490, 251] width 65 height 17
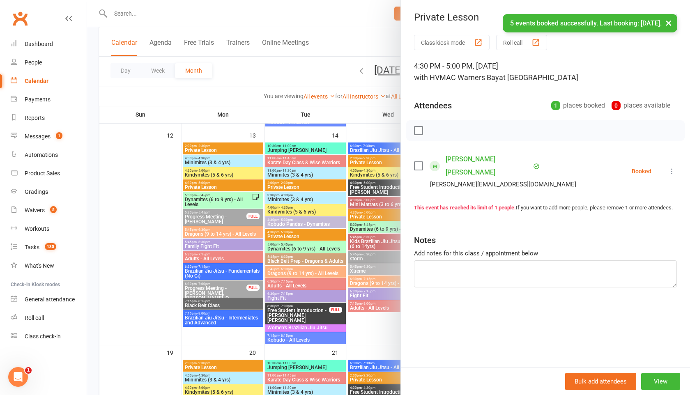
click at [308, 81] on div at bounding box center [388, 197] width 603 height 395
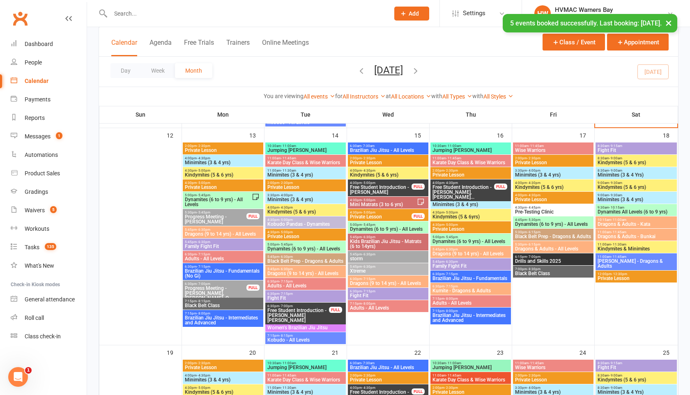
click at [444, 229] on span "Private Lesson" at bounding box center [470, 229] width 77 height 5
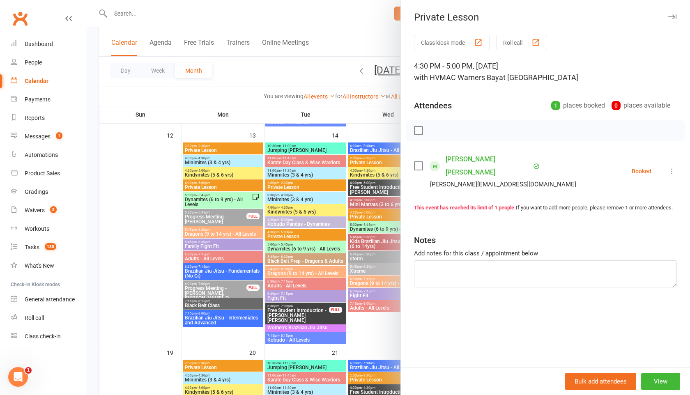
click at [675, 167] on icon at bounding box center [672, 171] width 8 height 8
click at [622, 205] on link "Remove" at bounding box center [632, 204] width 88 height 16
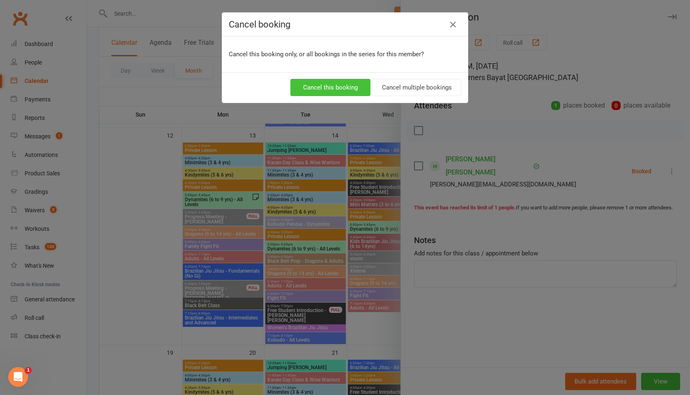
click at [332, 91] on button "Cancel this booking" at bounding box center [330, 87] width 80 height 17
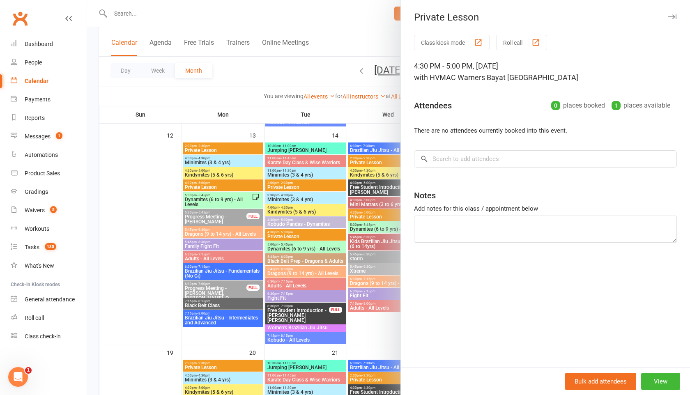
click at [319, 76] on div at bounding box center [388, 197] width 603 height 395
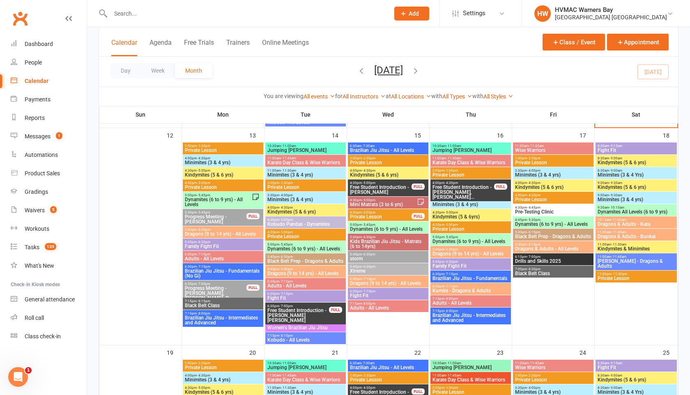
click at [528, 201] on span "Private Lesson" at bounding box center [553, 199] width 77 height 5
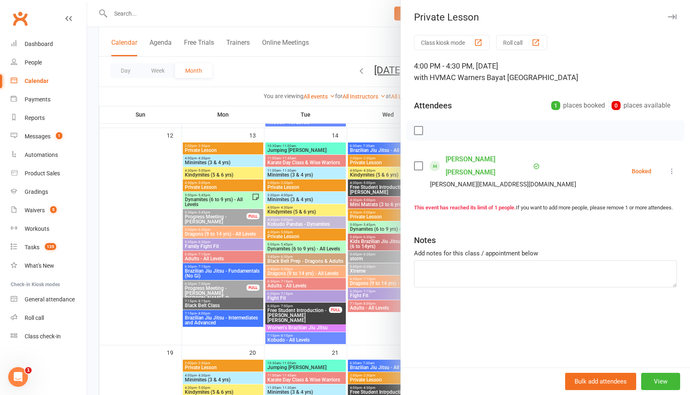
click at [673, 167] on icon at bounding box center [672, 171] width 8 height 8
click at [632, 199] on link "Remove" at bounding box center [632, 204] width 88 height 16
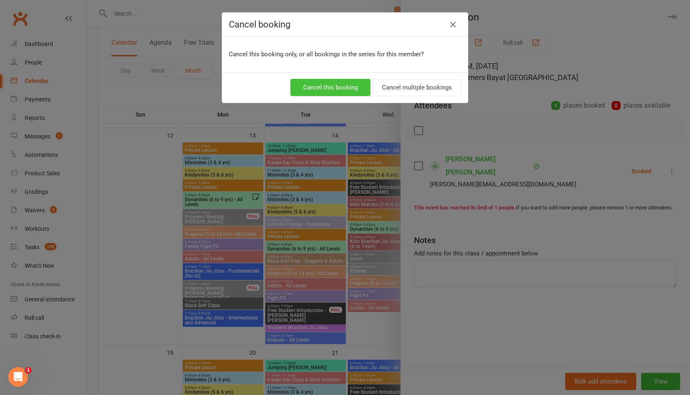
click at [319, 88] on button "Cancel this booking" at bounding box center [330, 87] width 80 height 17
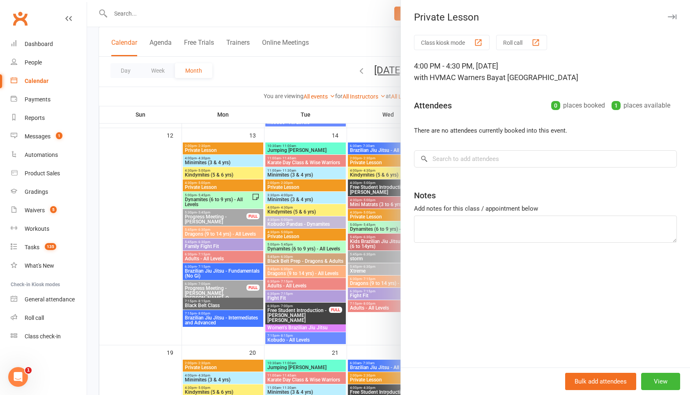
click at [298, 70] on div at bounding box center [388, 197] width 603 height 395
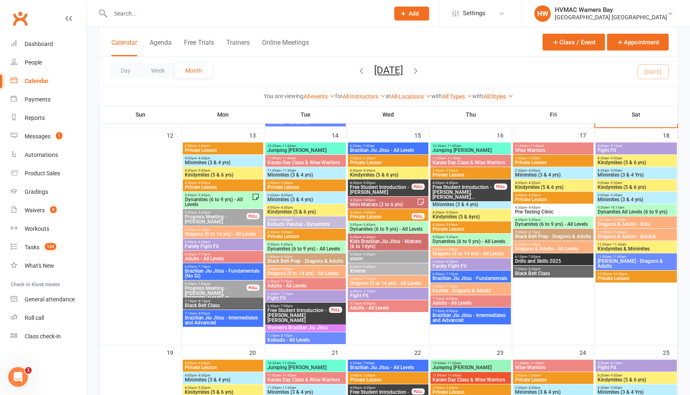
click at [457, 175] on span "Private Lesson" at bounding box center [470, 175] width 77 height 5
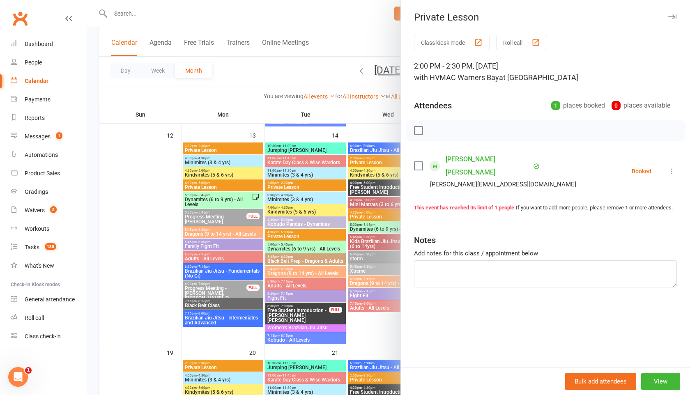
click at [672, 167] on icon at bounding box center [672, 171] width 8 height 8
click at [632, 196] on link "Remove" at bounding box center [632, 204] width 88 height 16
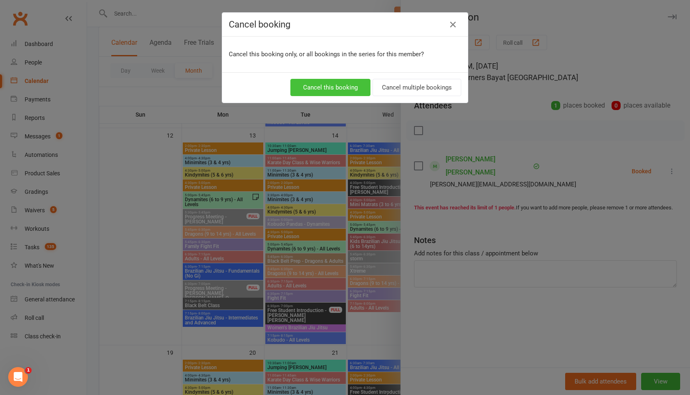
click at [327, 83] on button "Cancel this booking" at bounding box center [330, 87] width 80 height 17
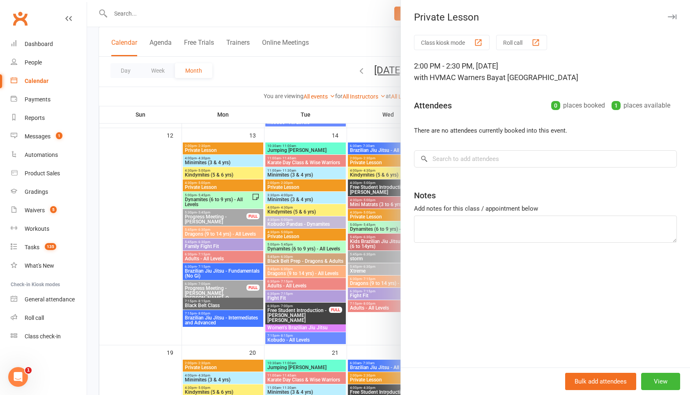
click at [320, 77] on div at bounding box center [388, 197] width 603 height 395
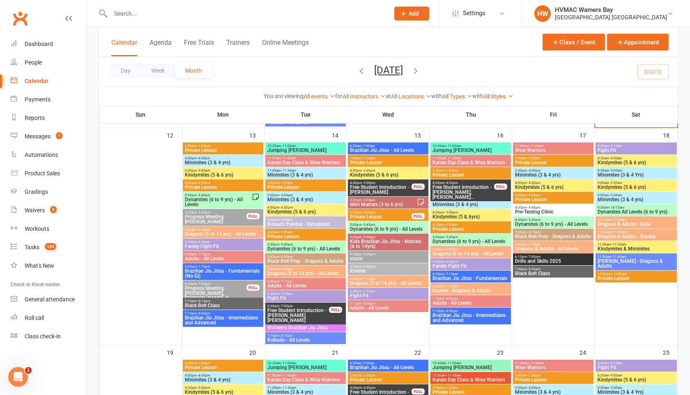
click at [530, 162] on span "Private Lesson" at bounding box center [553, 162] width 77 height 5
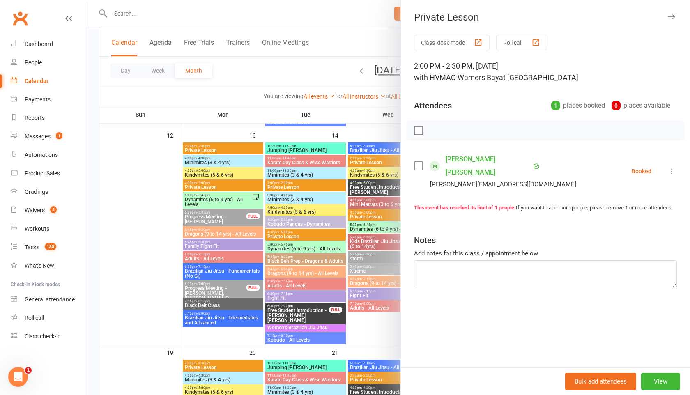
click at [675, 167] on icon at bounding box center [672, 171] width 8 height 8
click at [626, 199] on link "Remove" at bounding box center [632, 204] width 88 height 16
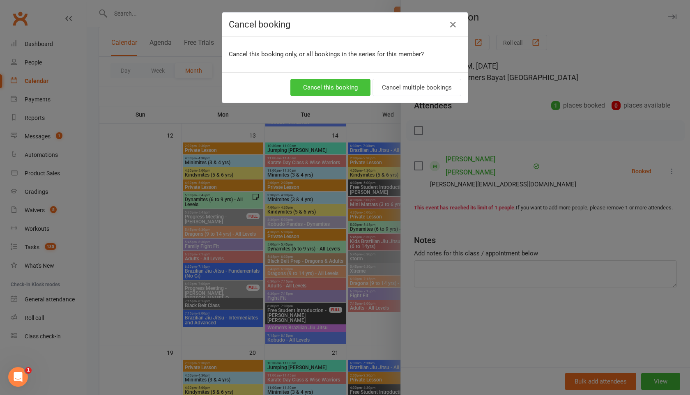
click at [357, 88] on button "Cancel this booking" at bounding box center [330, 87] width 80 height 17
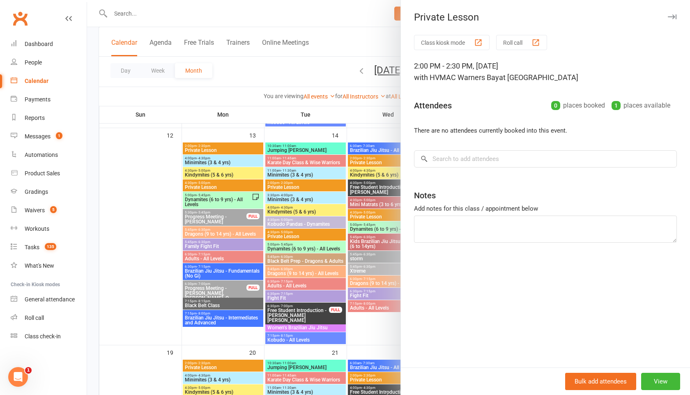
click at [302, 68] on div at bounding box center [388, 197] width 603 height 395
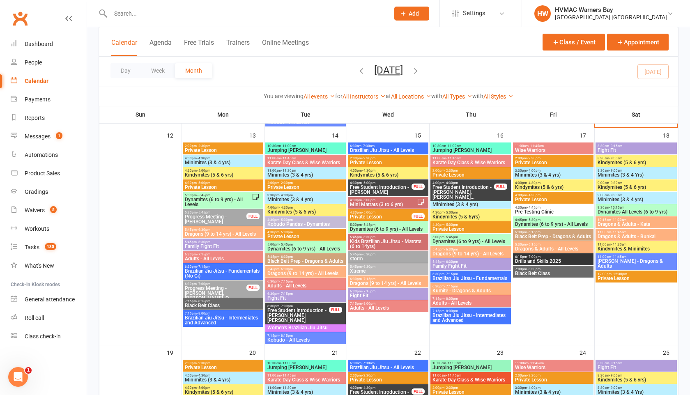
click at [606, 276] on span "Private Lesson" at bounding box center [636, 278] width 78 height 5
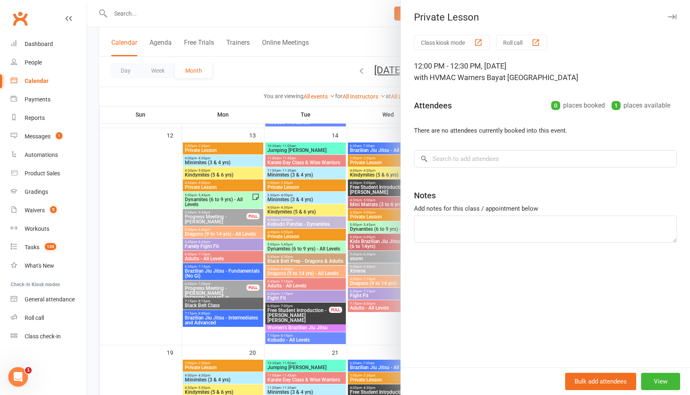
click at [313, 69] on div at bounding box center [388, 197] width 603 height 395
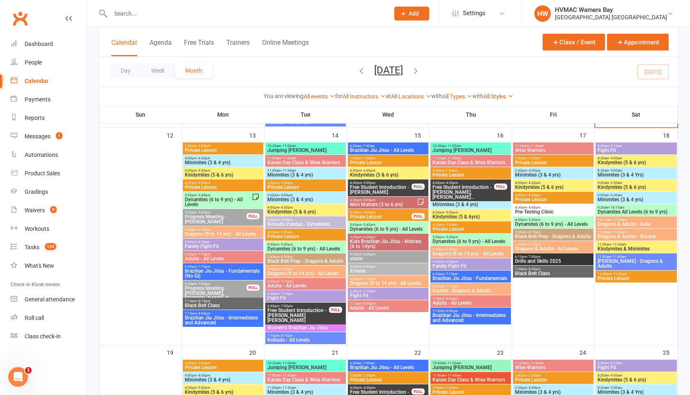
click at [412, 212] on div "4:30pm - 5:00pm Private Lesson FULL" at bounding box center [388, 215] width 81 height 12
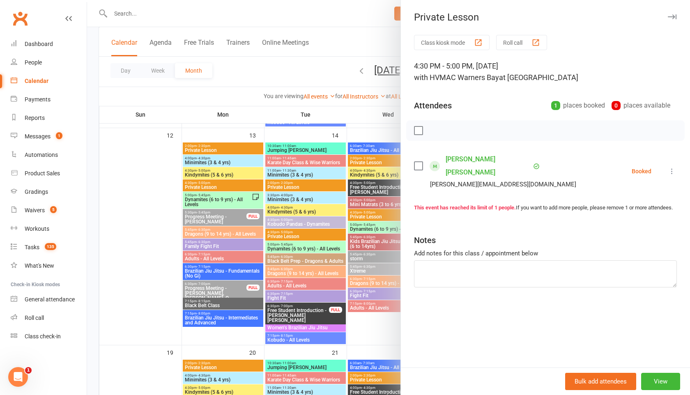
click at [315, 69] on div at bounding box center [388, 197] width 603 height 395
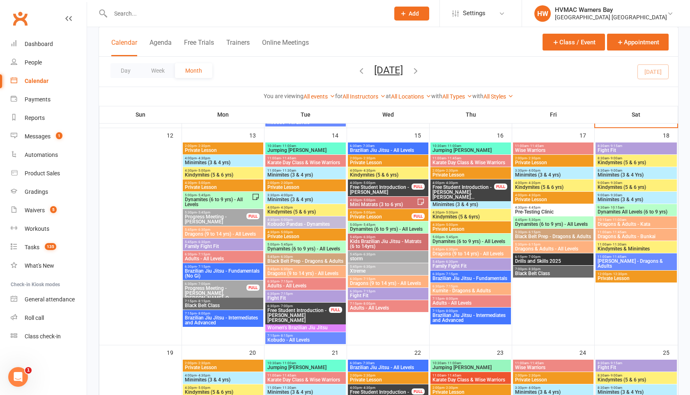
click at [362, 162] on span "Private Lesson" at bounding box center [388, 162] width 77 height 5
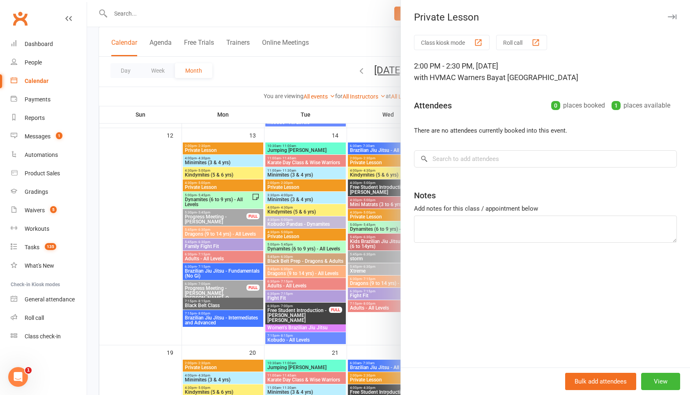
click at [302, 77] on div at bounding box center [388, 197] width 603 height 395
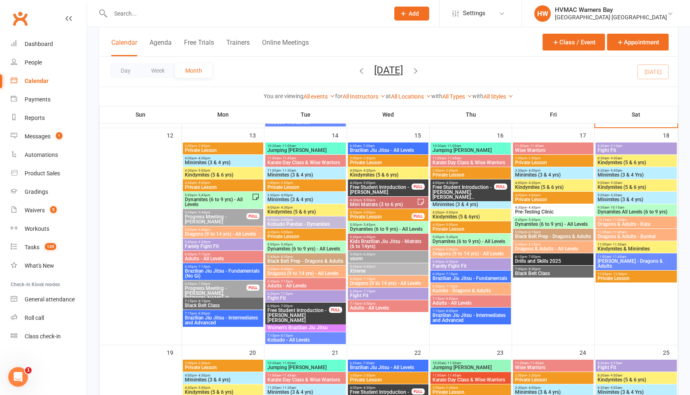
click at [463, 171] on span "2:00pm - 2:30pm" at bounding box center [470, 171] width 77 height 4
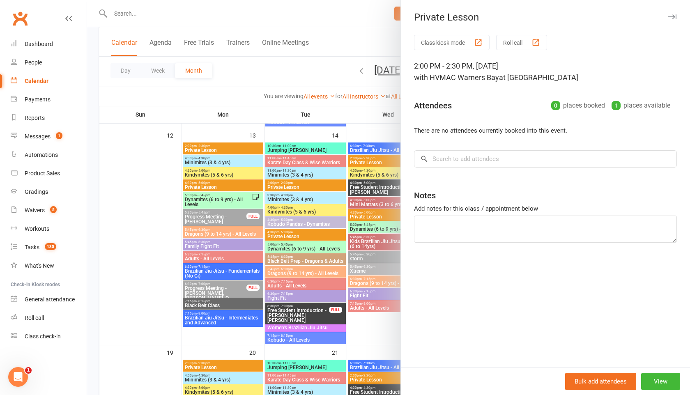
click at [327, 72] on div at bounding box center [388, 197] width 603 height 395
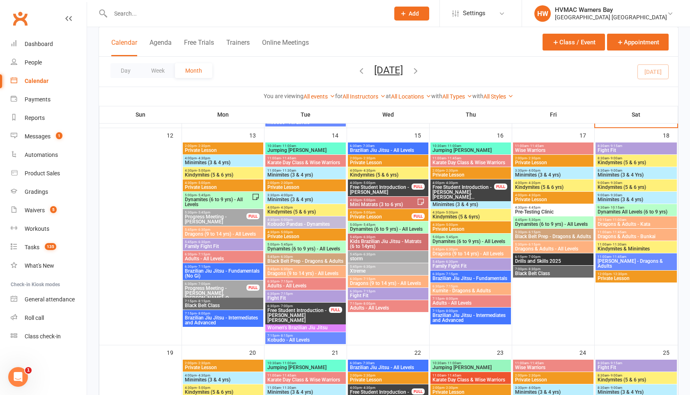
click at [457, 227] on span "Private Lesson" at bounding box center [470, 229] width 77 height 5
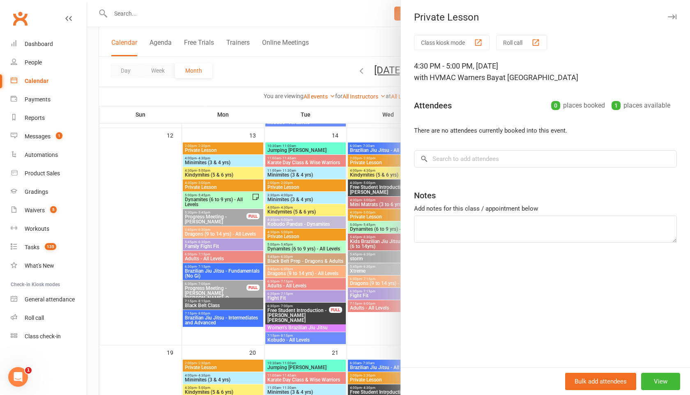
click at [284, 79] on div at bounding box center [388, 197] width 603 height 395
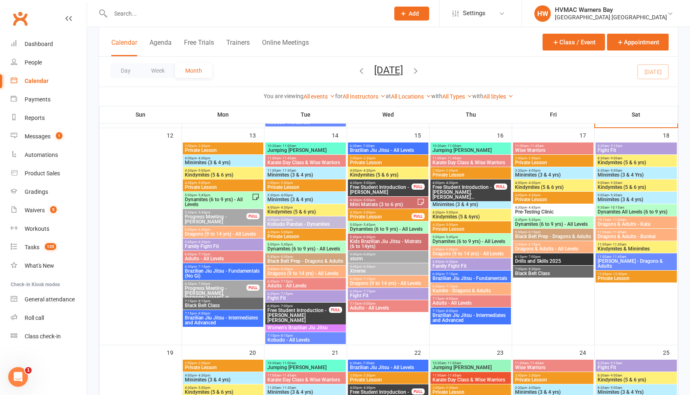
click at [529, 159] on span "- 2:30pm" at bounding box center [534, 159] width 14 height 4
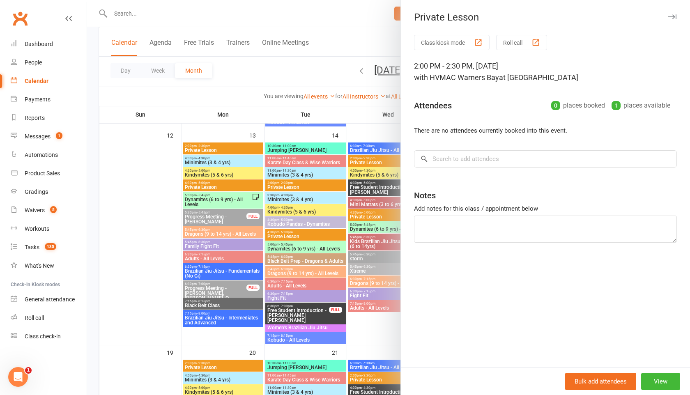
click at [271, 71] on div at bounding box center [388, 197] width 603 height 395
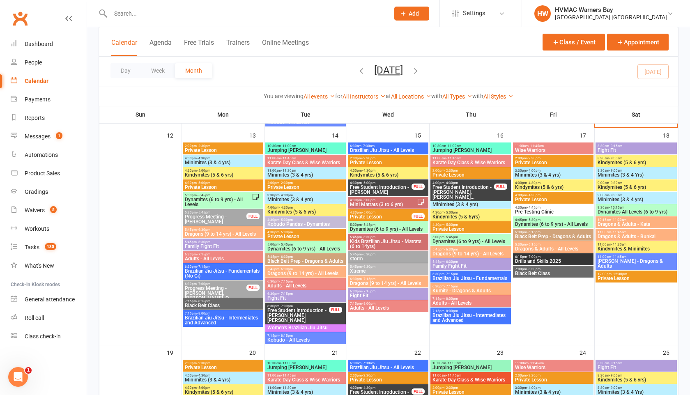
click at [559, 198] on span "Private Lesson" at bounding box center [553, 199] width 77 height 5
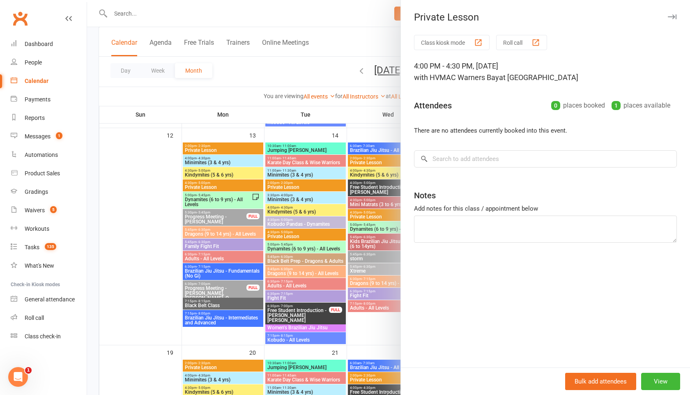
click at [300, 77] on div at bounding box center [388, 197] width 603 height 395
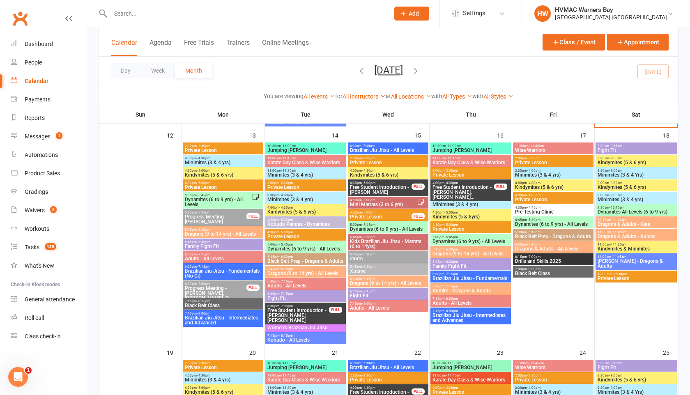
click at [608, 277] on span "Private Lesson" at bounding box center [636, 278] width 78 height 5
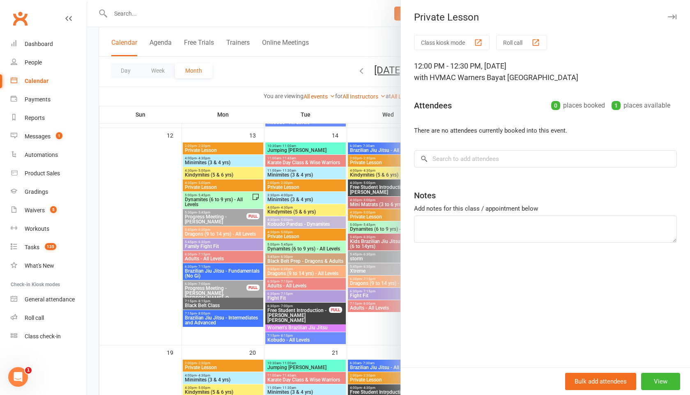
click at [273, 70] on div at bounding box center [388, 197] width 603 height 395
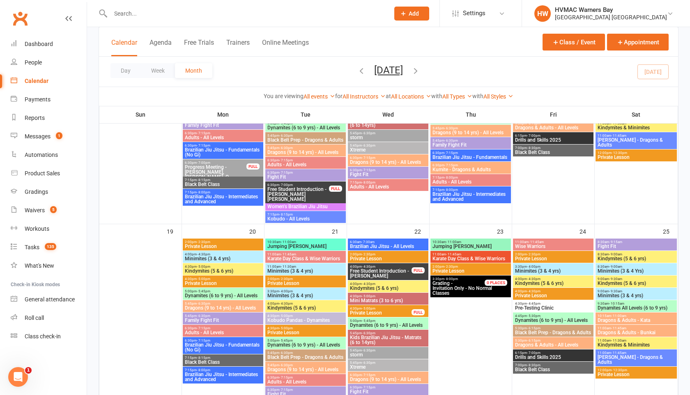
scroll to position [659, 0]
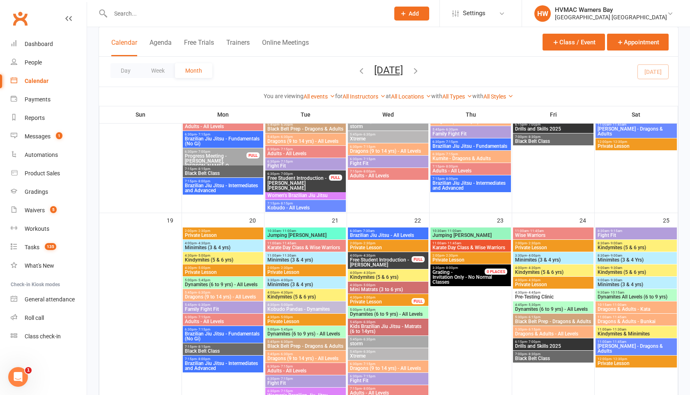
click at [201, 266] on span "- 5:00pm" at bounding box center [204, 268] width 14 height 4
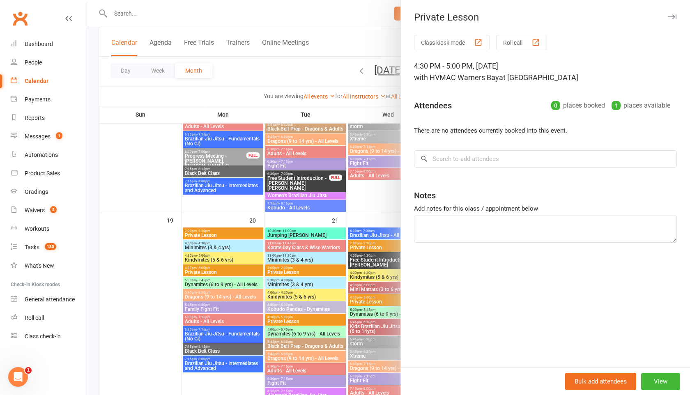
click at [289, 70] on div at bounding box center [388, 197] width 603 height 395
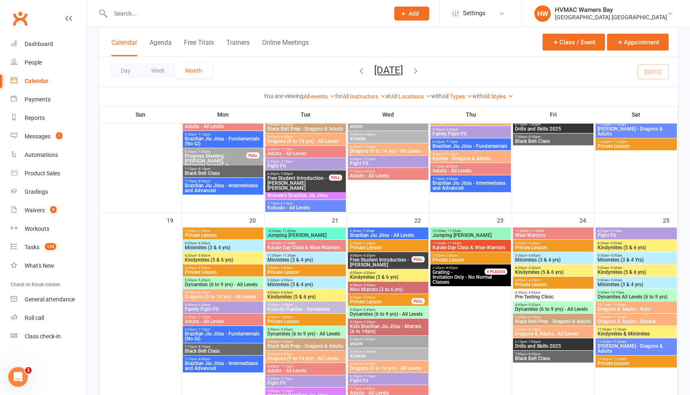
click at [387, 297] on span "4:30pm - 5:00pm" at bounding box center [381, 298] width 62 height 4
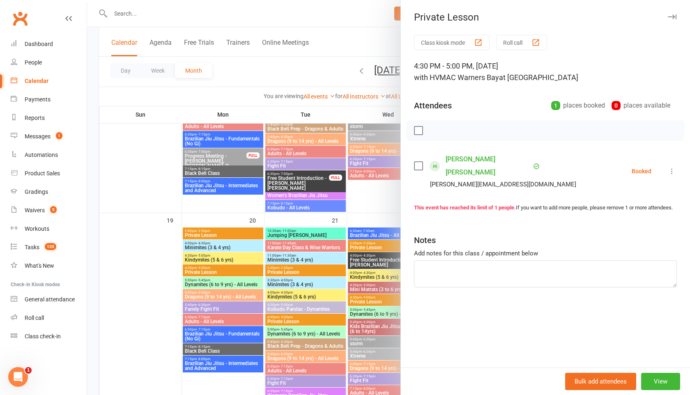
click at [302, 77] on div at bounding box center [388, 197] width 603 height 395
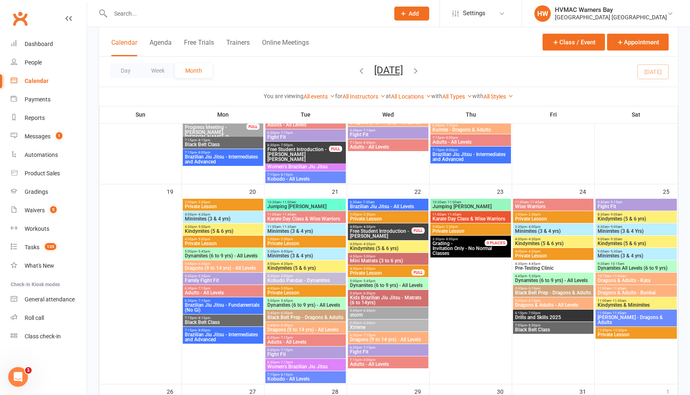
scroll to position [689, 0]
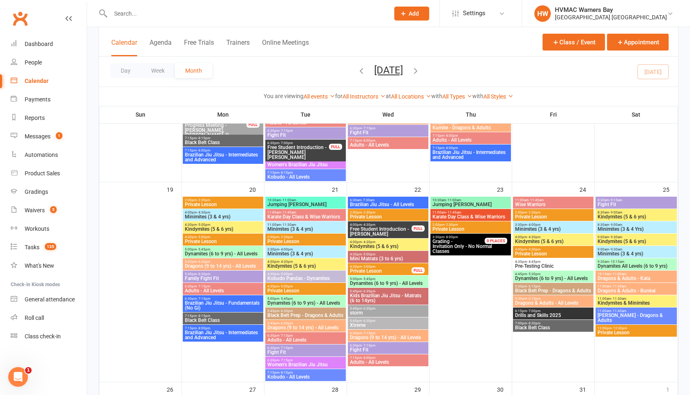
click at [378, 267] on span "4:30pm - 5:00pm" at bounding box center [381, 267] width 62 height 4
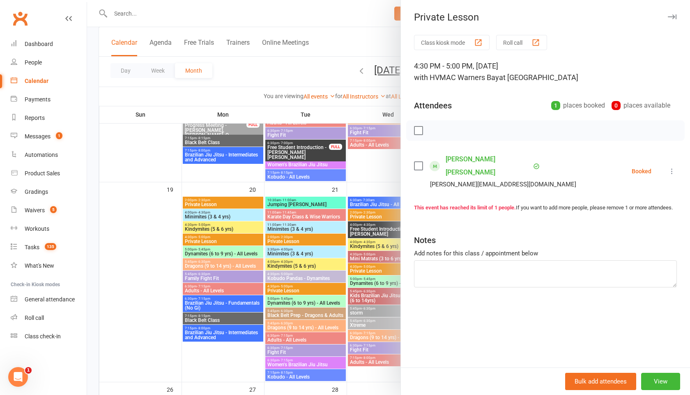
click at [674, 169] on button at bounding box center [672, 171] width 10 height 10
click at [610, 196] on link "Remove" at bounding box center [632, 204] width 88 height 16
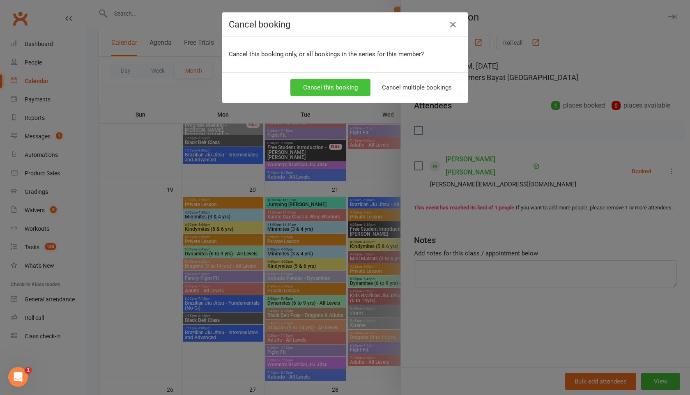
click at [335, 82] on button "Cancel this booking" at bounding box center [330, 87] width 80 height 17
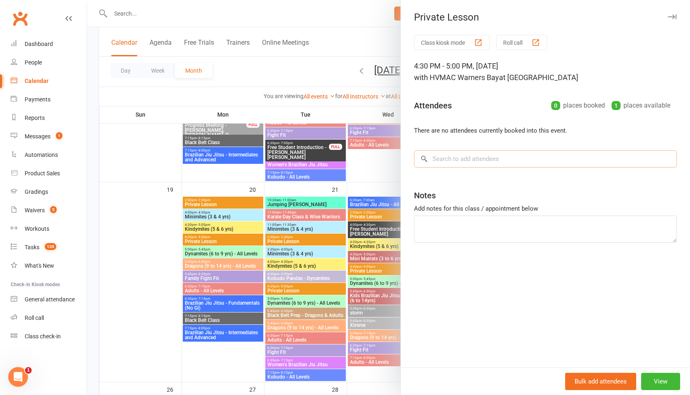
click at [459, 156] on input "search" at bounding box center [545, 158] width 263 height 17
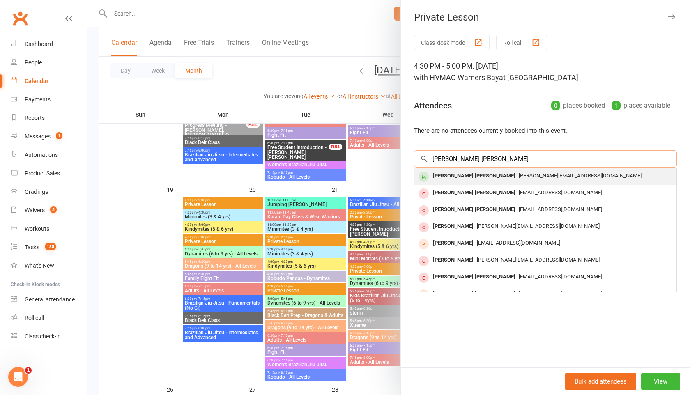
type input "flynn vasey"
click at [519, 177] on span "[PERSON_NAME][EMAIL_ADDRESS][DOMAIN_NAME]" at bounding box center [580, 176] width 123 height 6
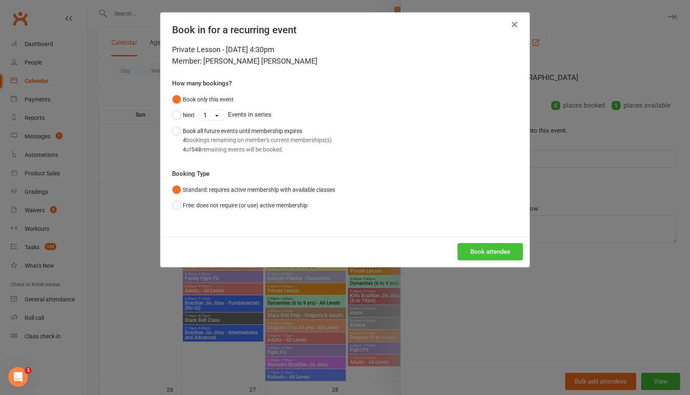
click at [476, 250] on button "Book attendee" at bounding box center [490, 251] width 65 height 17
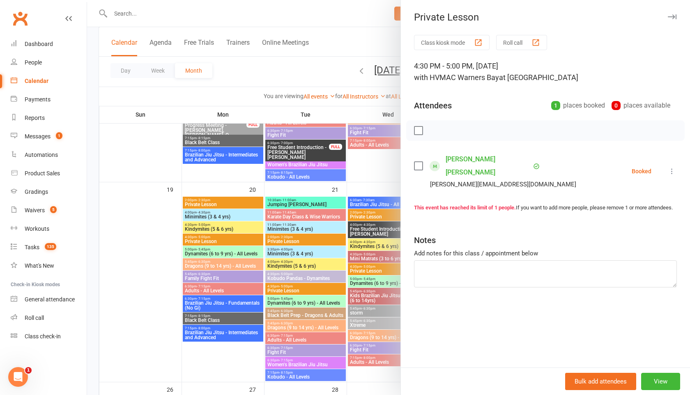
click at [291, 67] on div at bounding box center [388, 197] width 603 height 395
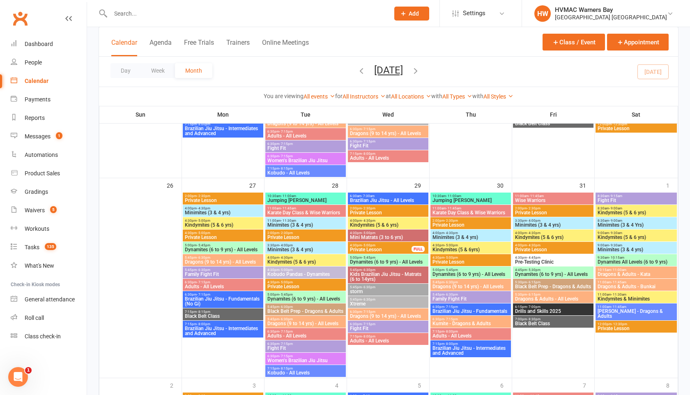
scroll to position [896, 0]
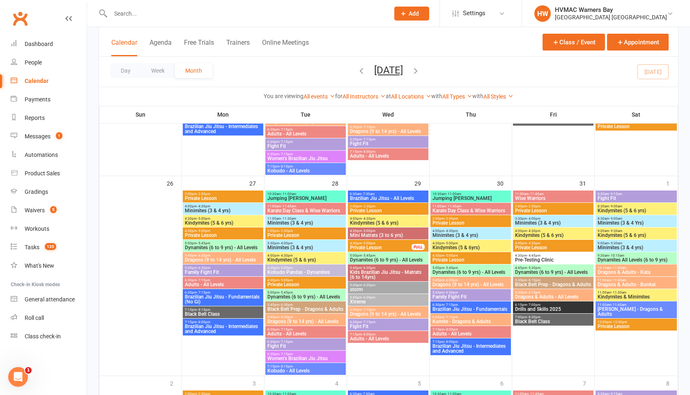
click at [380, 249] on span "Private Lesson" at bounding box center [381, 247] width 62 height 5
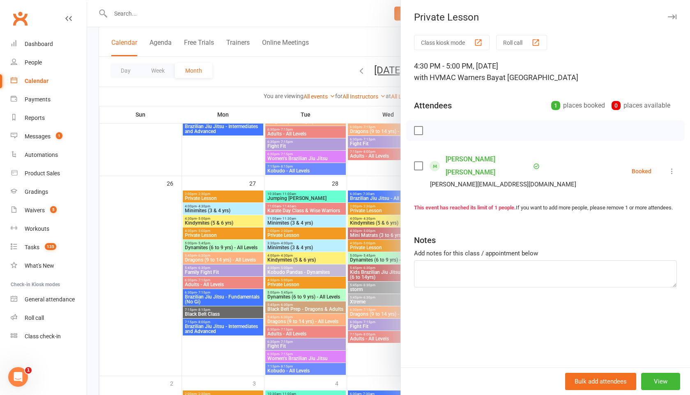
click at [674, 169] on button at bounding box center [672, 171] width 10 height 10
click at [638, 197] on link "Remove" at bounding box center [632, 204] width 88 height 16
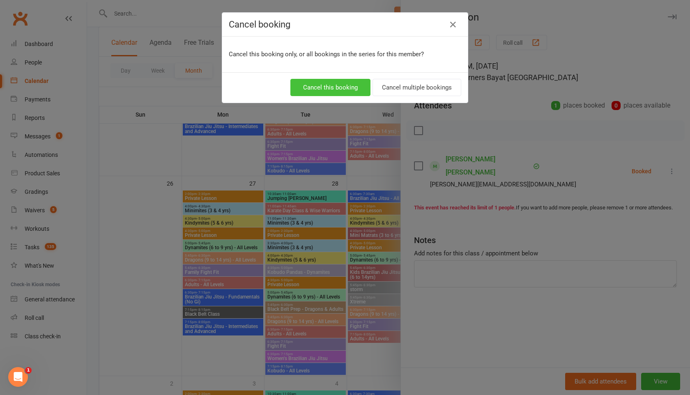
click at [336, 79] on button "Cancel this booking" at bounding box center [330, 87] width 80 height 17
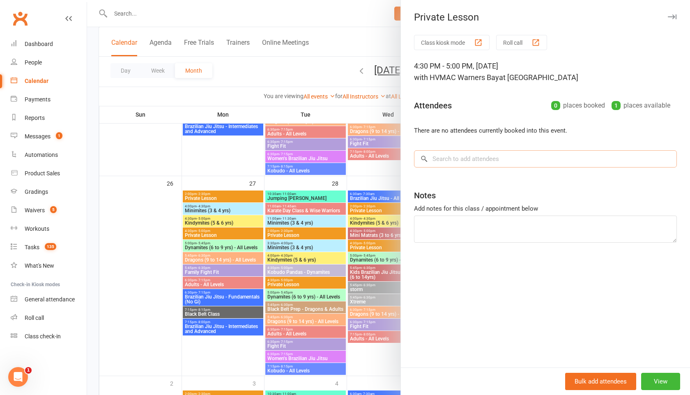
click at [468, 154] on input "search" at bounding box center [545, 158] width 263 height 17
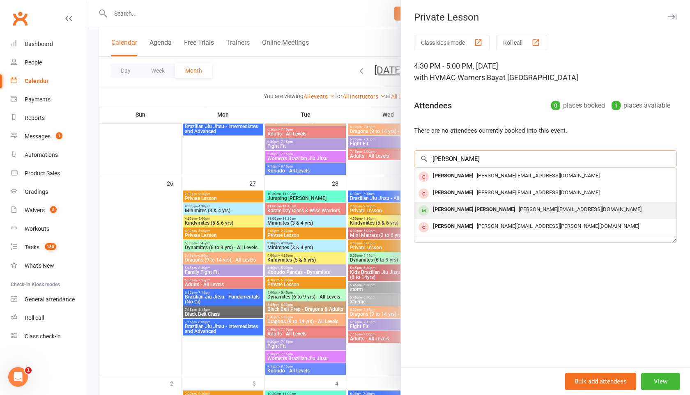
type input "vasey"
click at [471, 212] on div "[PERSON_NAME][EMAIL_ADDRESS][DOMAIN_NAME]" at bounding box center [546, 210] width 256 height 12
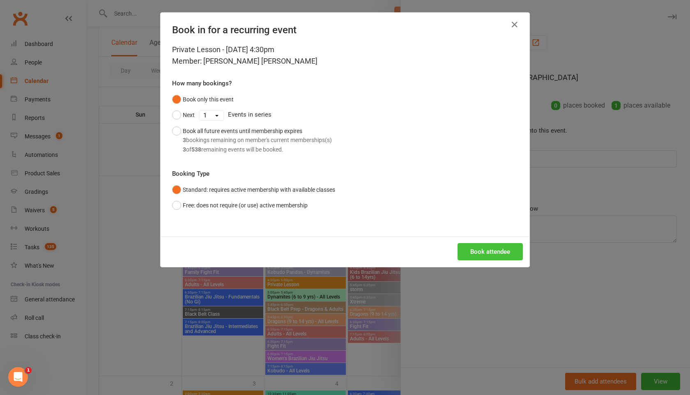
click at [505, 249] on button "Book attendee" at bounding box center [490, 251] width 65 height 17
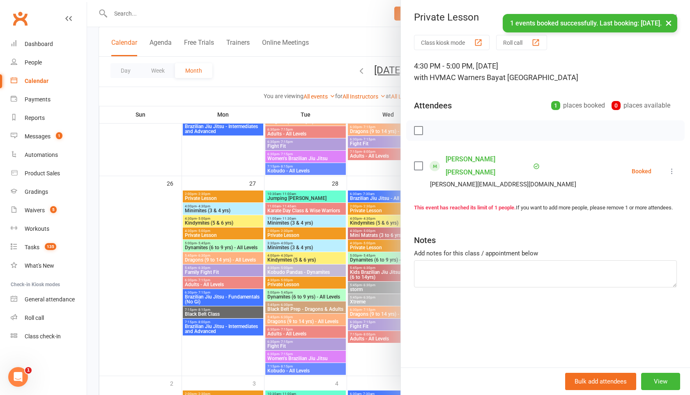
click at [295, 69] on div at bounding box center [388, 197] width 603 height 395
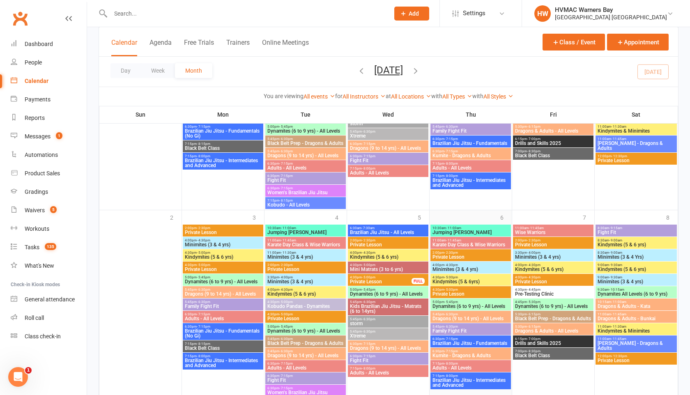
scroll to position [1101, 0]
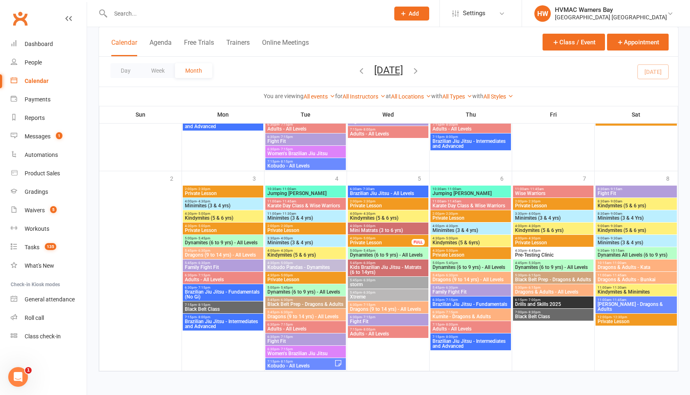
click at [381, 240] on span "Private Lesson" at bounding box center [381, 242] width 62 height 5
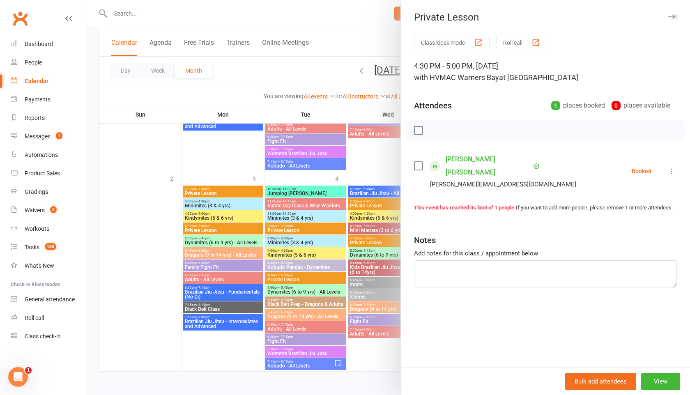
click at [674, 167] on icon at bounding box center [672, 171] width 8 height 8
click at [634, 198] on link "Remove" at bounding box center [632, 204] width 88 height 16
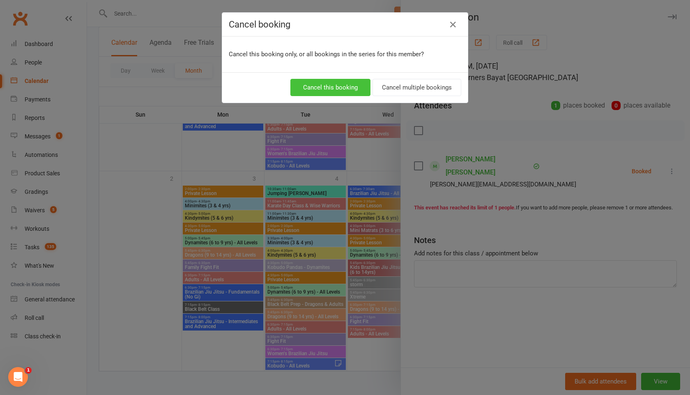
click at [334, 83] on button "Cancel this booking" at bounding box center [330, 87] width 80 height 17
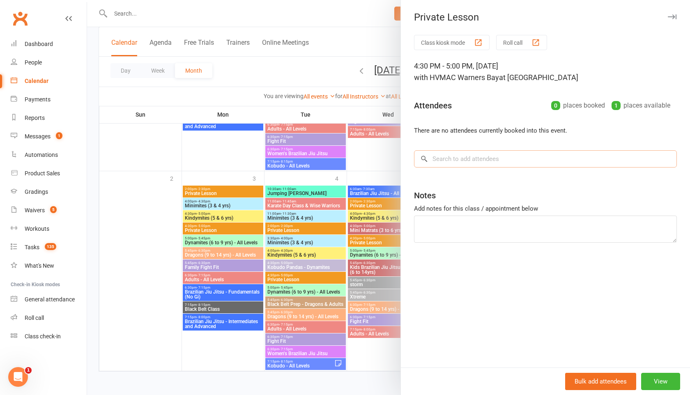
click at [529, 162] on input "search" at bounding box center [545, 158] width 263 height 17
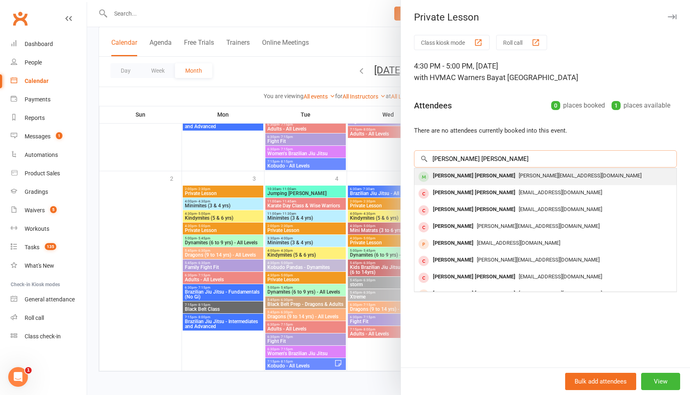
type input "flynn vasey"
click at [556, 180] on div "[PERSON_NAME][EMAIL_ADDRESS][DOMAIN_NAME]" at bounding box center [546, 176] width 256 height 12
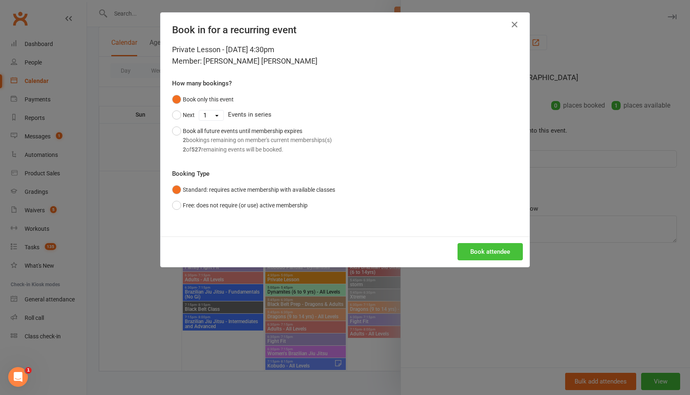
click at [494, 253] on button "Book attendee" at bounding box center [490, 251] width 65 height 17
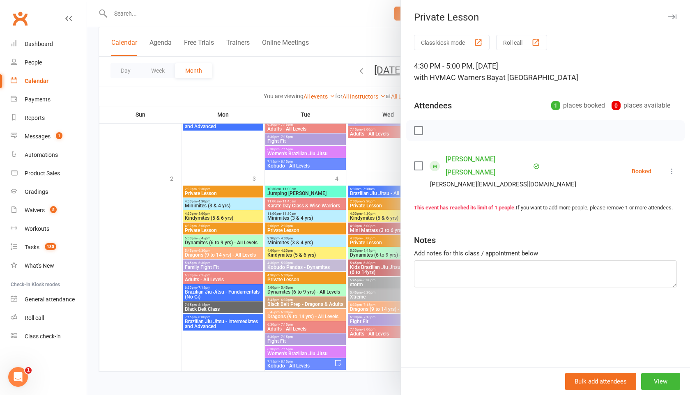
click at [341, 45] on div at bounding box center [388, 197] width 603 height 395
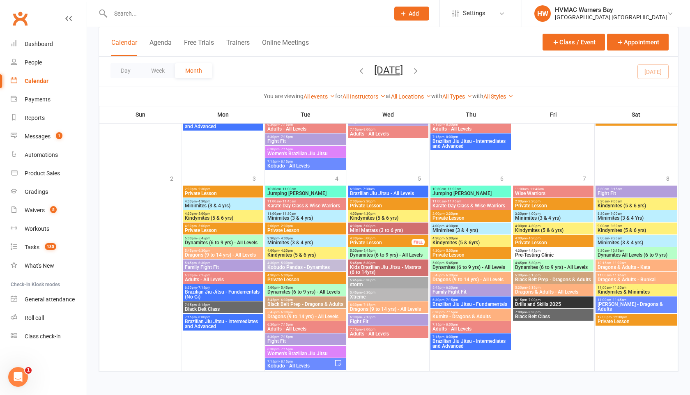
click at [420, 72] on icon "button" at bounding box center [415, 70] width 9 height 9
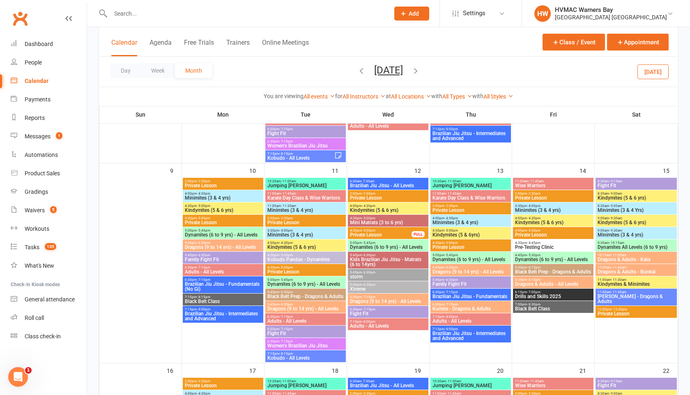
scroll to position [447, 0]
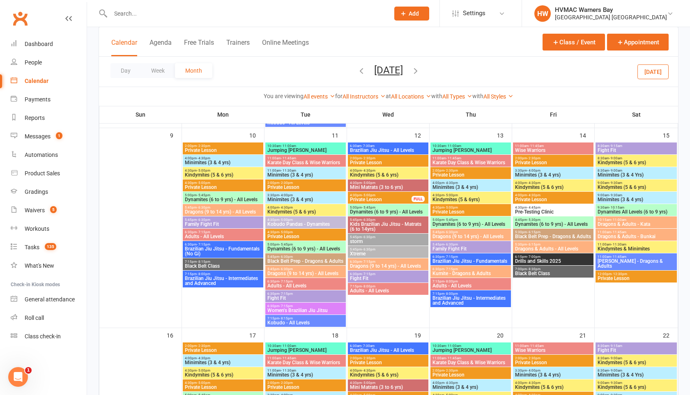
click at [392, 200] on span "Private Lesson" at bounding box center [381, 199] width 62 height 5
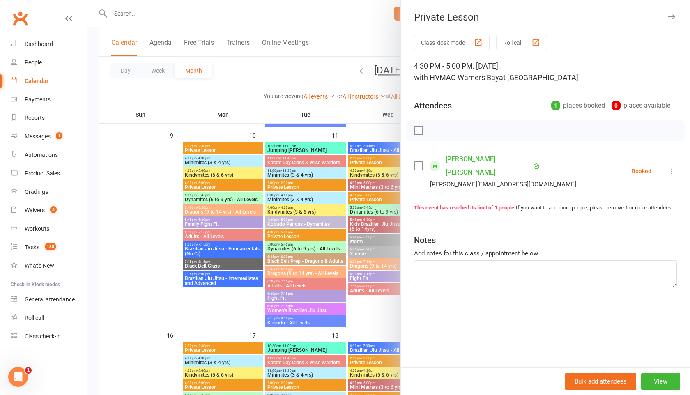
click at [674, 167] on icon at bounding box center [672, 171] width 8 height 8
click at [623, 196] on link "Remove" at bounding box center [632, 204] width 88 height 16
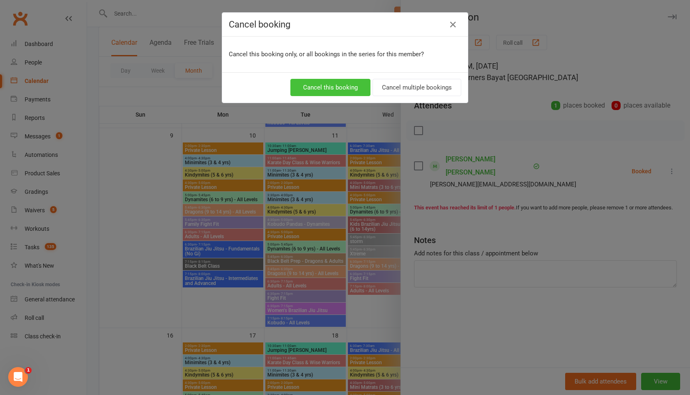
click at [309, 84] on button "Cancel this booking" at bounding box center [330, 87] width 80 height 17
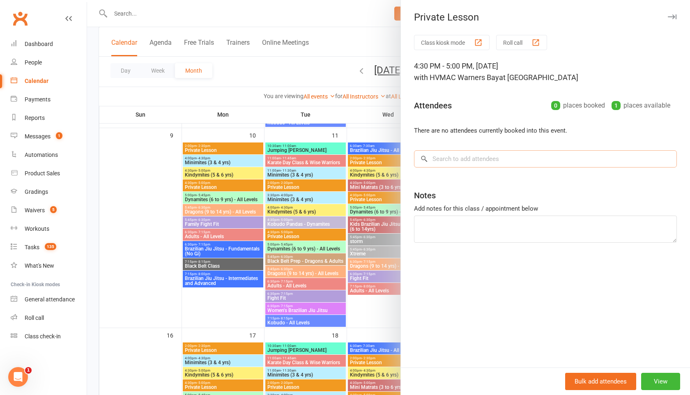
click at [492, 159] on input "search" at bounding box center [545, 158] width 263 height 17
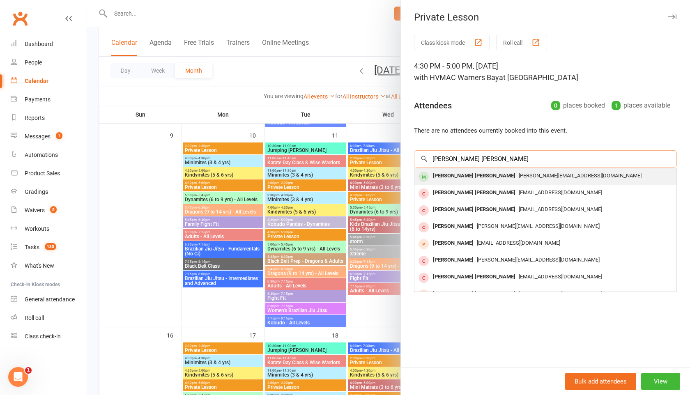
type input "flynn vasey"
click at [519, 175] on span "[PERSON_NAME][EMAIL_ADDRESS][DOMAIN_NAME]" at bounding box center [580, 176] width 123 height 6
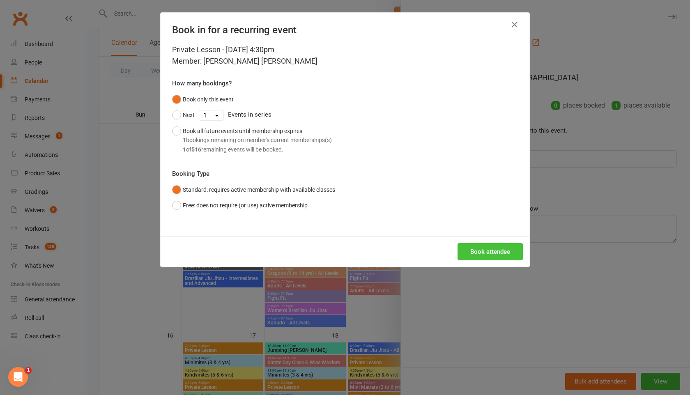
click at [471, 251] on button "Book attendee" at bounding box center [490, 251] width 65 height 17
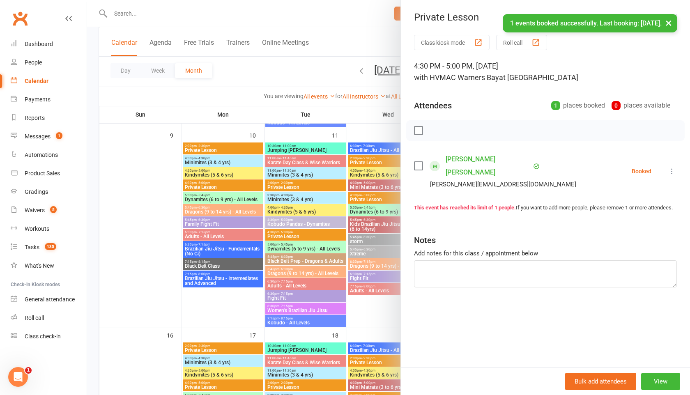
click at [305, 68] on div at bounding box center [388, 197] width 603 height 395
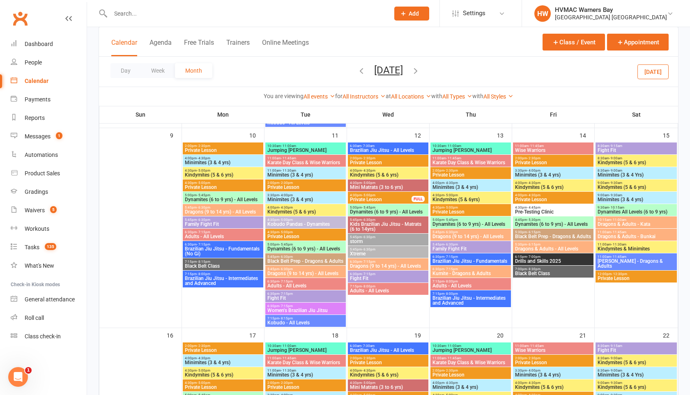
click at [357, 69] on icon "button" at bounding box center [361, 70] width 9 height 9
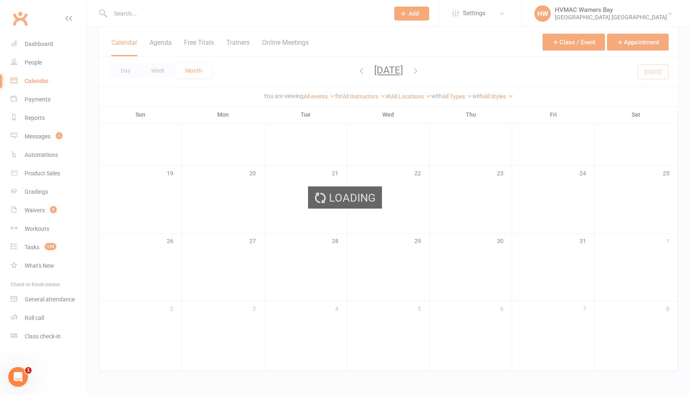
scroll to position [212, 0]
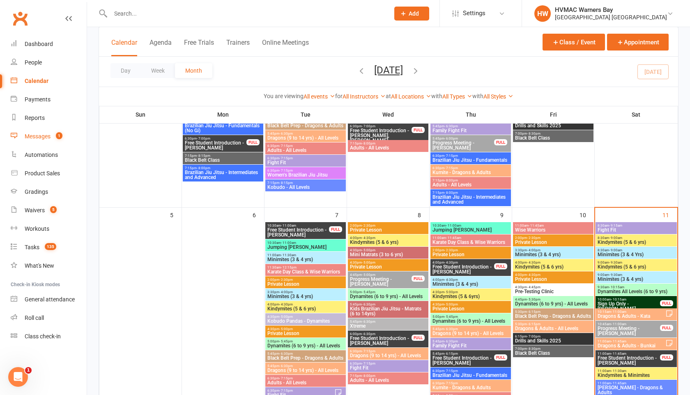
click at [44, 136] on div "Messages" at bounding box center [38, 136] width 26 height 7
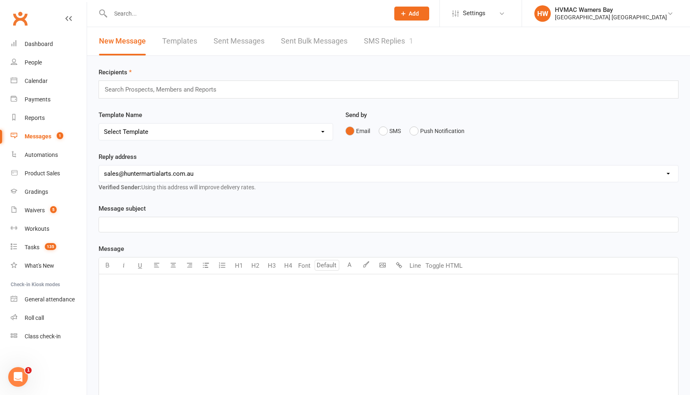
click at [380, 47] on link "SMS Replies 1" at bounding box center [388, 41] width 49 height 28
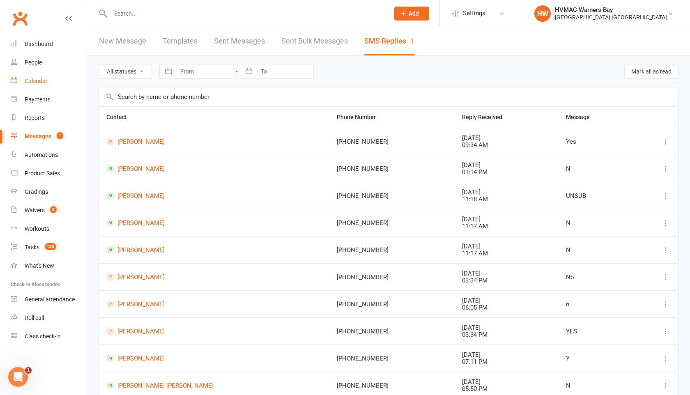
click at [32, 83] on div "Calendar" at bounding box center [36, 81] width 23 height 7
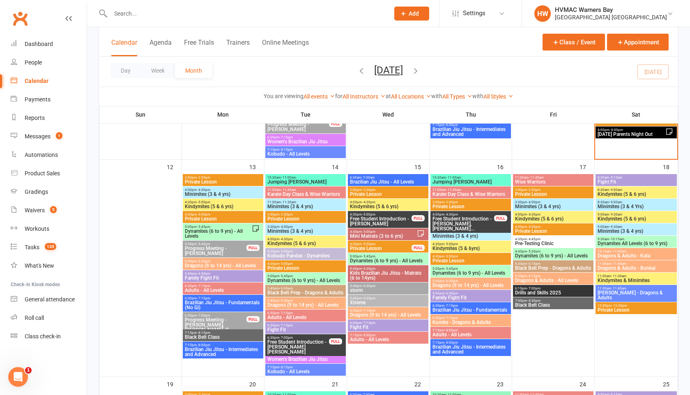
scroll to position [493, 0]
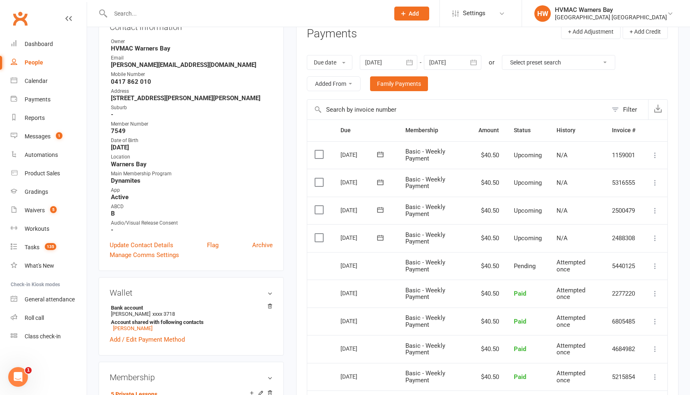
scroll to position [112, 0]
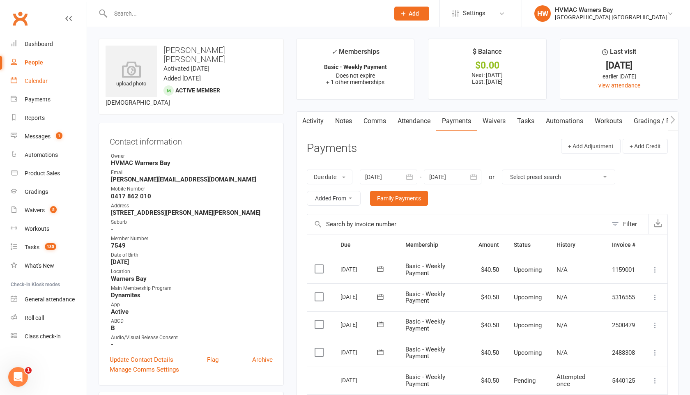
click at [51, 79] on link "Calendar" at bounding box center [49, 81] width 76 height 18
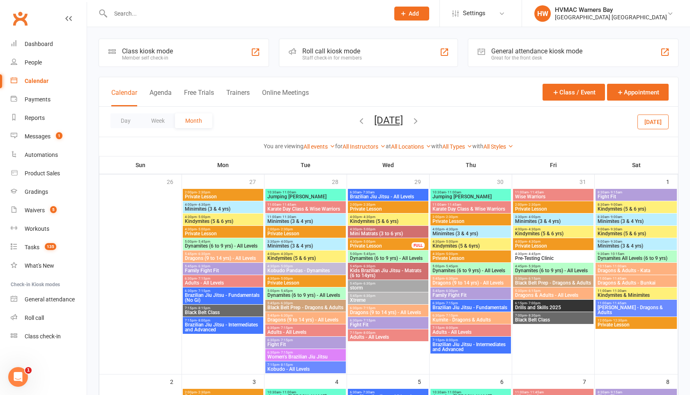
click at [141, 13] on input "text" at bounding box center [246, 14] width 276 height 12
type input "[PERSON_NAME] [PERSON_NAME]"
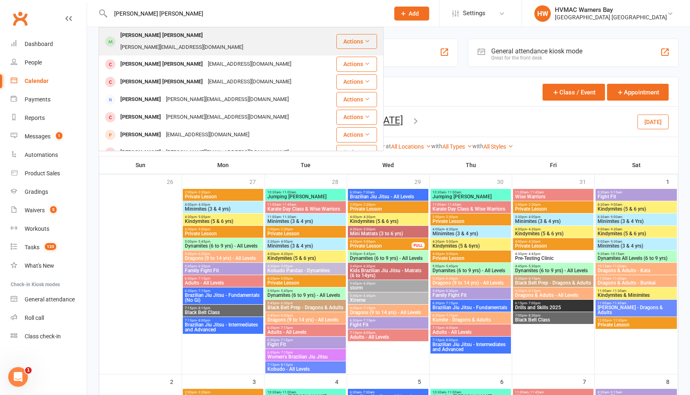
click at [195, 28] on div "[PERSON_NAME] Vasey [EMAIL_ADDRESS][DOMAIN_NAME]" at bounding box center [217, 41] width 236 height 27
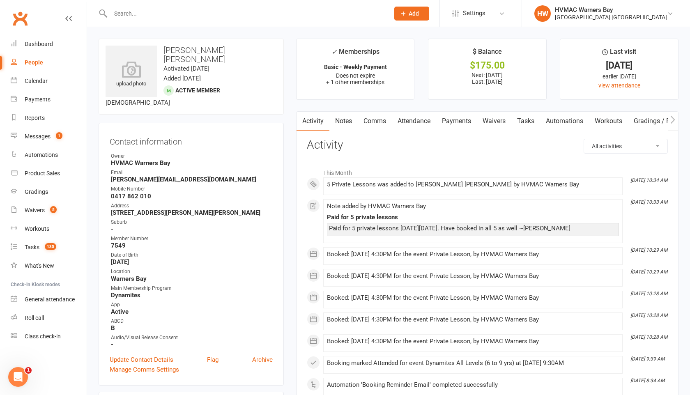
click at [449, 118] on link "Payments" at bounding box center [456, 121] width 41 height 19
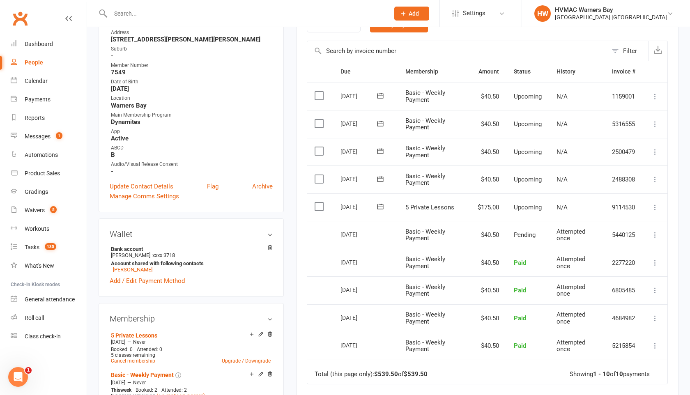
scroll to position [177, 0]
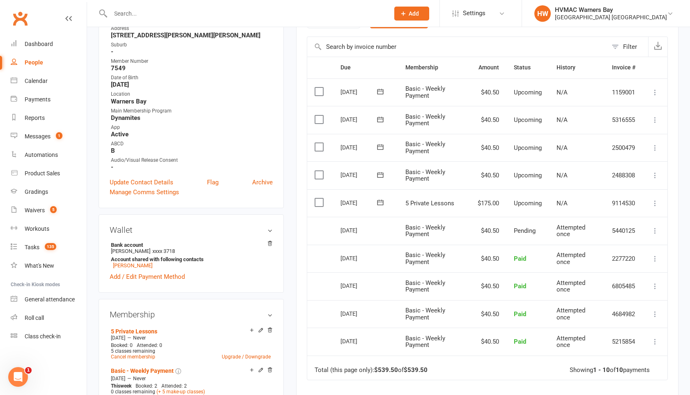
click at [654, 203] on icon at bounding box center [655, 203] width 8 height 8
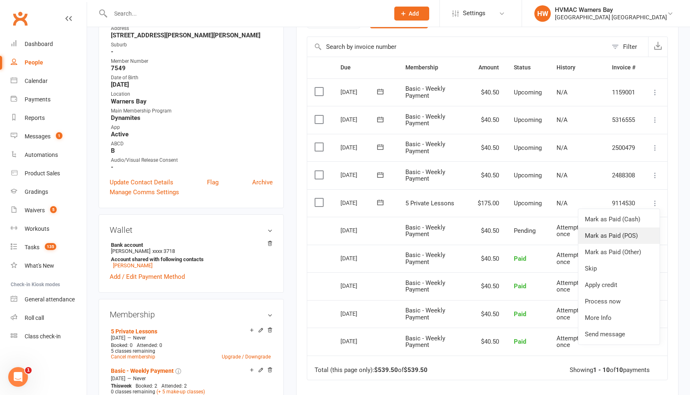
click at [614, 235] on link "Mark as Paid (POS)" at bounding box center [618, 236] width 81 height 16
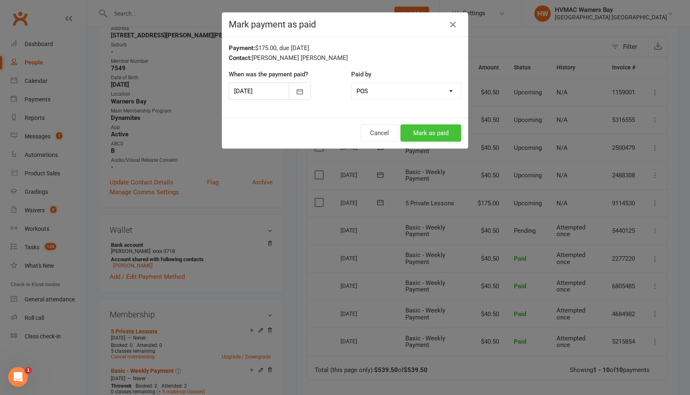
click at [434, 131] on button "Mark as paid" at bounding box center [431, 132] width 61 height 17
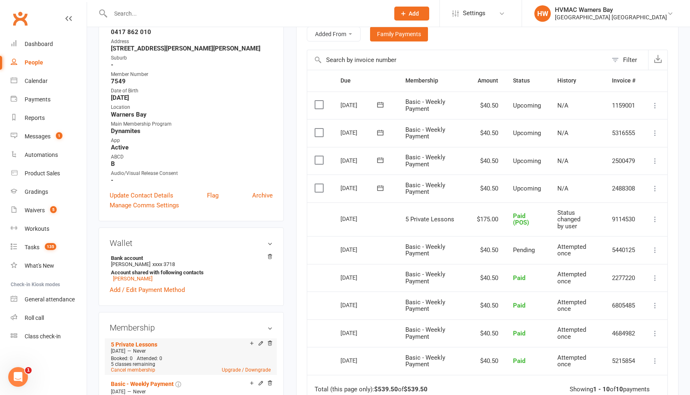
scroll to position [0, 0]
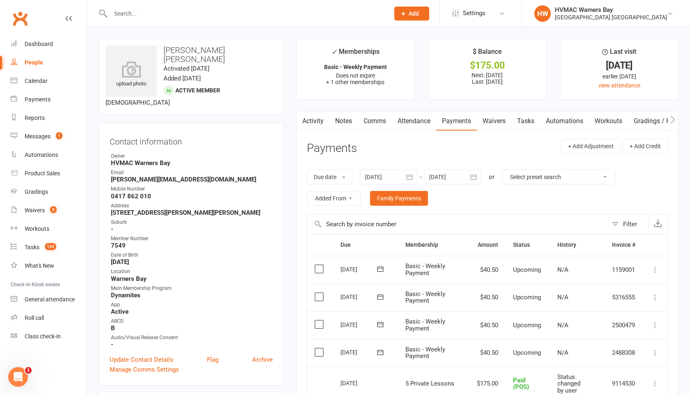
click at [424, 119] on link "Attendance" at bounding box center [414, 121] width 44 height 19
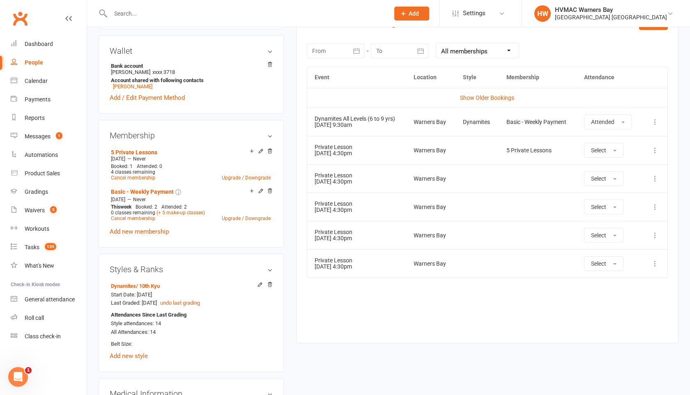
scroll to position [357, 0]
click at [656, 178] on icon at bounding box center [655, 178] width 8 height 8
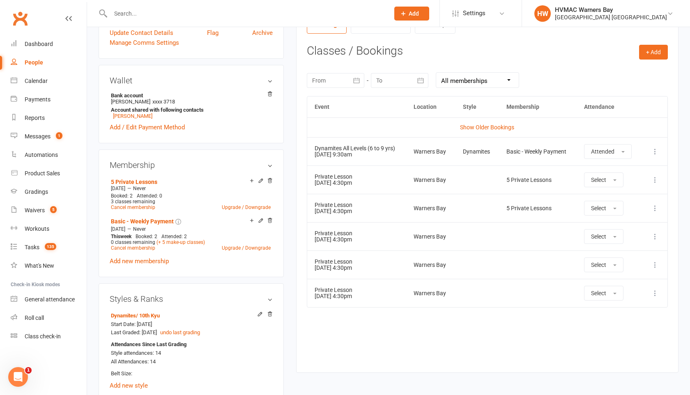
scroll to position [328, 0]
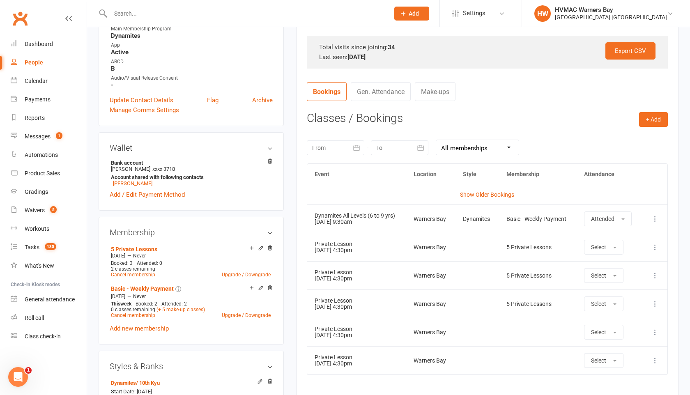
scroll to position [303, 0]
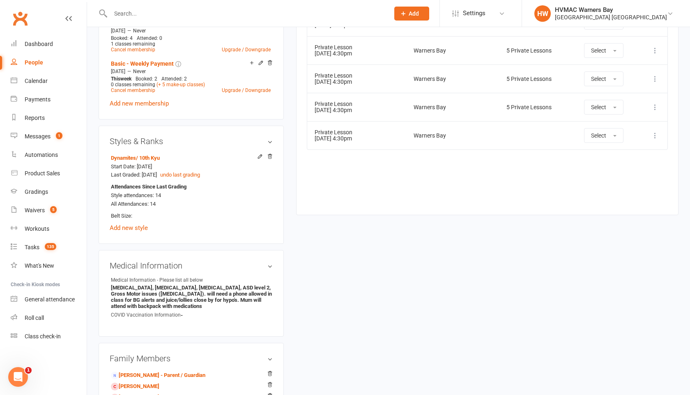
scroll to position [486, 0]
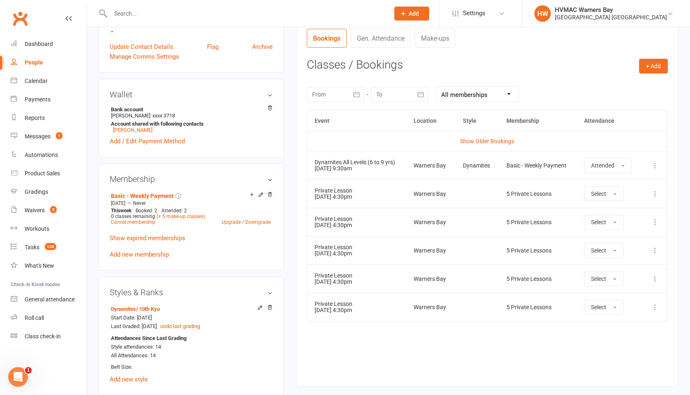
scroll to position [314, 0]
click at [42, 135] on div "Messages" at bounding box center [38, 136] width 26 height 7
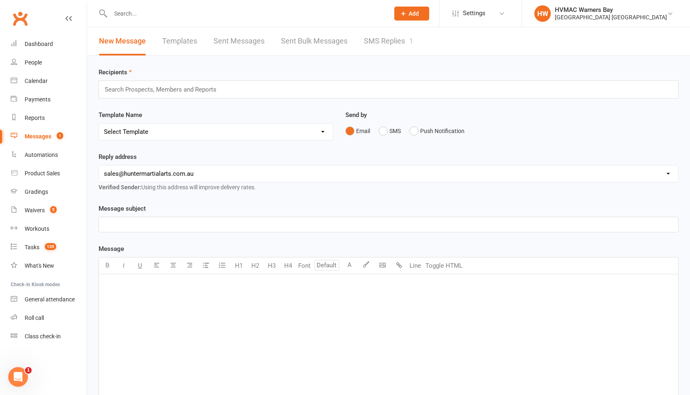
click at [372, 41] on link "SMS Replies 1" at bounding box center [388, 41] width 49 height 28
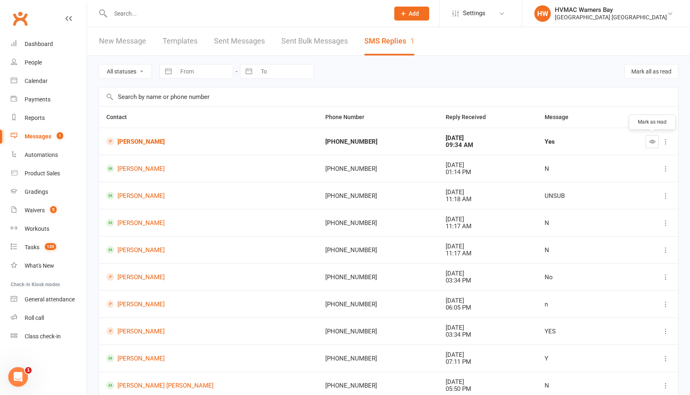
click at [653, 143] on icon "button" at bounding box center [652, 141] width 6 height 6
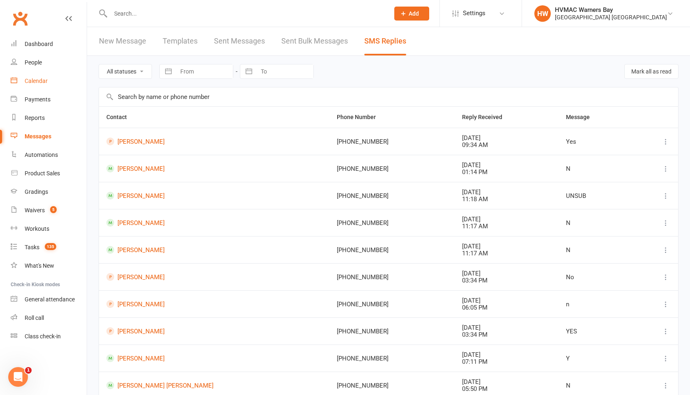
click at [36, 81] on div "Calendar" at bounding box center [36, 81] width 23 height 7
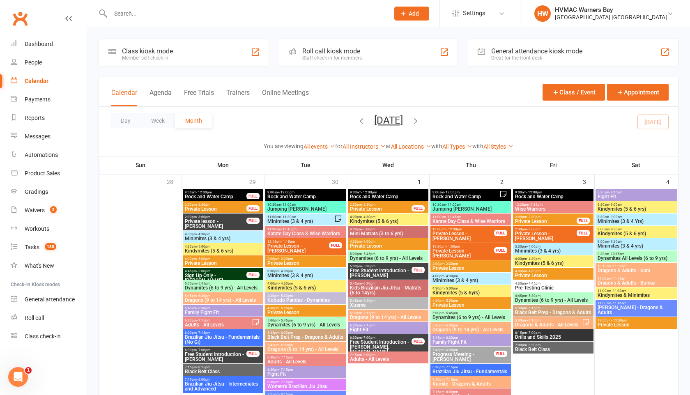
click at [161, 16] on input "text" at bounding box center [246, 14] width 276 height 12
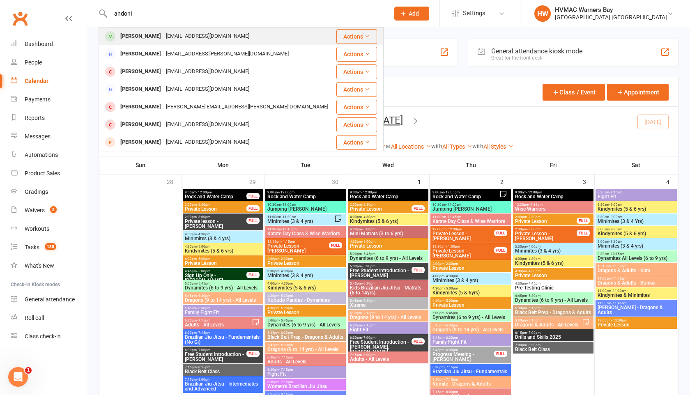
type input "andoni"
click at [164, 36] on div "[PERSON_NAME]" at bounding box center [141, 36] width 46 height 12
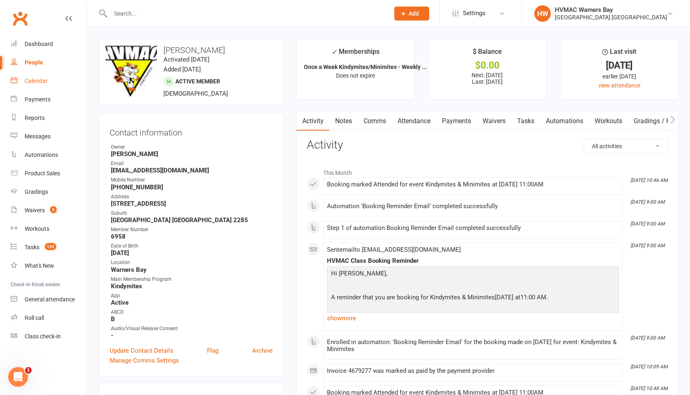
click at [29, 85] on link "Calendar" at bounding box center [49, 81] width 76 height 18
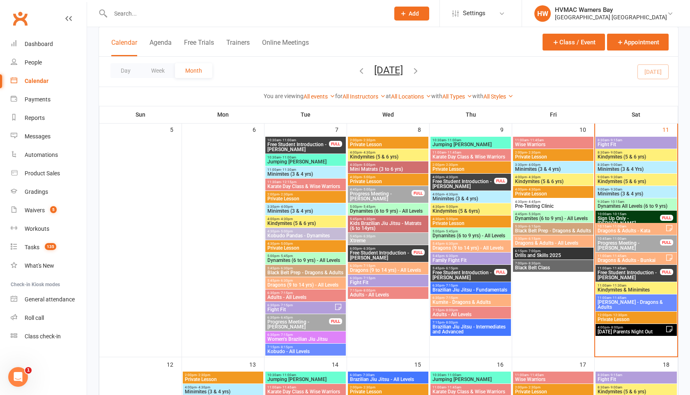
scroll to position [297, 0]
click at [613, 271] on span "Free Student Introduction - [PERSON_NAME]" at bounding box center [628, 275] width 63 height 10
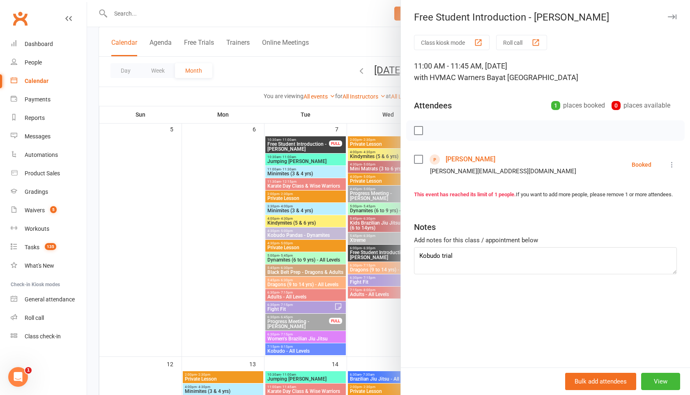
click at [674, 167] on icon at bounding box center [672, 165] width 8 height 8
click at [625, 217] on link "Check in" at bounding box center [635, 213] width 81 height 16
click at [339, 50] on div at bounding box center [388, 197] width 603 height 395
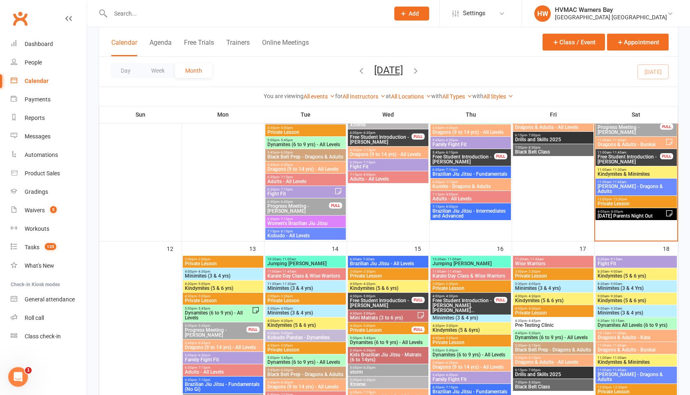
scroll to position [396, 0]
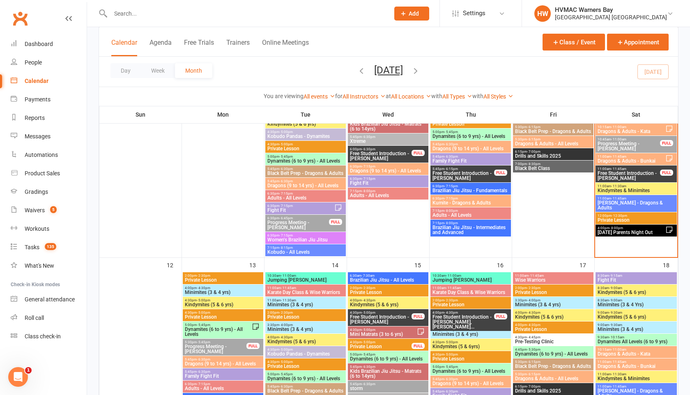
click at [613, 172] on span "Free Student Introduction - [PERSON_NAME]" at bounding box center [628, 176] width 63 height 10
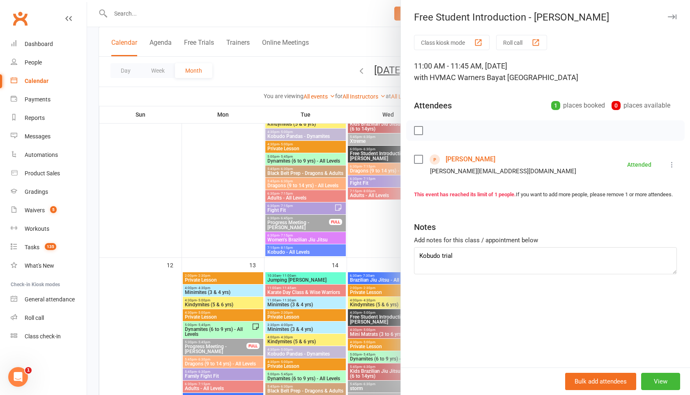
click at [316, 190] on div at bounding box center [388, 197] width 603 height 395
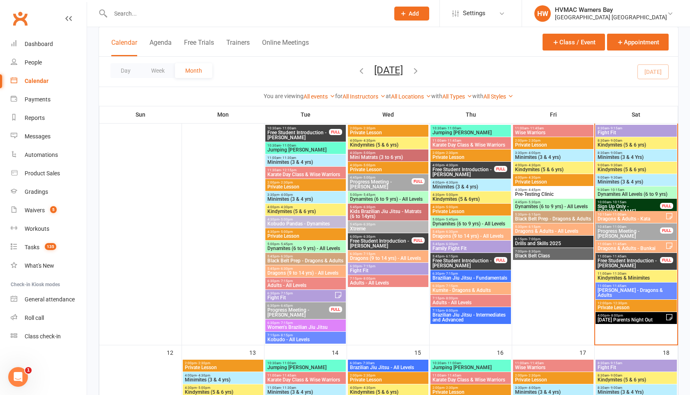
scroll to position [313, 0]
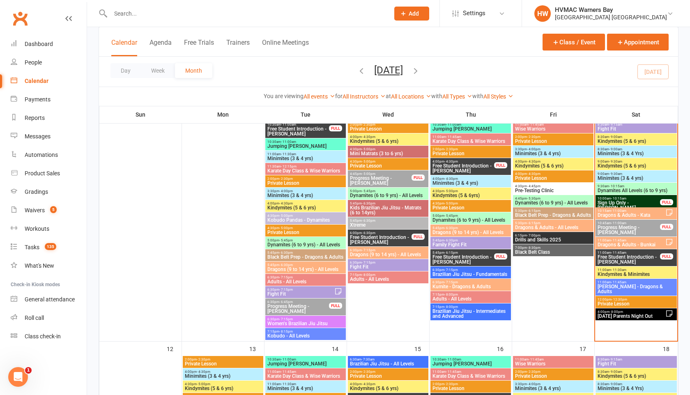
click at [624, 272] on span "Kindymites & Minimites" at bounding box center [636, 274] width 78 height 5
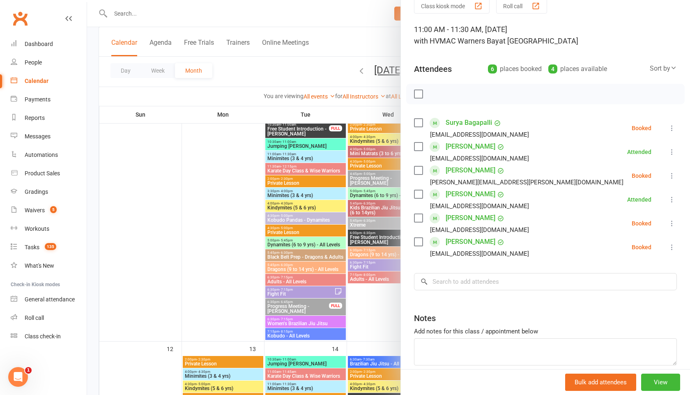
scroll to position [38, 0]
click at [312, 64] on div at bounding box center [388, 197] width 603 height 395
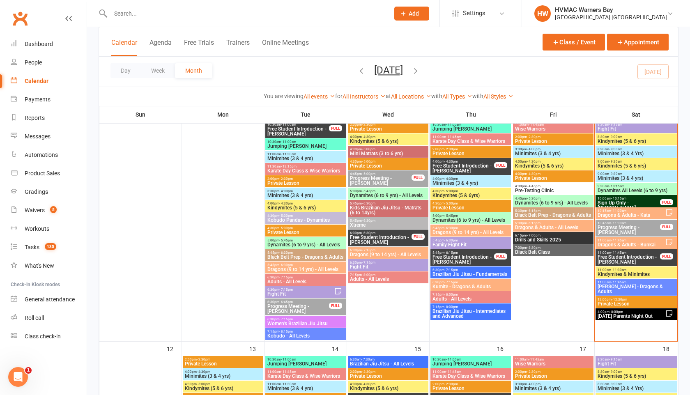
click at [289, 17] on input "text" at bounding box center [246, 14] width 276 height 12
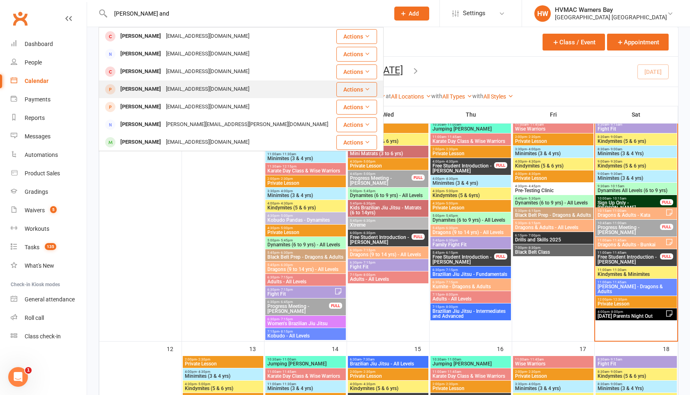
type input "[PERSON_NAME] and"
click at [181, 88] on div "[EMAIL_ADDRESS][DOMAIN_NAME]" at bounding box center [208, 89] width 88 height 12
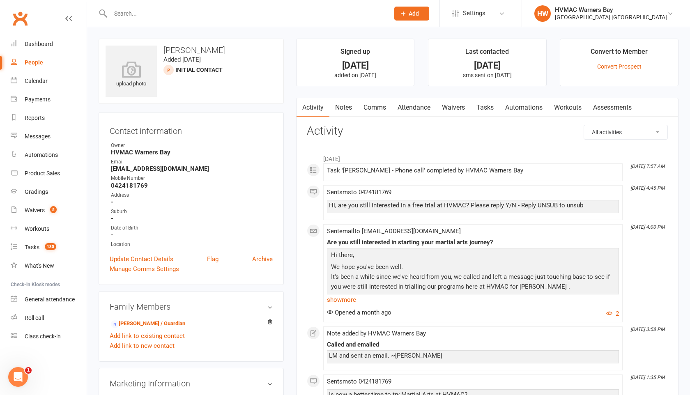
click at [350, 106] on link "Notes" at bounding box center [343, 107] width 28 height 19
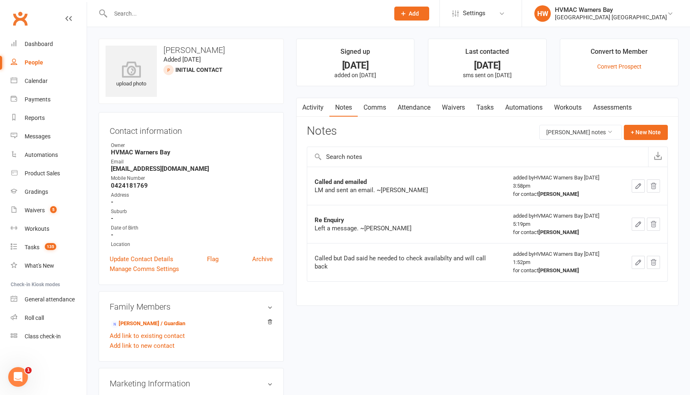
click at [421, 107] on link "Attendance" at bounding box center [414, 107] width 44 height 19
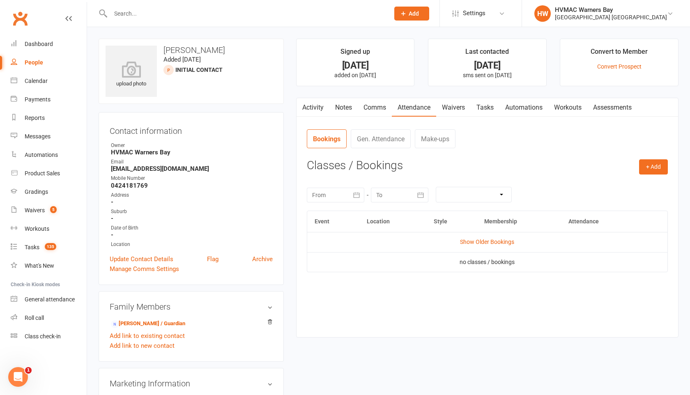
click at [318, 110] on link "Activity" at bounding box center [313, 107] width 33 height 19
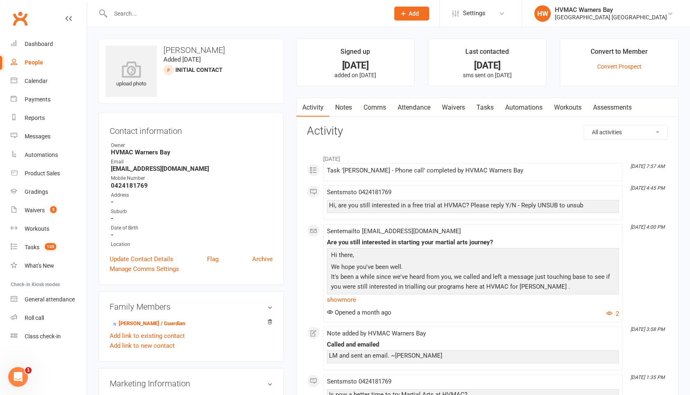
click at [459, 106] on link "Waivers" at bounding box center [453, 107] width 35 height 19
